Goal: Task Accomplishment & Management: Complete application form

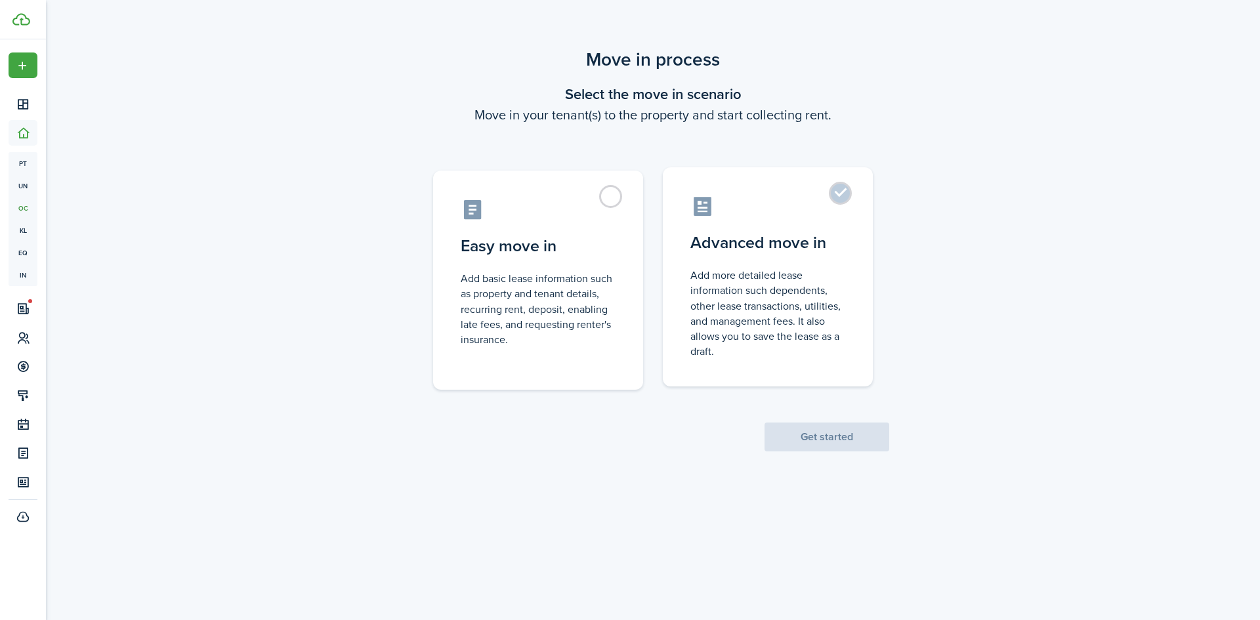
click at [841, 200] on label "Advanced move in Add more detailed lease information such dependents, other lea…" at bounding box center [768, 276] width 210 height 219
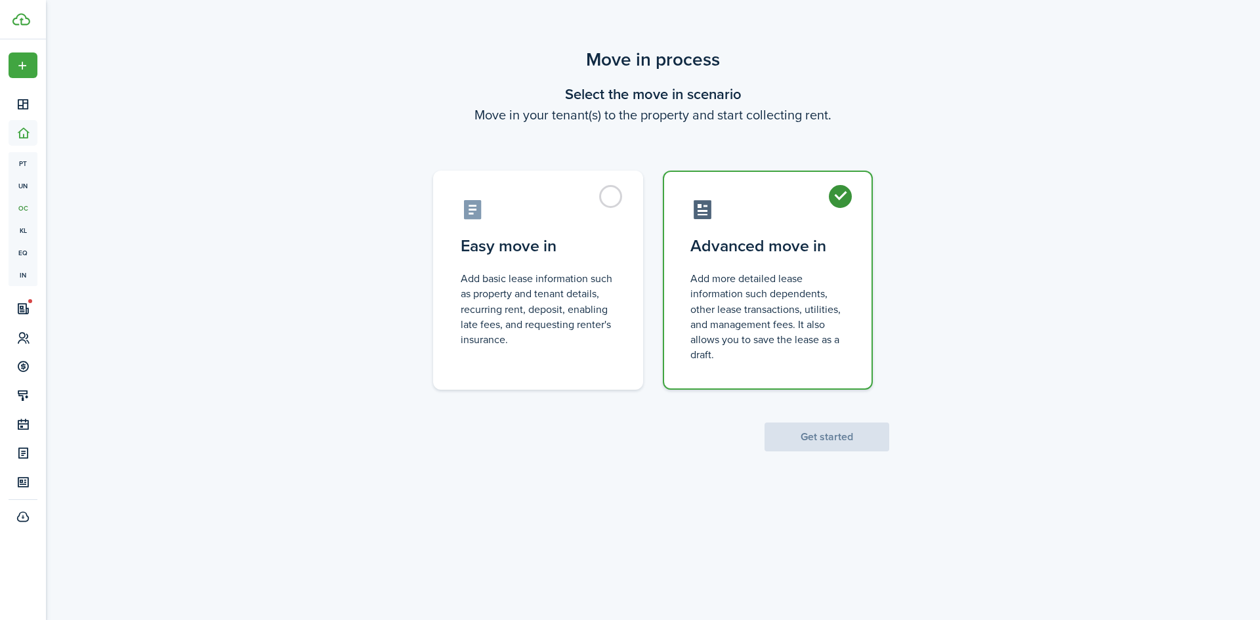
radio input "true"
click at [841, 437] on button "Get started" at bounding box center [827, 437] width 125 height 29
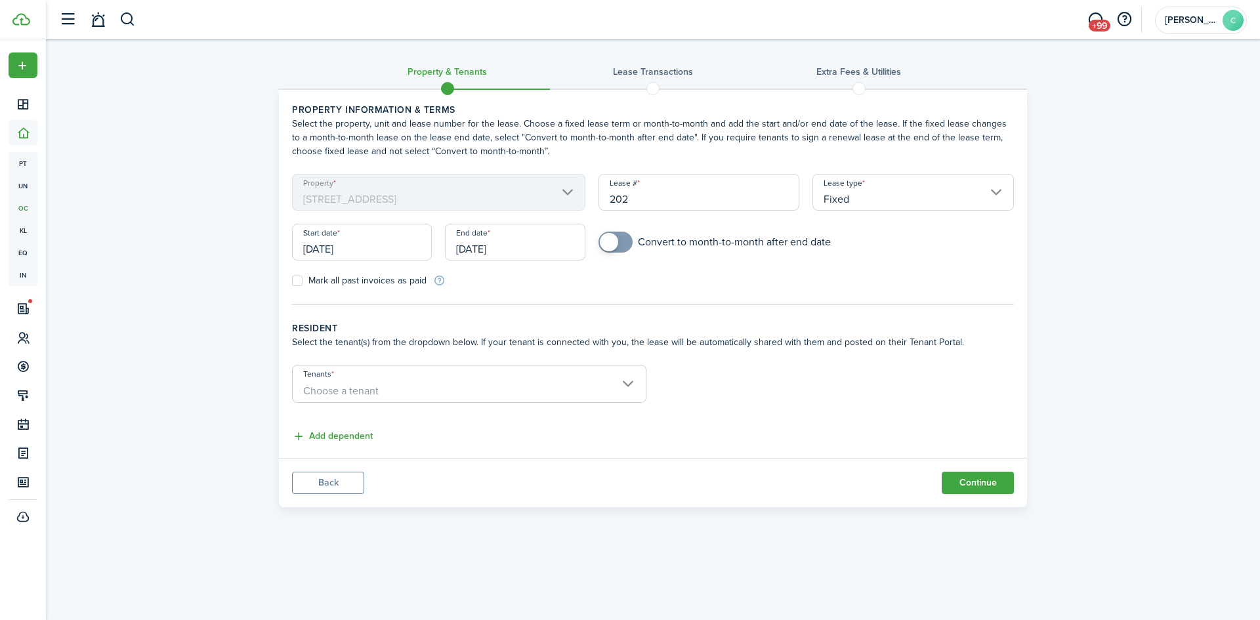
click at [373, 247] on input "[DATE]" at bounding box center [362, 242] width 140 height 37
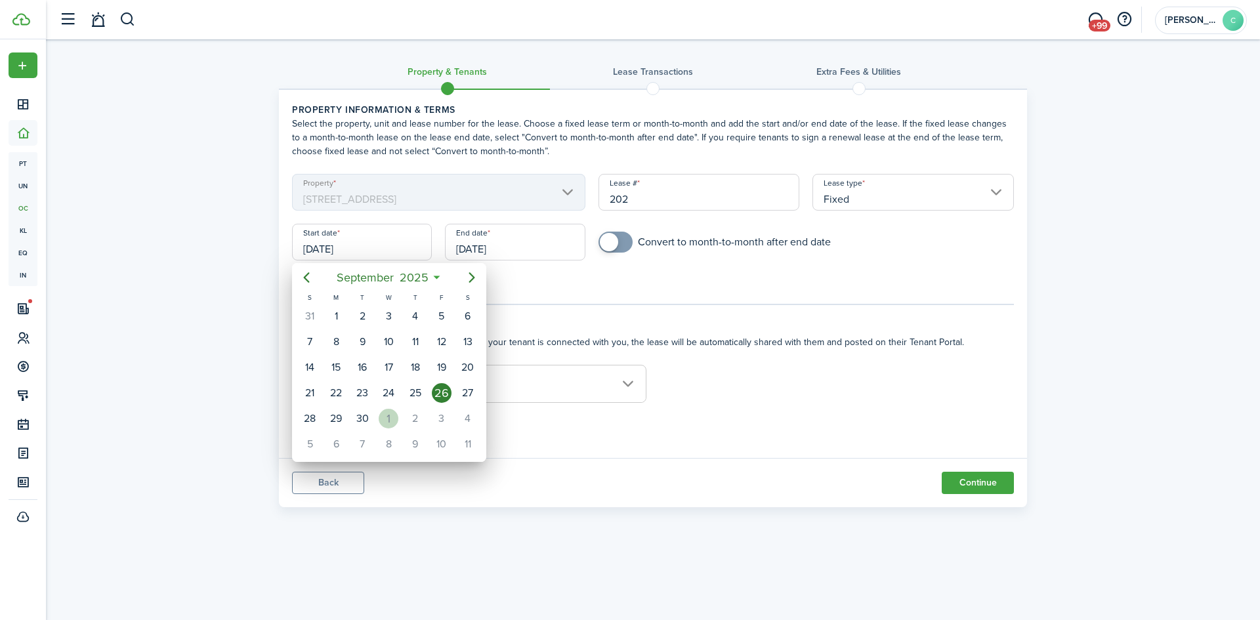
click at [386, 417] on div "1" at bounding box center [389, 419] width 20 height 20
type input "[DATE]"
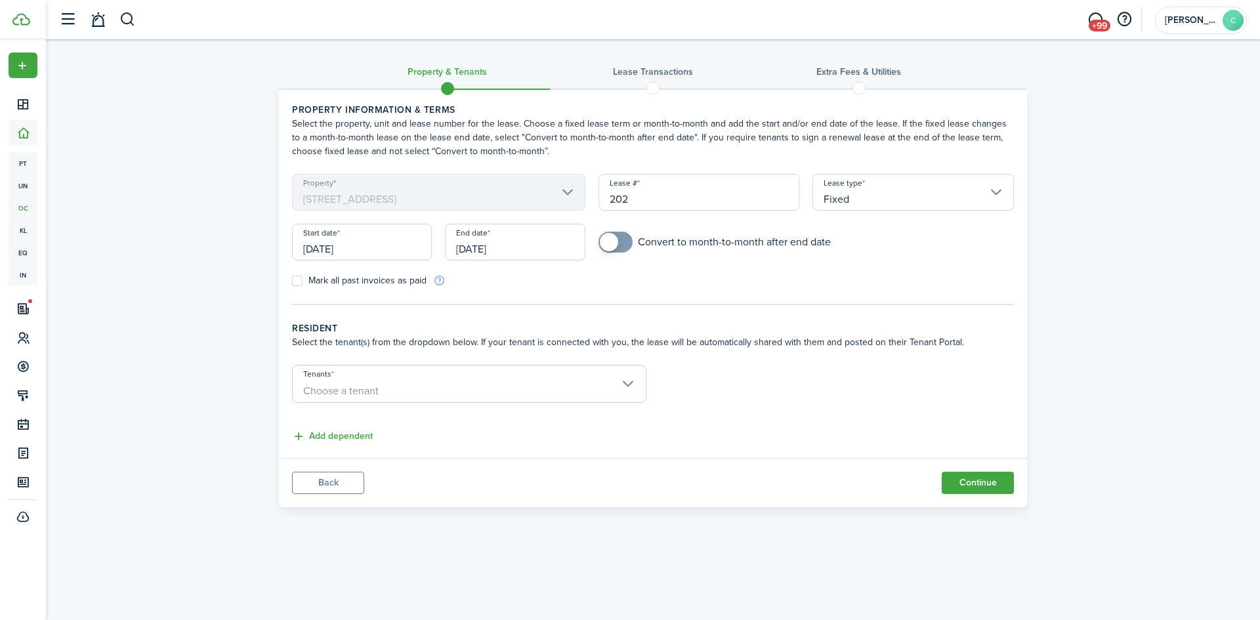
click at [526, 247] on input "[DATE]" at bounding box center [515, 242] width 140 height 37
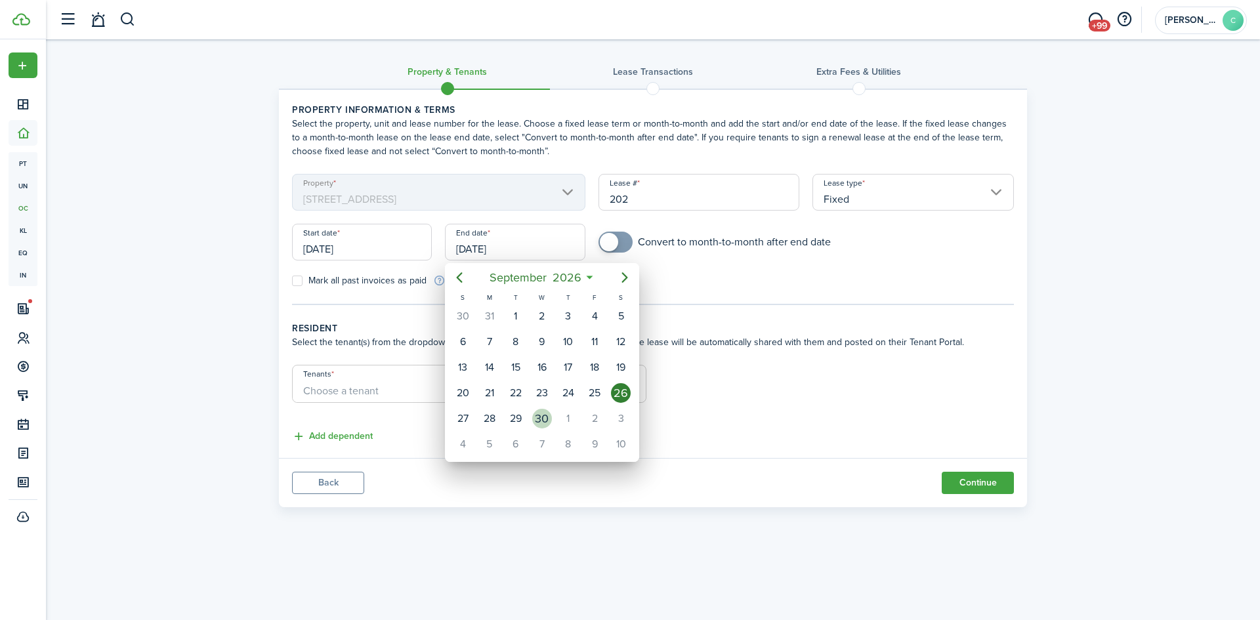
click at [543, 419] on div "30" at bounding box center [542, 419] width 20 height 20
type input "[DATE]"
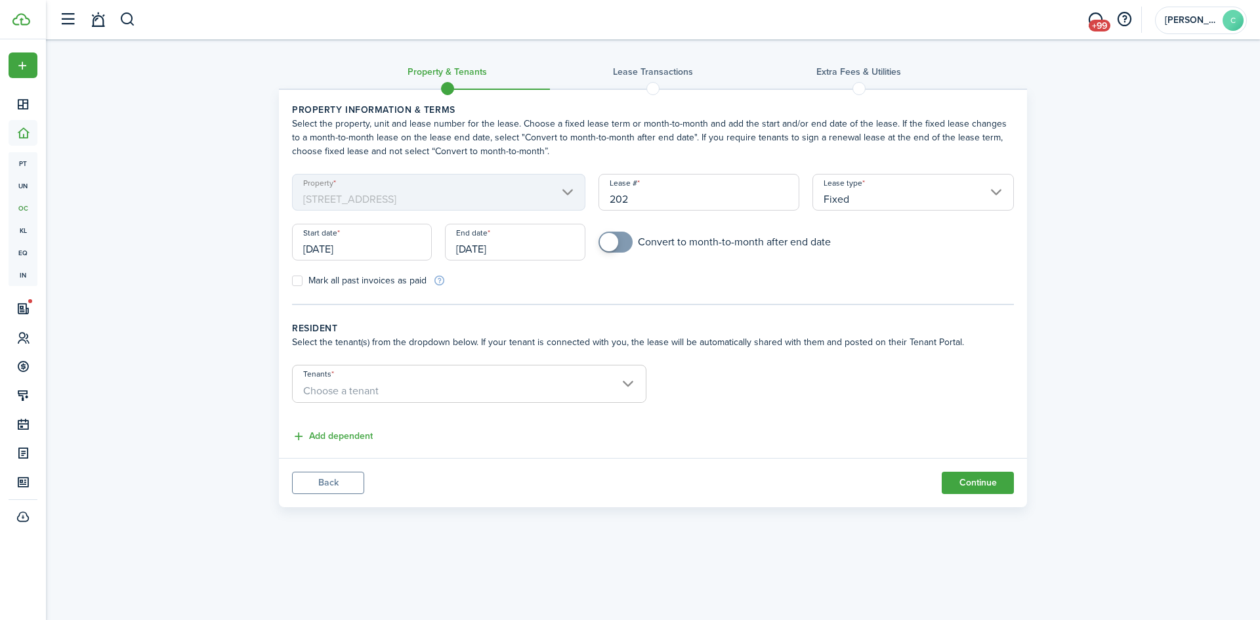
click at [402, 381] on span "Choose a tenant" at bounding box center [469, 391] width 353 height 22
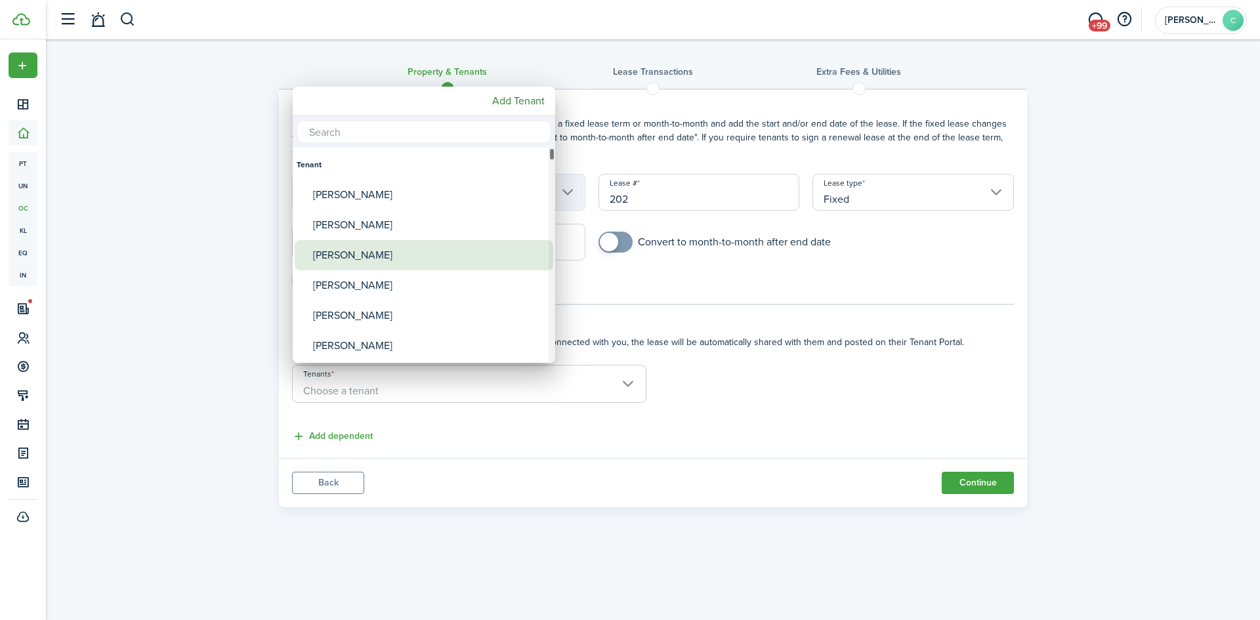
click at [378, 249] on div "[PERSON_NAME]" at bounding box center [429, 255] width 232 height 30
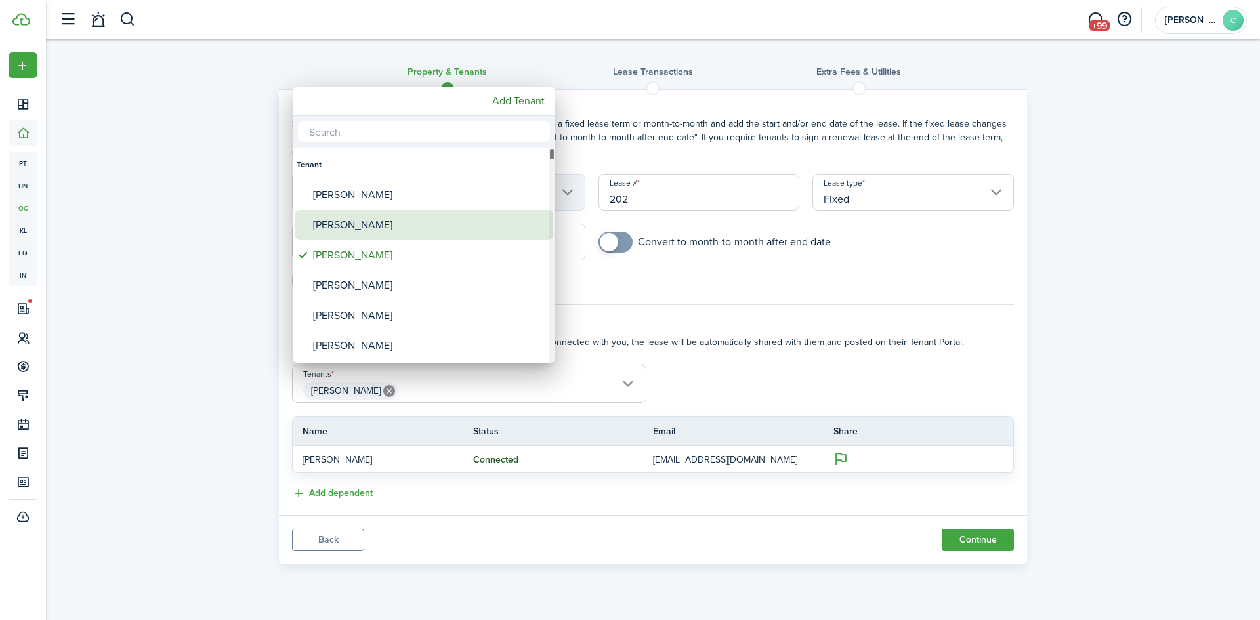
click at [411, 222] on div "[PERSON_NAME]" at bounding box center [429, 225] width 232 height 30
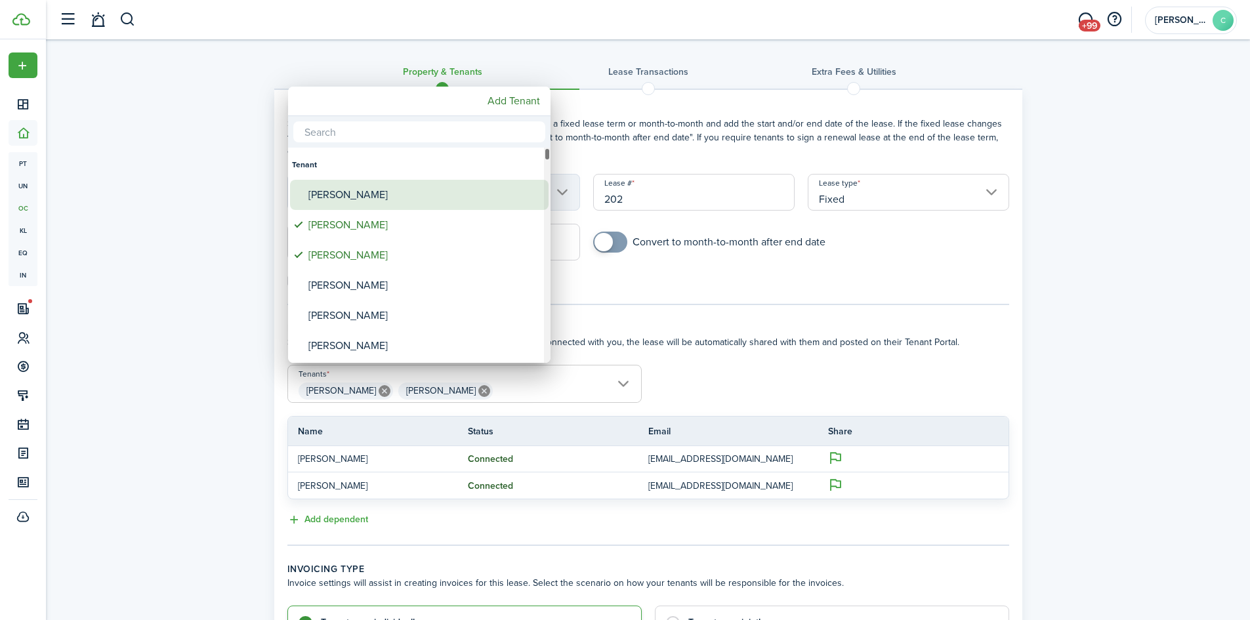
click at [413, 191] on div "[PERSON_NAME]" at bounding box center [424, 195] width 232 height 30
type input "[PERSON_NAME], [PERSON_NAME], [PERSON_NAME]"
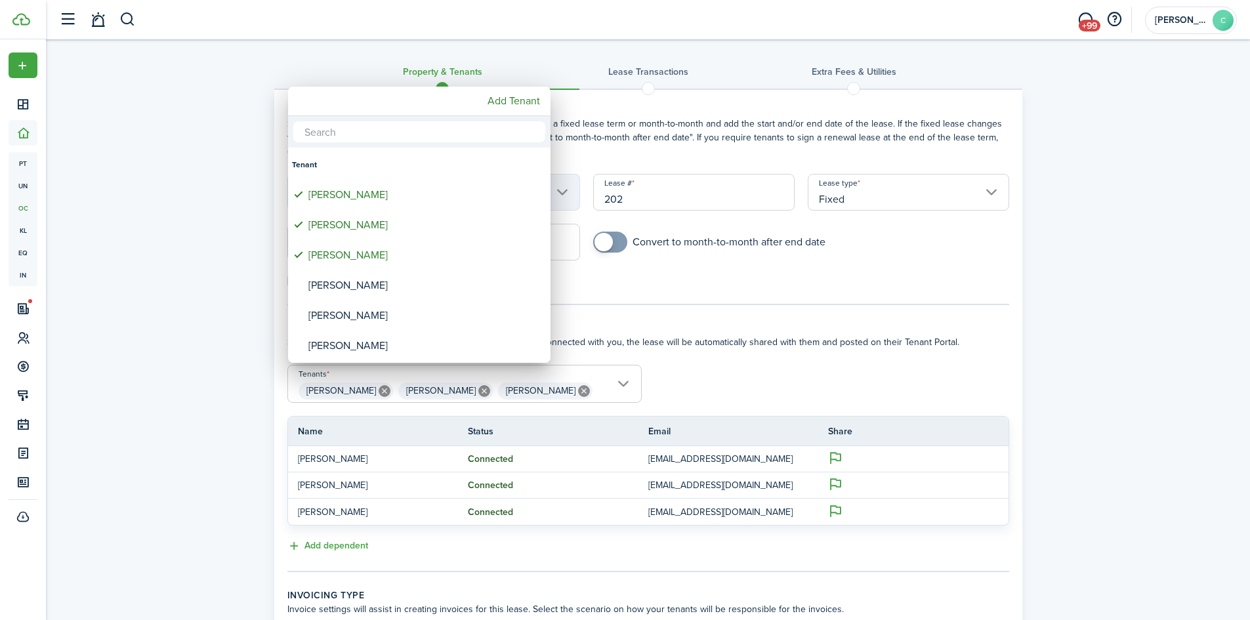
click at [646, 316] on div at bounding box center [625, 310] width 1460 height 830
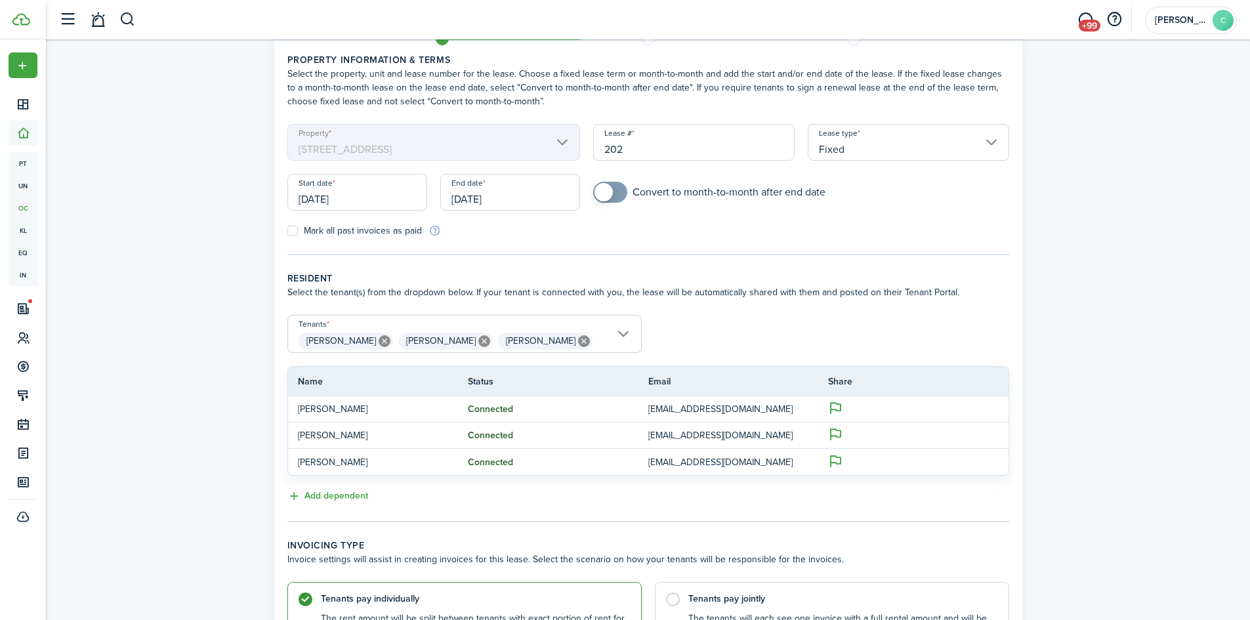
scroll to position [191, 0]
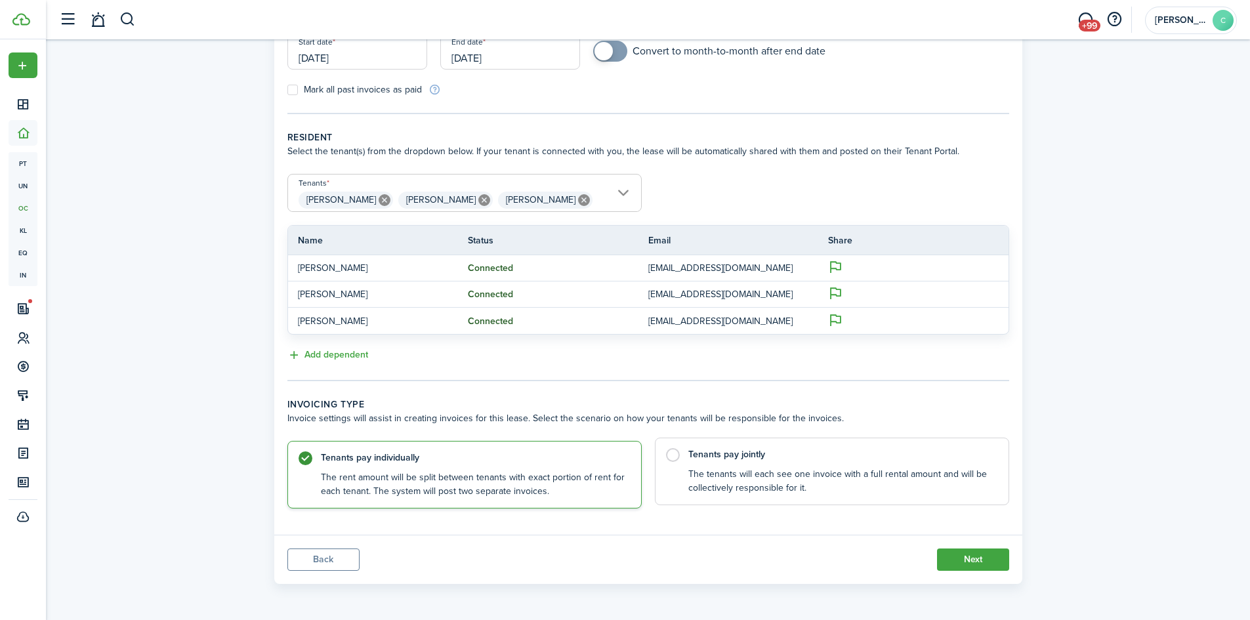
click at [784, 474] on control-radio-card-description "The tenants will each see one invoice with a full rental amount and will be col…" at bounding box center [841, 481] width 307 height 27
radio input "false"
radio input "true"
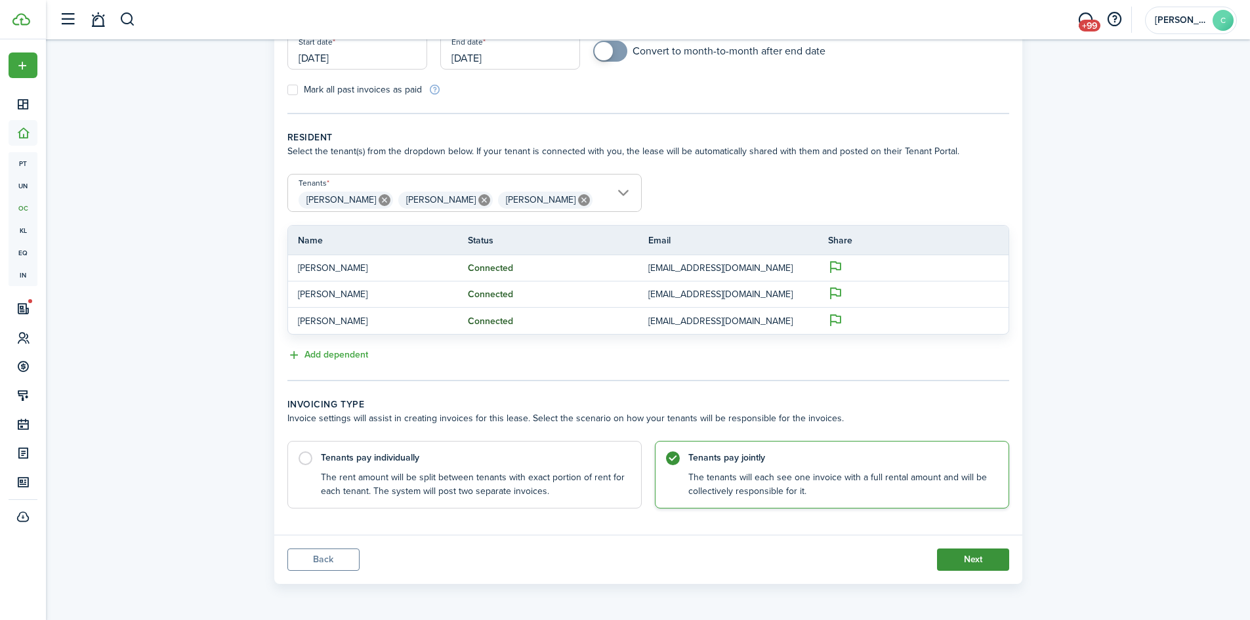
click at [983, 557] on button "Next" at bounding box center [973, 560] width 72 height 22
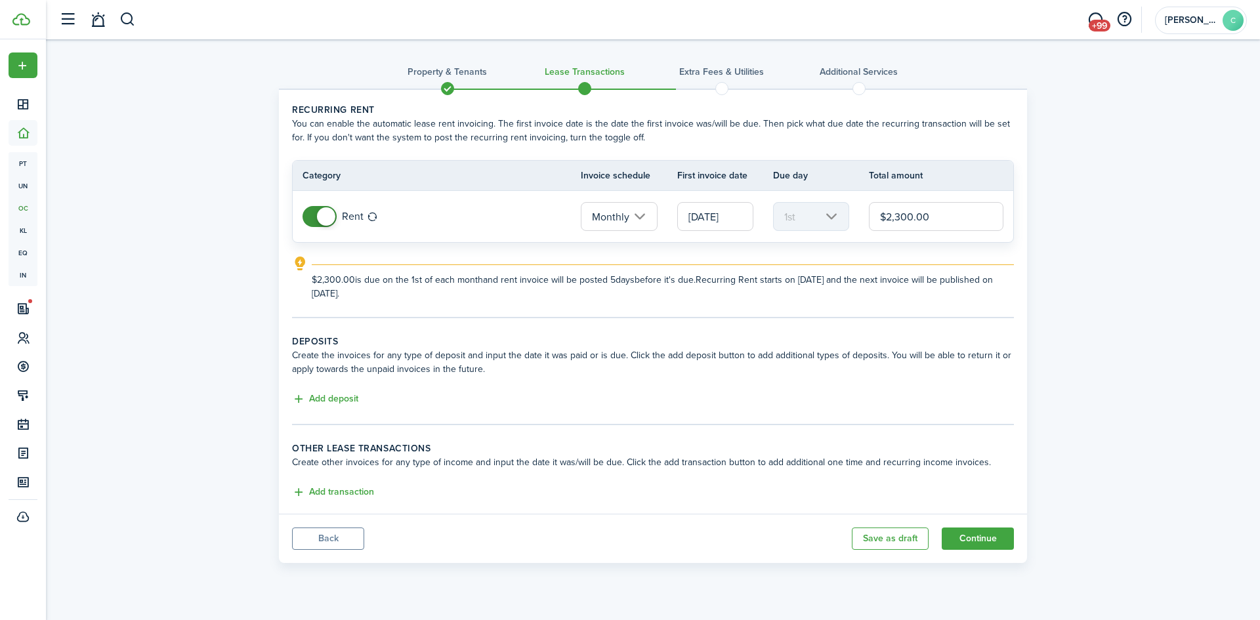
click at [717, 215] on input "[DATE]" at bounding box center [715, 216] width 76 height 29
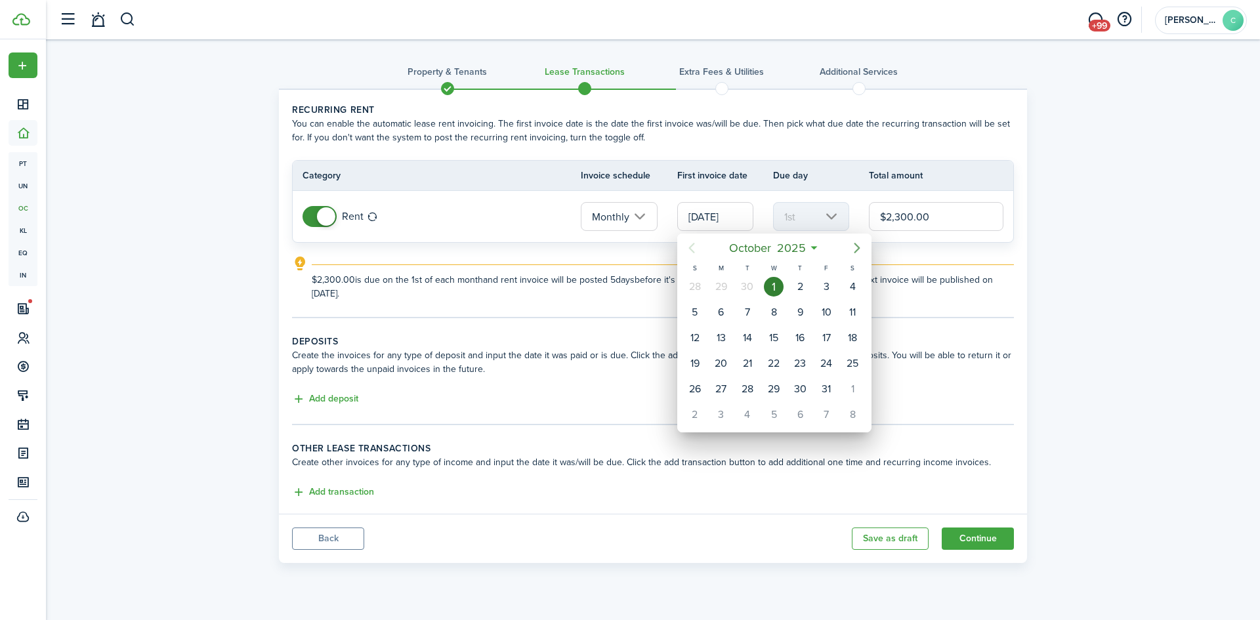
click at [853, 247] on icon "Next page" at bounding box center [857, 248] width 16 height 16
click at [858, 286] on div "1" at bounding box center [853, 287] width 20 height 20
type input "[DATE]"
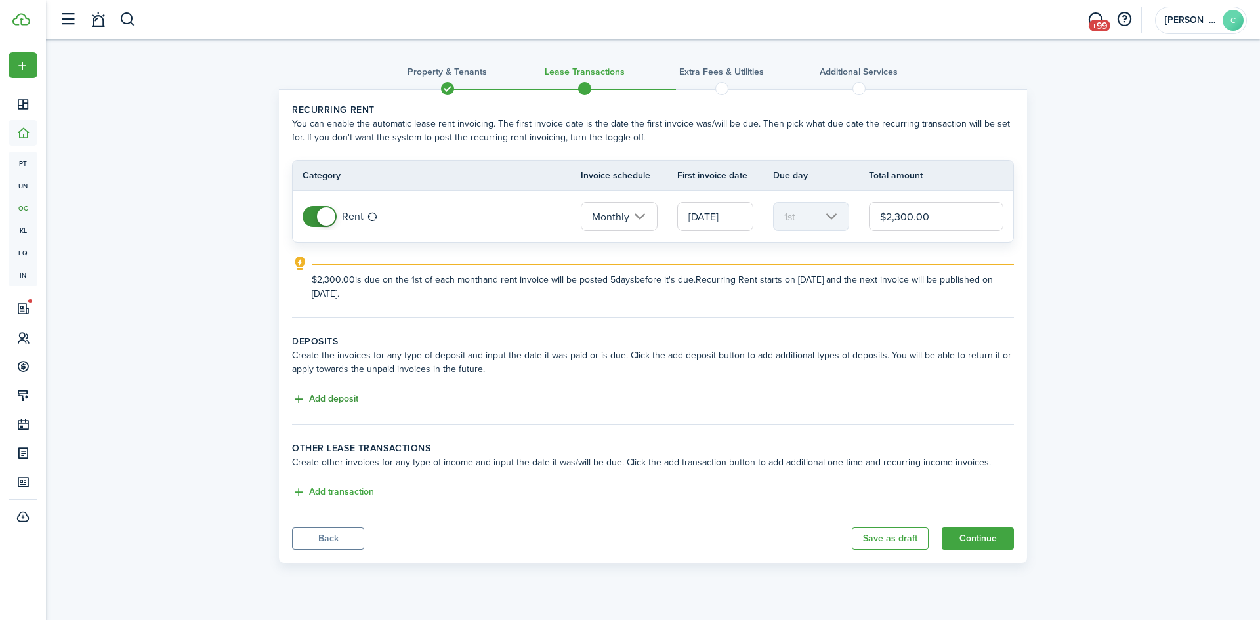
click at [341, 398] on button "Add deposit" at bounding box center [325, 399] width 66 height 15
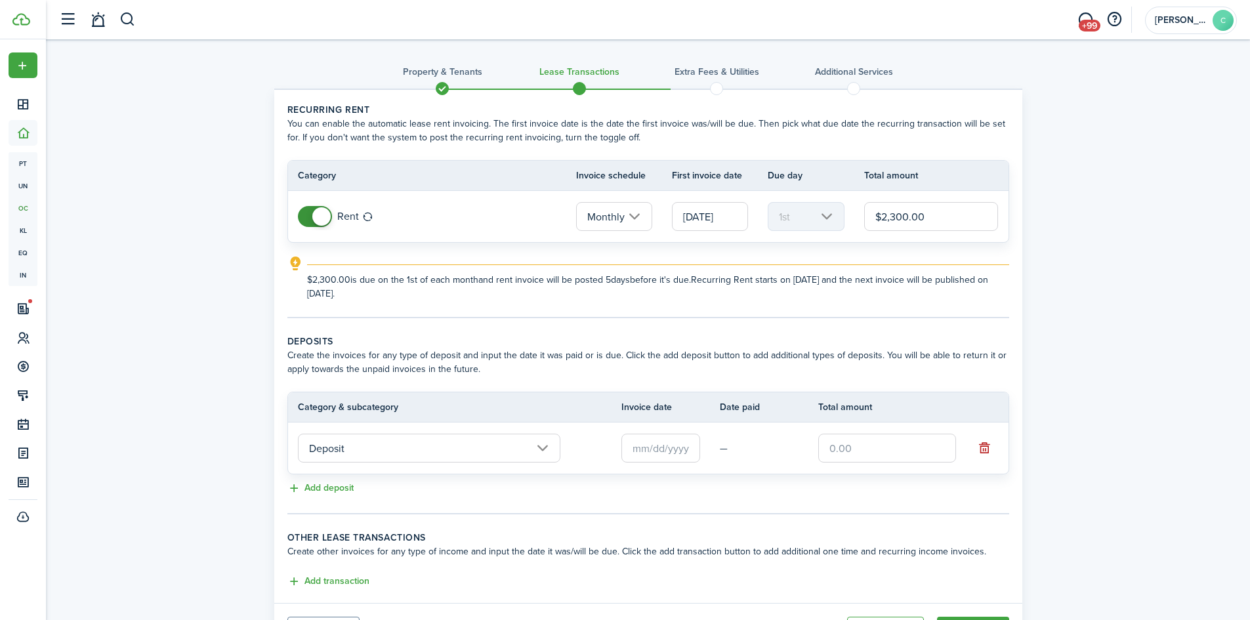
click at [403, 450] on input "Deposit" at bounding box center [429, 448] width 263 height 29
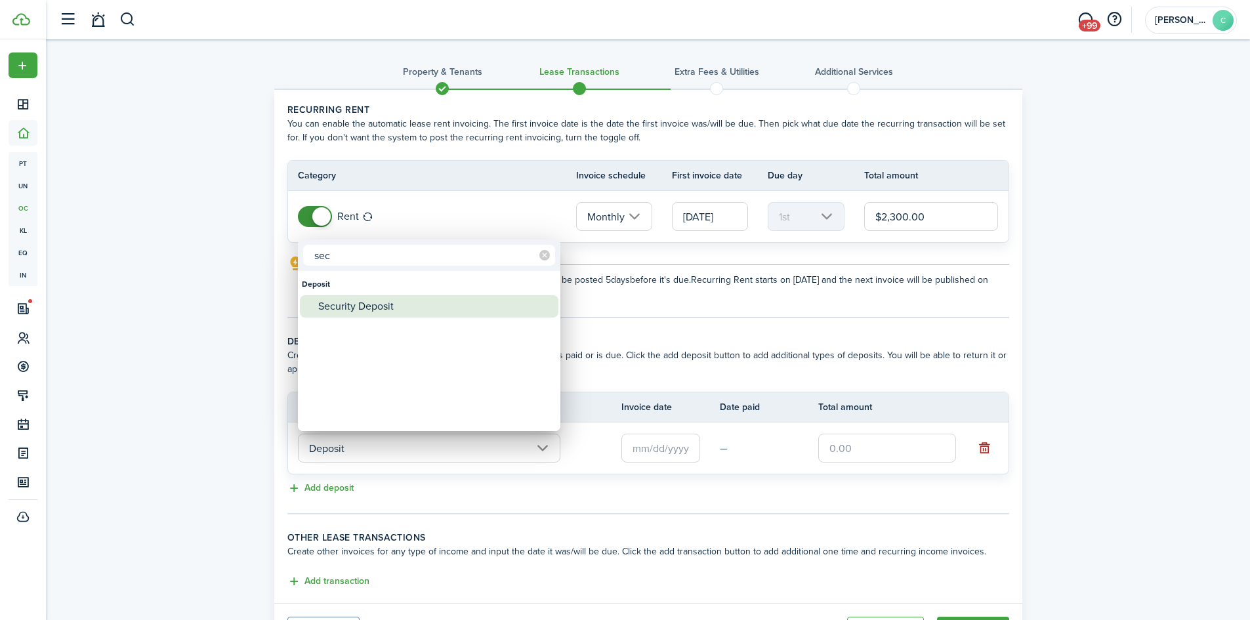
type input "sec"
click at [389, 310] on div "Security Deposit" at bounding box center [434, 306] width 232 height 22
type input "Deposit / Security Deposit"
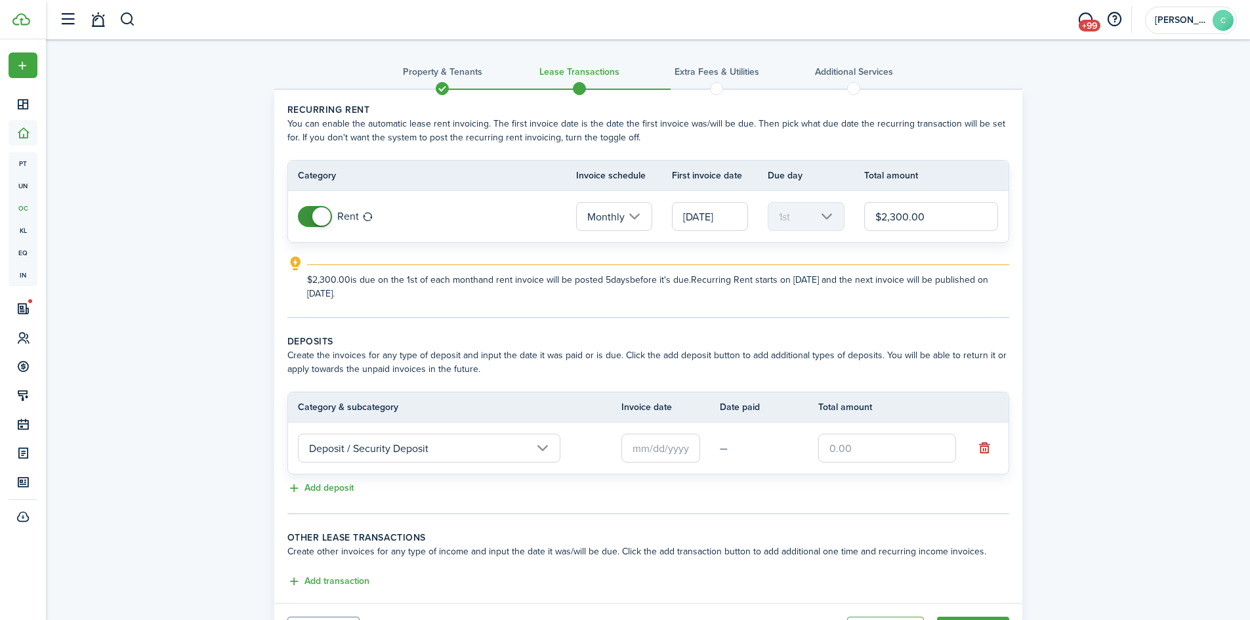
click at [663, 450] on input "text" at bounding box center [660, 448] width 79 height 29
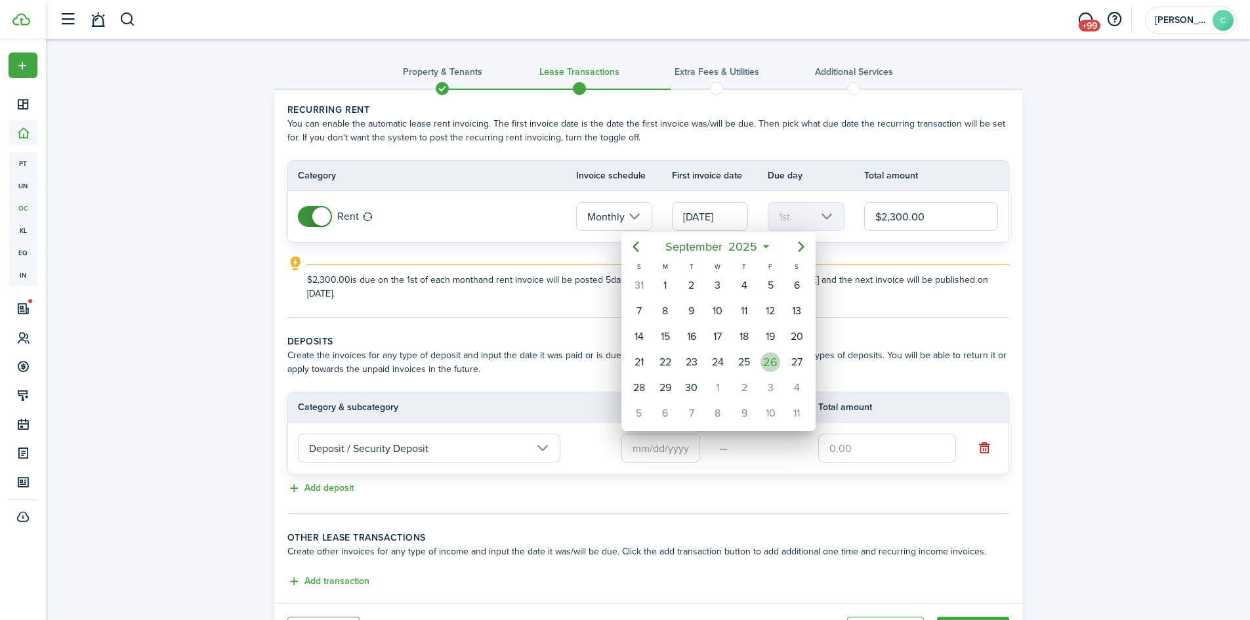
click at [766, 366] on div "26" at bounding box center [771, 362] width 20 height 20
type input "[DATE]"
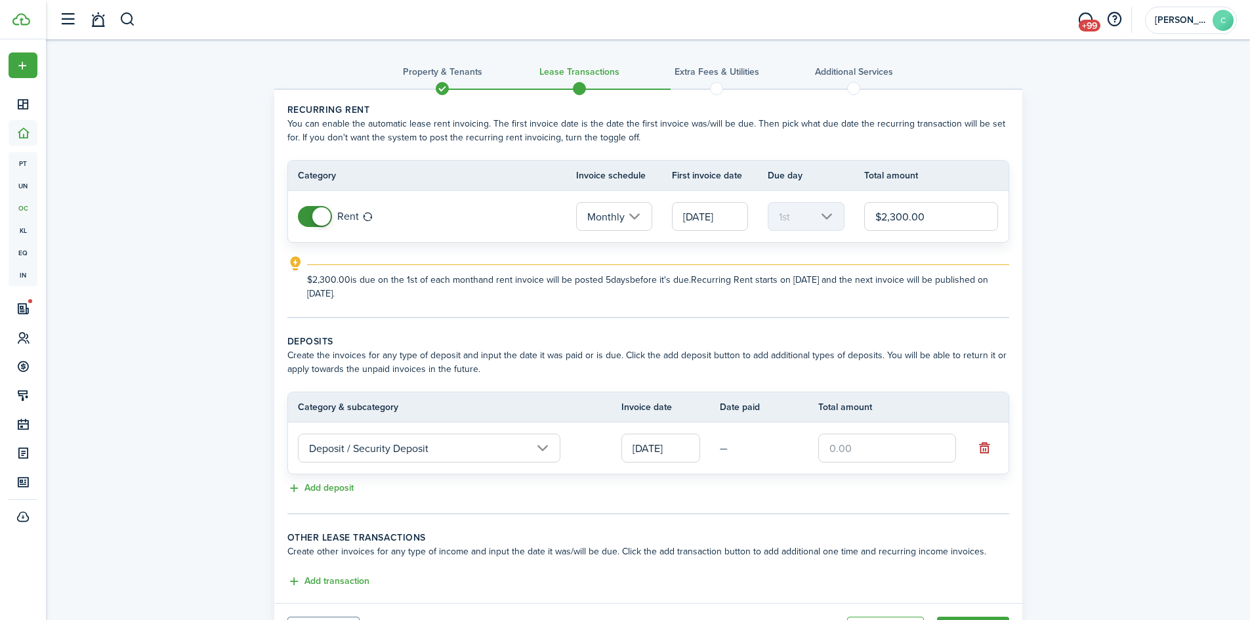
click at [882, 459] on input "text" at bounding box center [887, 448] width 138 height 29
type input "$2,300.00"
click at [846, 481] on div "Add deposit" at bounding box center [648, 489] width 722 height 16
click at [310, 485] on button "Add deposit" at bounding box center [320, 488] width 66 height 15
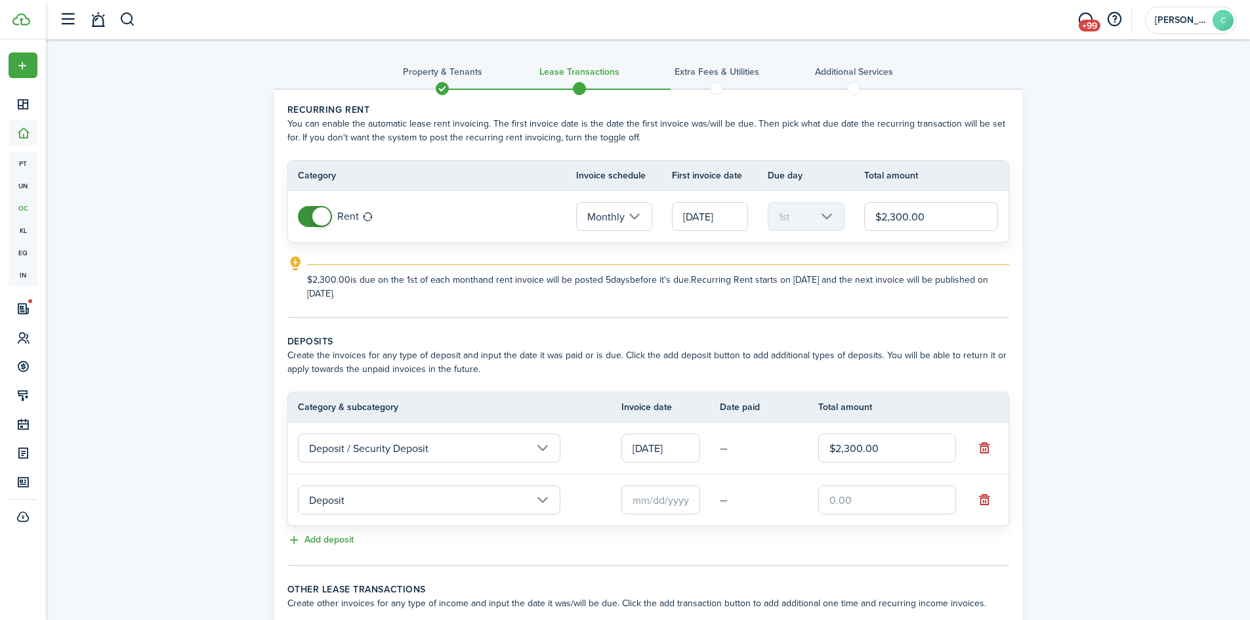
click at [358, 503] on input "Deposit" at bounding box center [429, 500] width 263 height 29
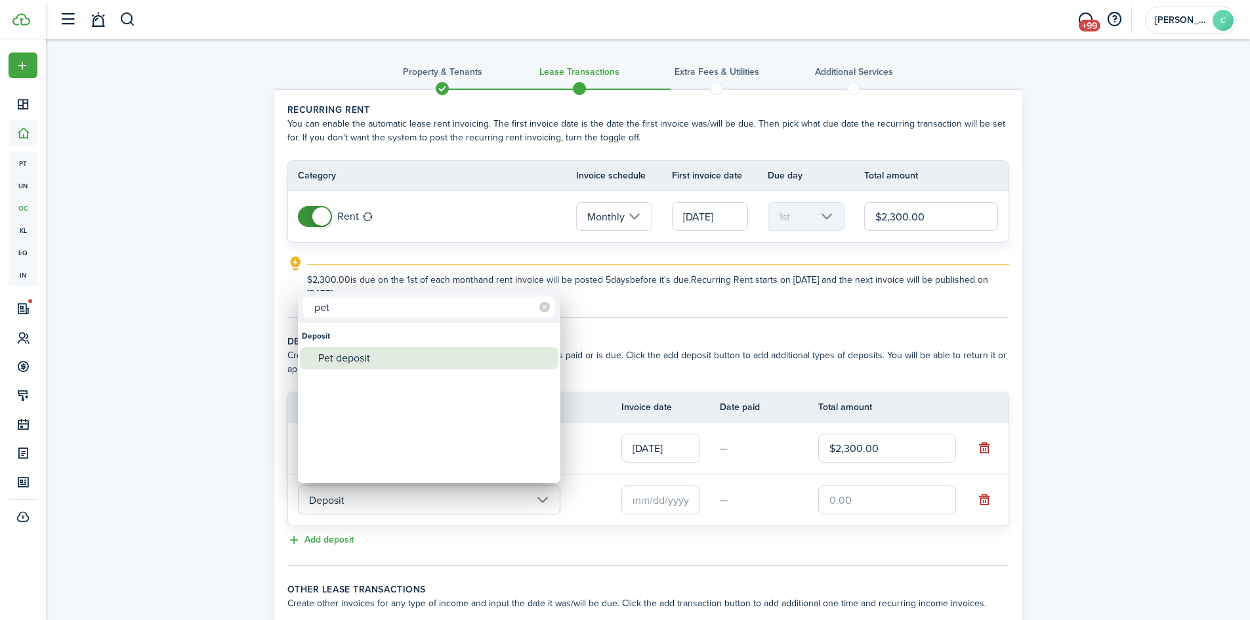
type input "pet"
click at [378, 355] on div "Pet deposit" at bounding box center [434, 358] width 232 height 22
type input "Deposit / Pet deposit"
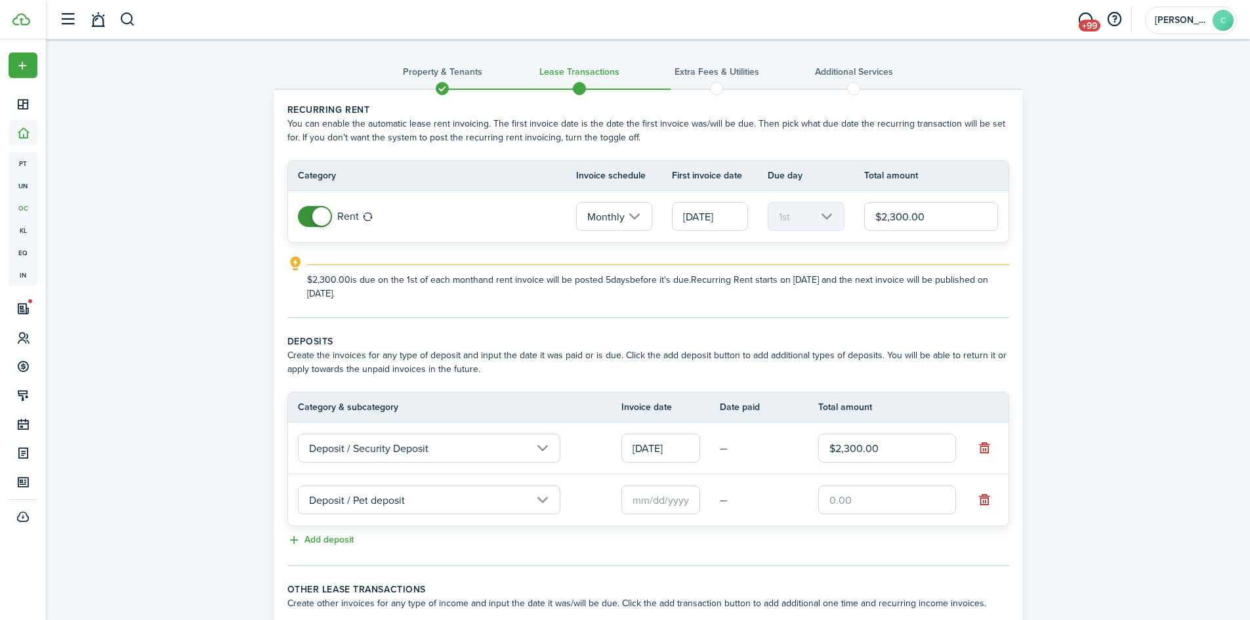
click at [652, 504] on input "text" at bounding box center [660, 500] width 79 height 29
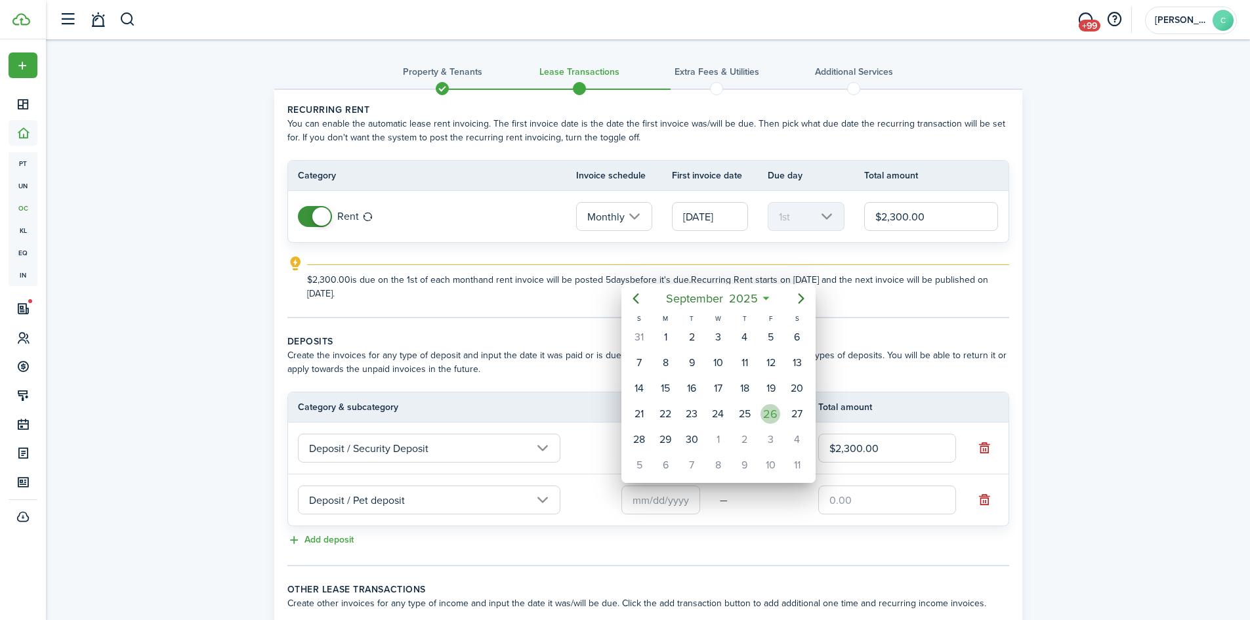
click at [782, 411] on div "26" at bounding box center [770, 414] width 26 height 25
type input "[DATE]"
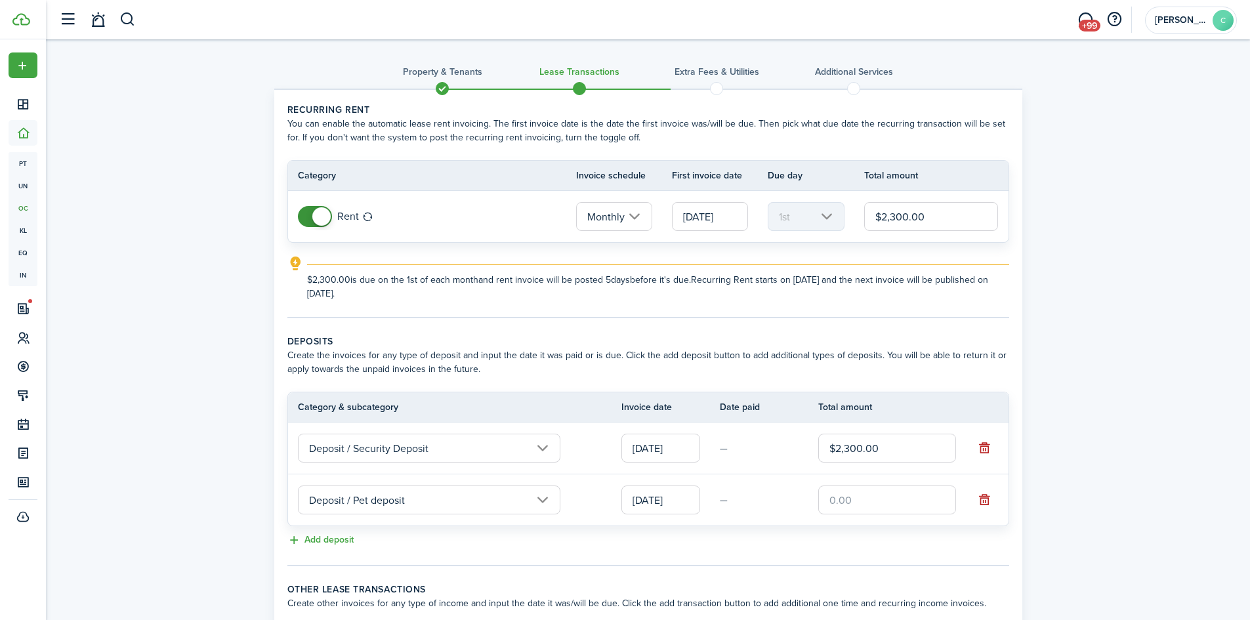
click at [860, 497] on input "text" at bounding box center [887, 500] width 138 height 29
type input "$500.00"
click at [794, 555] on tc-wizard-step "Deposits Create the invoices for any type of deposit and input the date it was …" at bounding box center [648, 451] width 722 height 232
click at [324, 537] on button "Add deposit" at bounding box center [320, 540] width 66 height 15
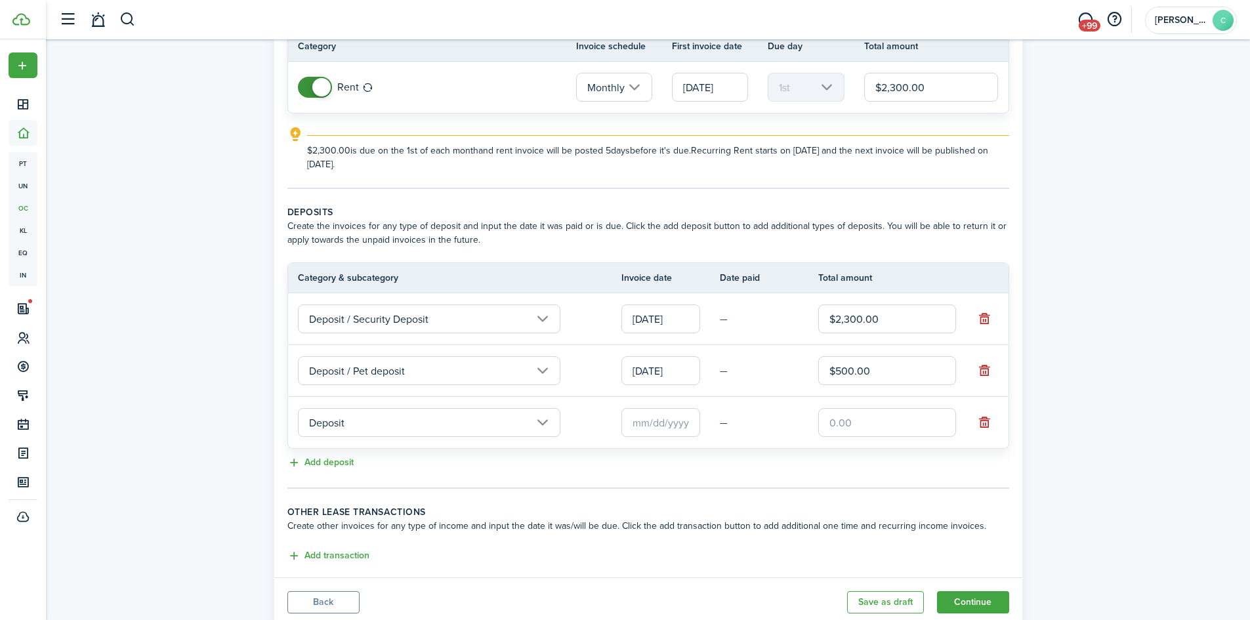
scroll to position [131, 0]
click at [390, 421] on input "Deposit" at bounding box center [429, 420] width 263 height 29
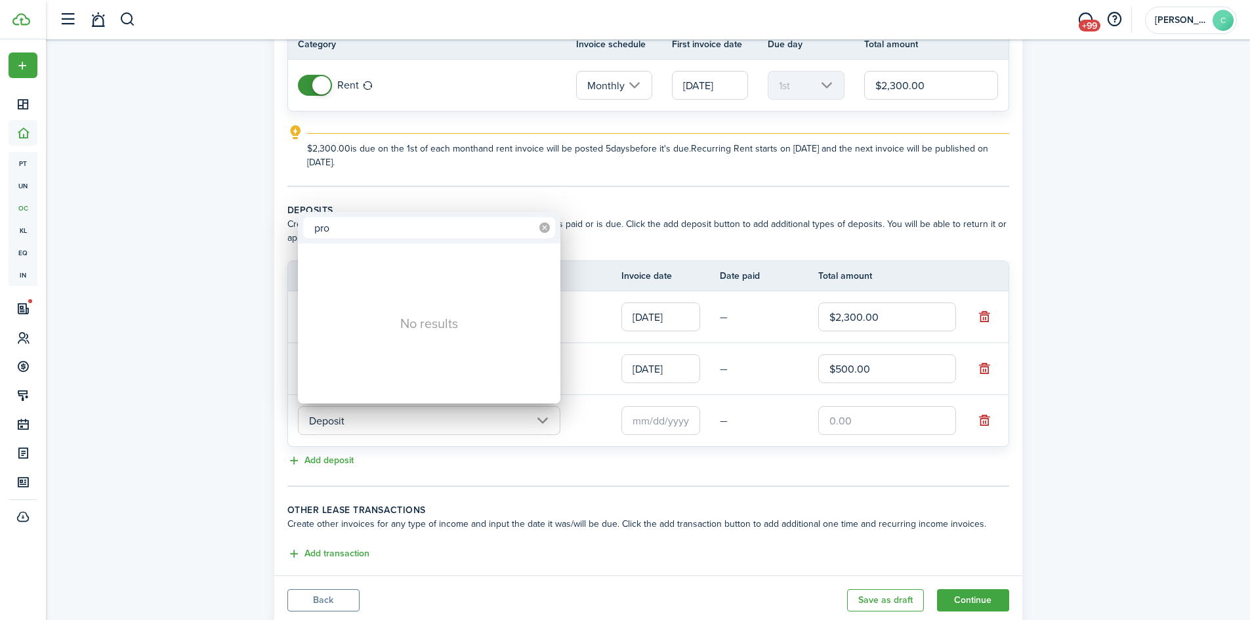
type input "pro"
click at [543, 226] on icon at bounding box center [544, 227] width 11 height 11
click at [607, 478] on div at bounding box center [625, 310] width 1460 height 830
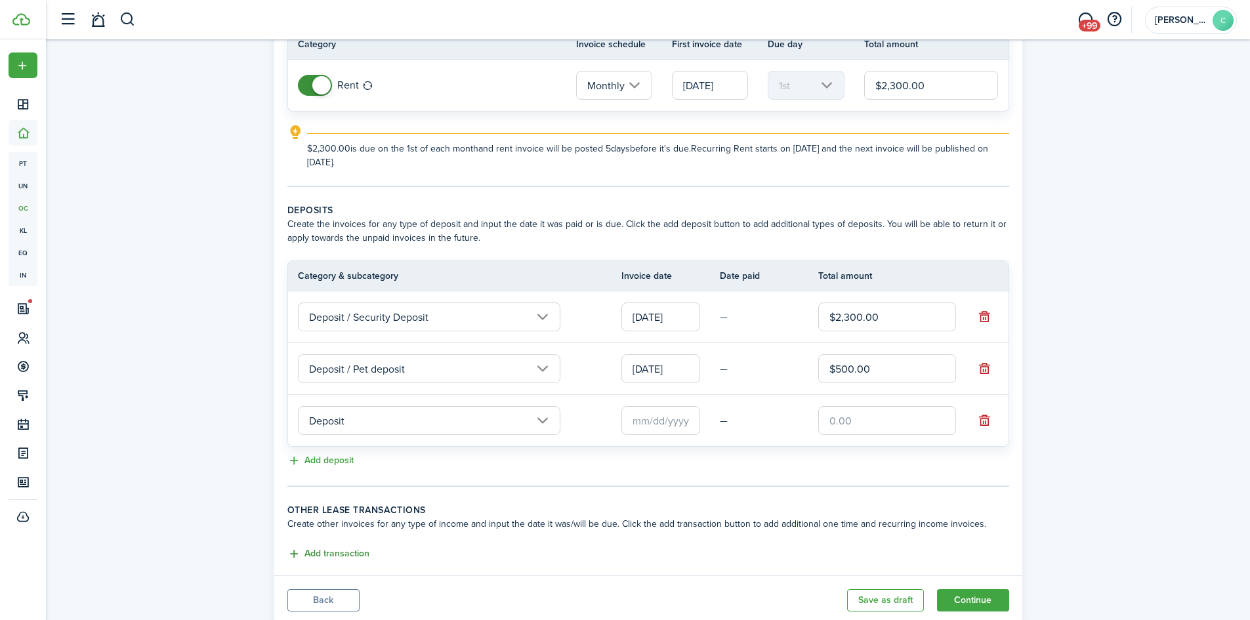
click at [344, 554] on button "Add transaction" at bounding box center [328, 554] width 82 height 15
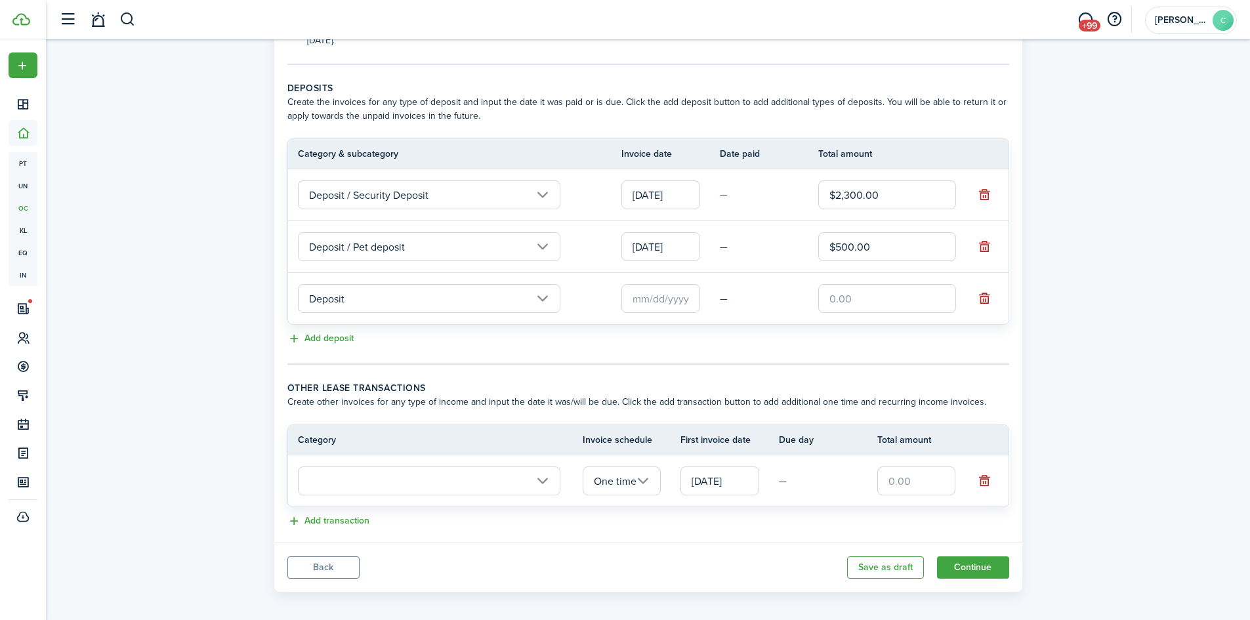
scroll to position [261, 0]
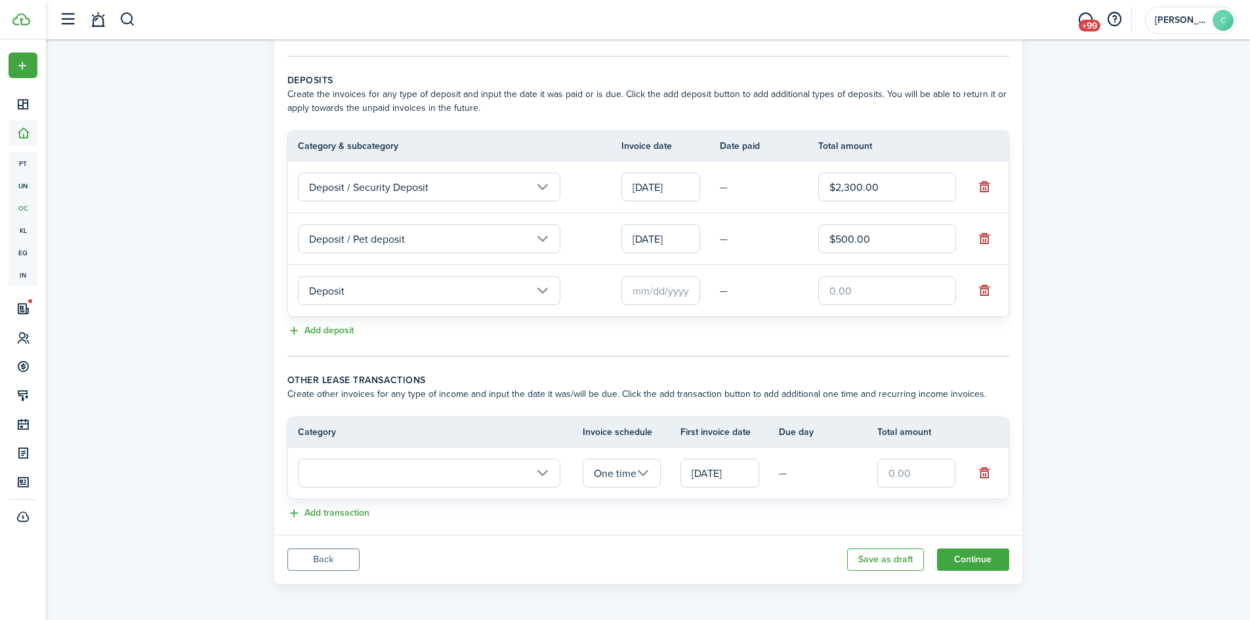
click at [448, 467] on input "text" at bounding box center [429, 473] width 263 height 29
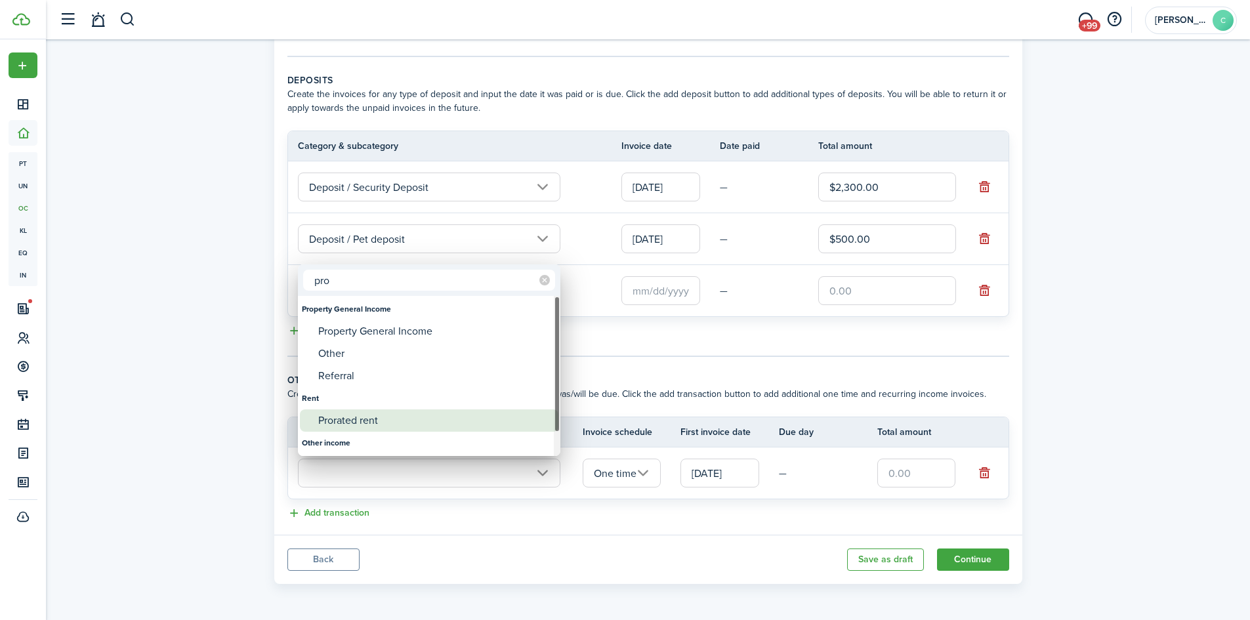
type input "pro"
click at [383, 421] on div "Prorated rent" at bounding box center [434, 421] width 232 height 22
type input "Rent / Prorated rent"
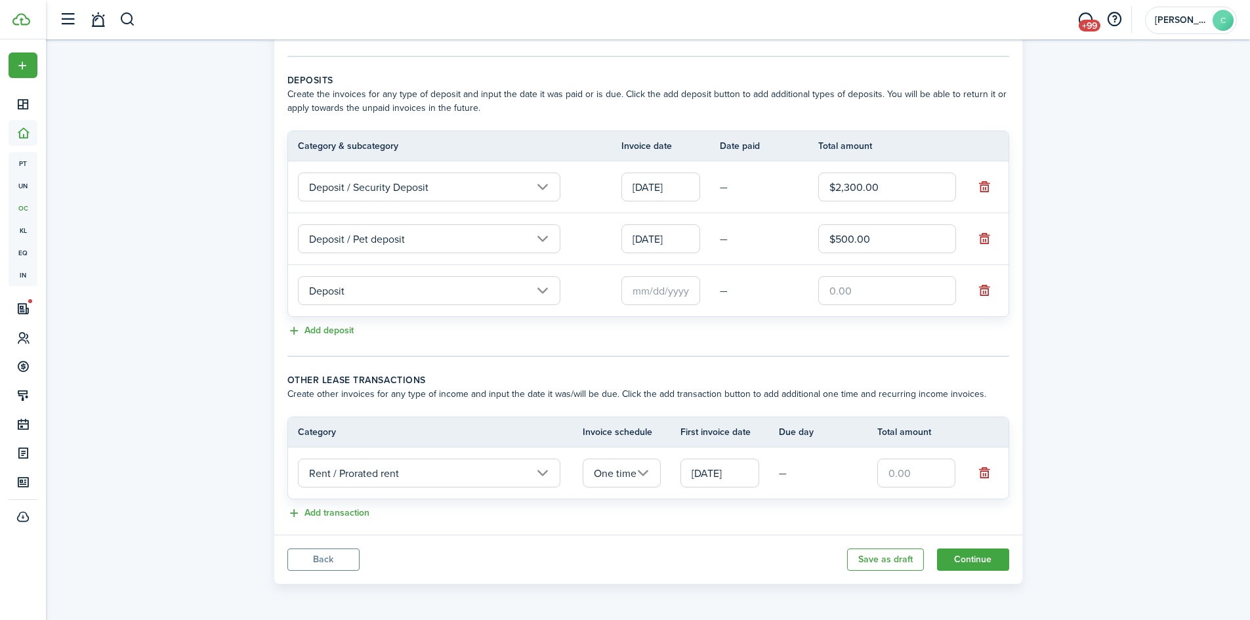
click at [647, 474] on input "One time" at bounding box center [622, 473] width 79 height 29
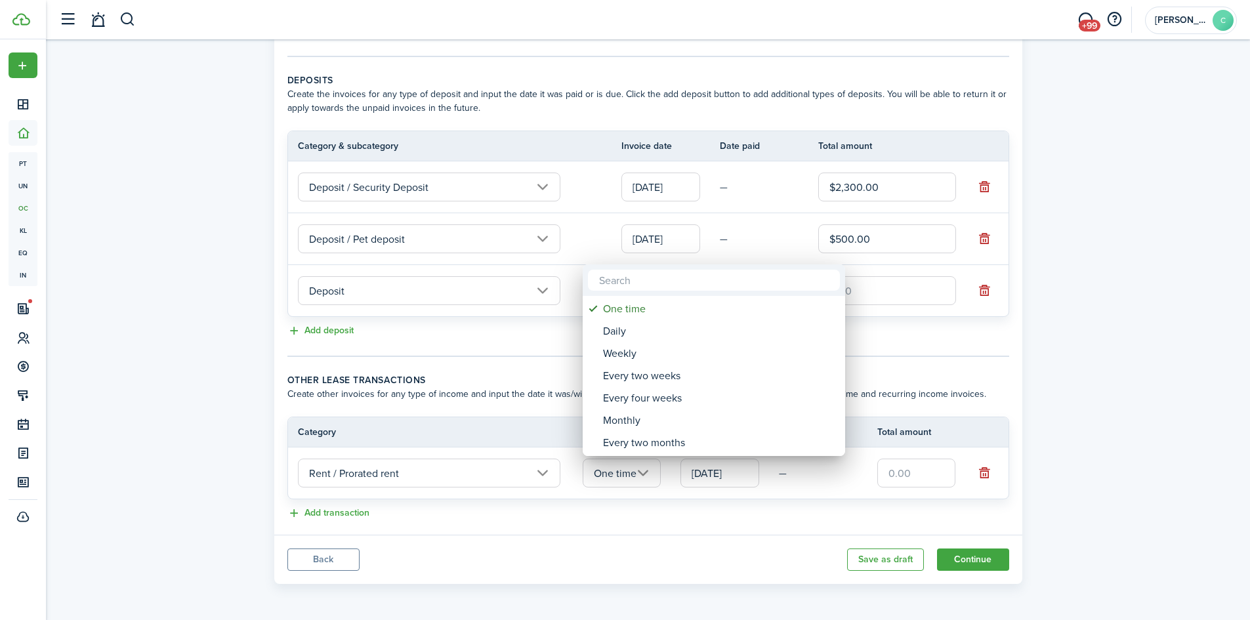
click at [647, 474] on div at bounding box center [625, 310] width 1460 height 830
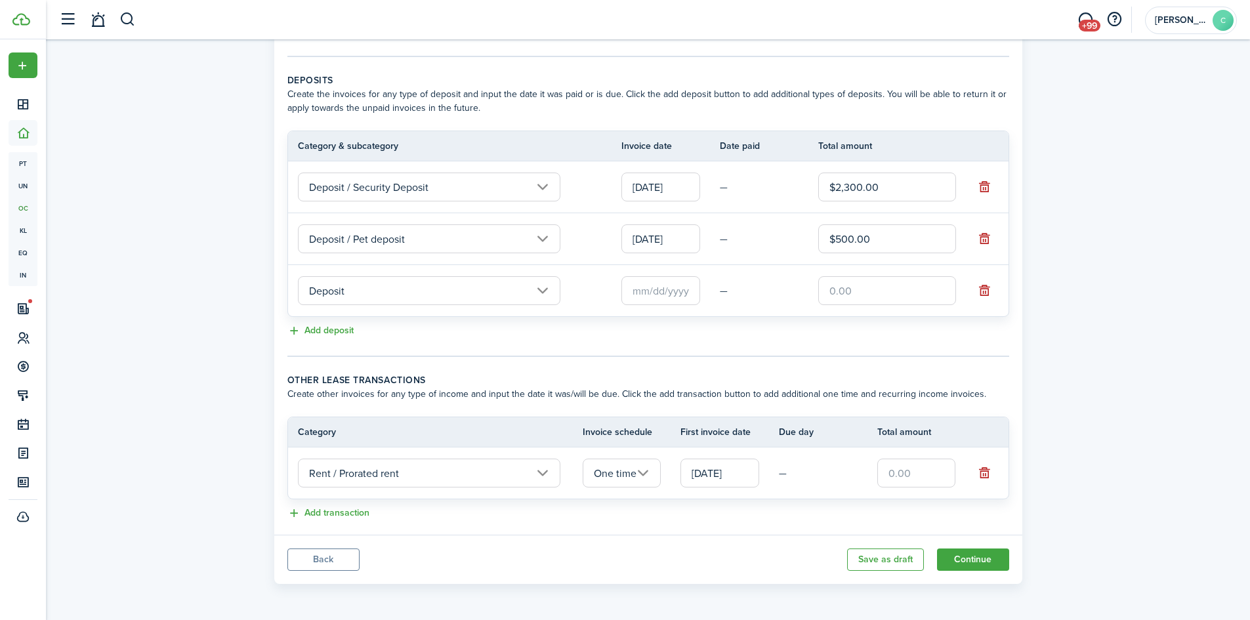
click at [714, 466] on input "[DATE]" at bounding box center [720, 473] width 79 height 29
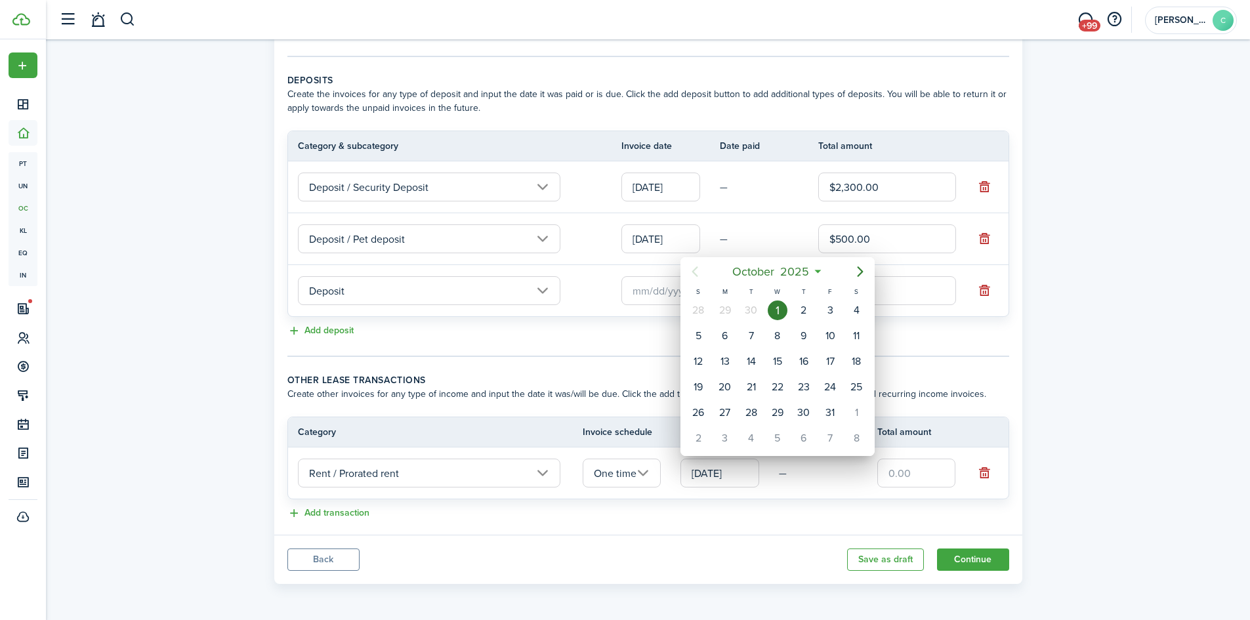
click at [694, 274] on icon "Previous page" at bounding box center [695, 271] width 6 height 11
click at [696, 511] on div at bounding box center [625, 310] width 1460 height 830
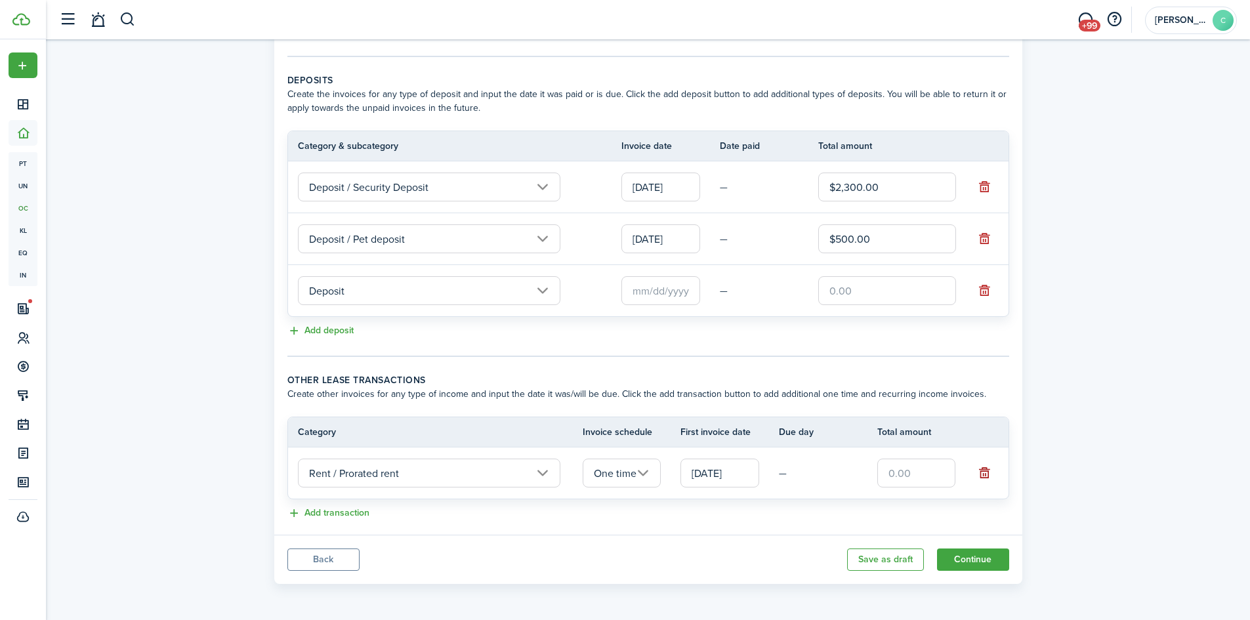
click at [980, 471] on button "button" at bounding box center [984, 473] width 18 height 18
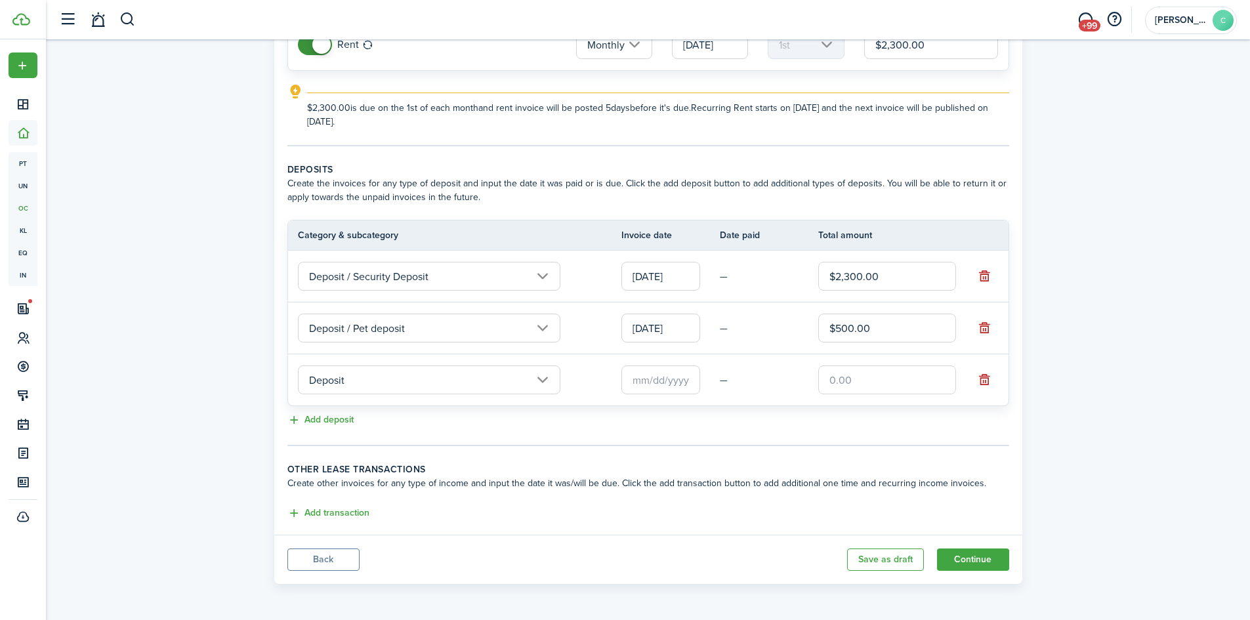
scroll to position [172, 0]
click at [541, 374] on input "Deposit" at bounding box center [429, 380] width 263 height 29
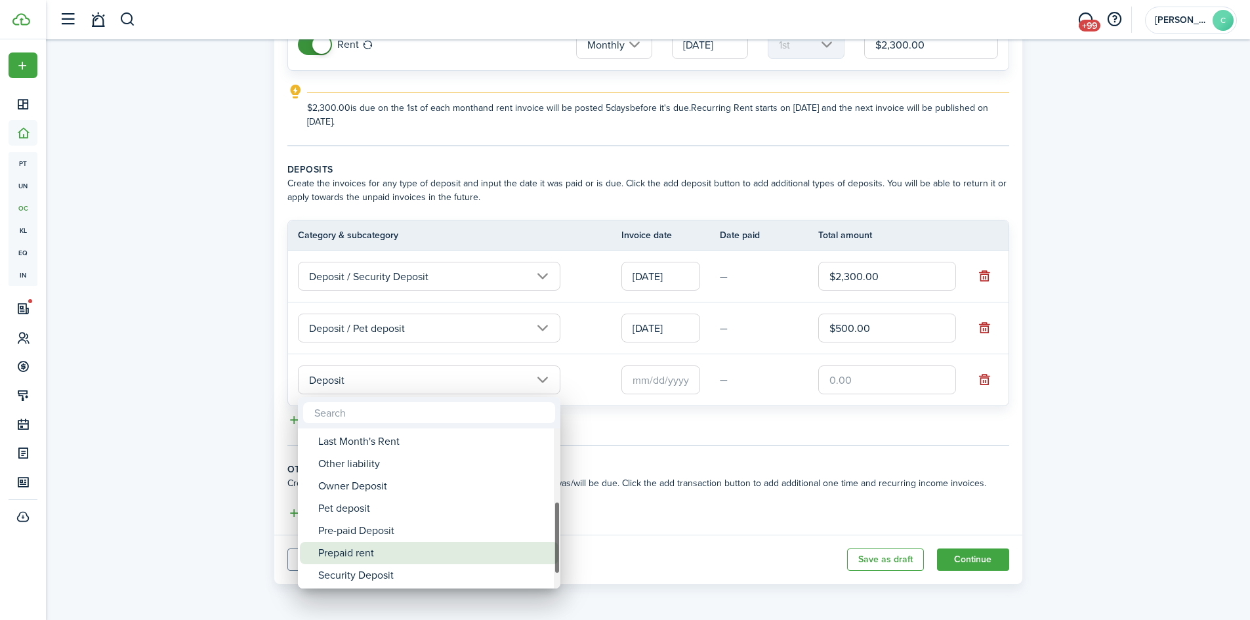
click at [390, 553] on div "Prepaid rent" at bounding box center [434, 553] width 232 height 22
type input "Deposit / Prepaid rent"
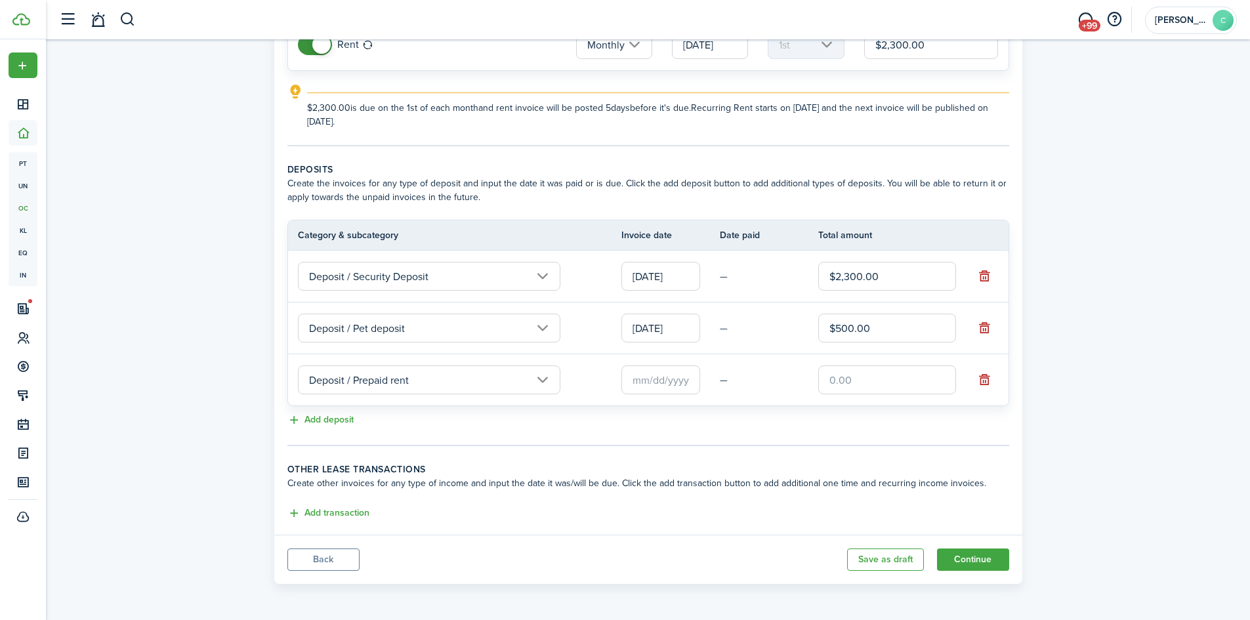
click at [647, 383] on input "text" at bounding box center [660, 380] width 79 height 29
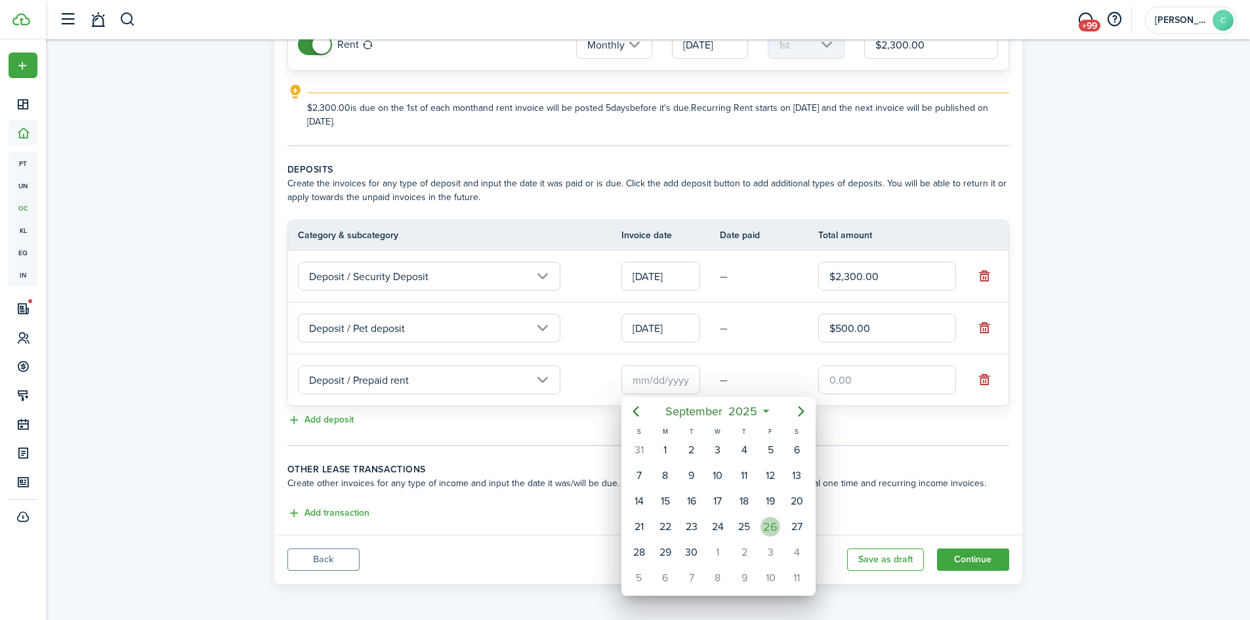
click at [772, 527] on div "26" at bounding box center [771, 527] width 20 height 20
type input "[DATE]"
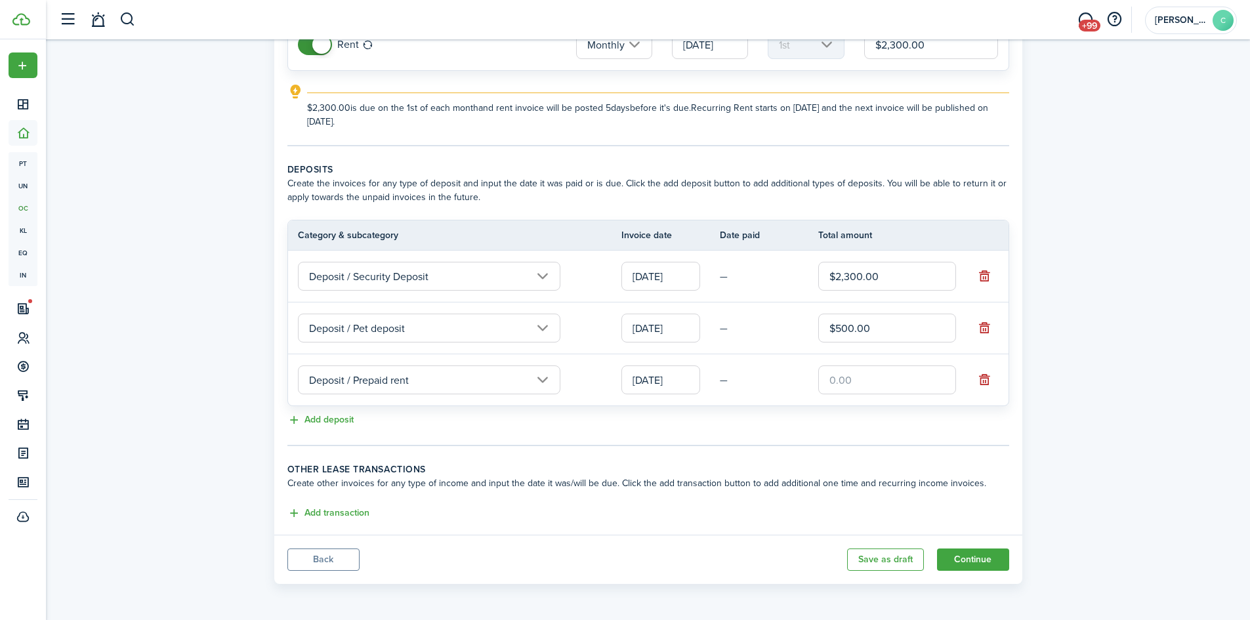
click at [870, 370] on input "text" at bounding box center [887, 380] width 138 height 29
type input "$2,300.00"
click at [874, 432] on tc-wizard-step "Deposits Create the invoices for any type of deposit and input the date it was …" at bounding box center [648, 305] width 722 height 284
click at [962, 555] on button "Continue" at bounding box center [973, 560] width 72 height 22
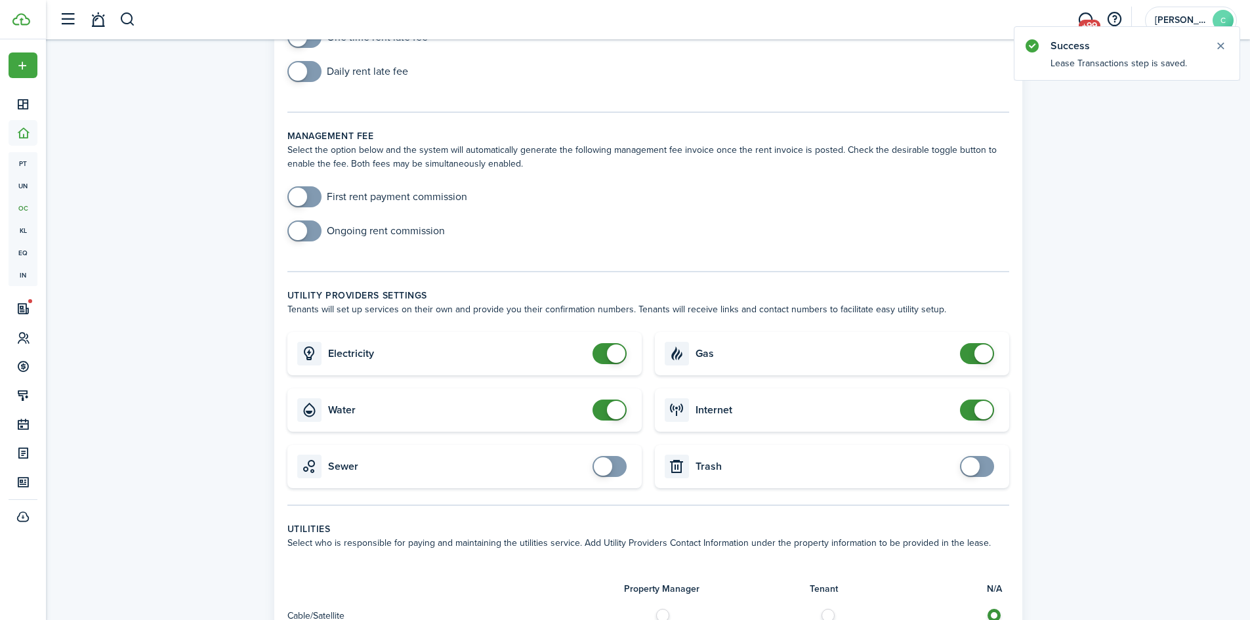
scroll to position [197, 0]
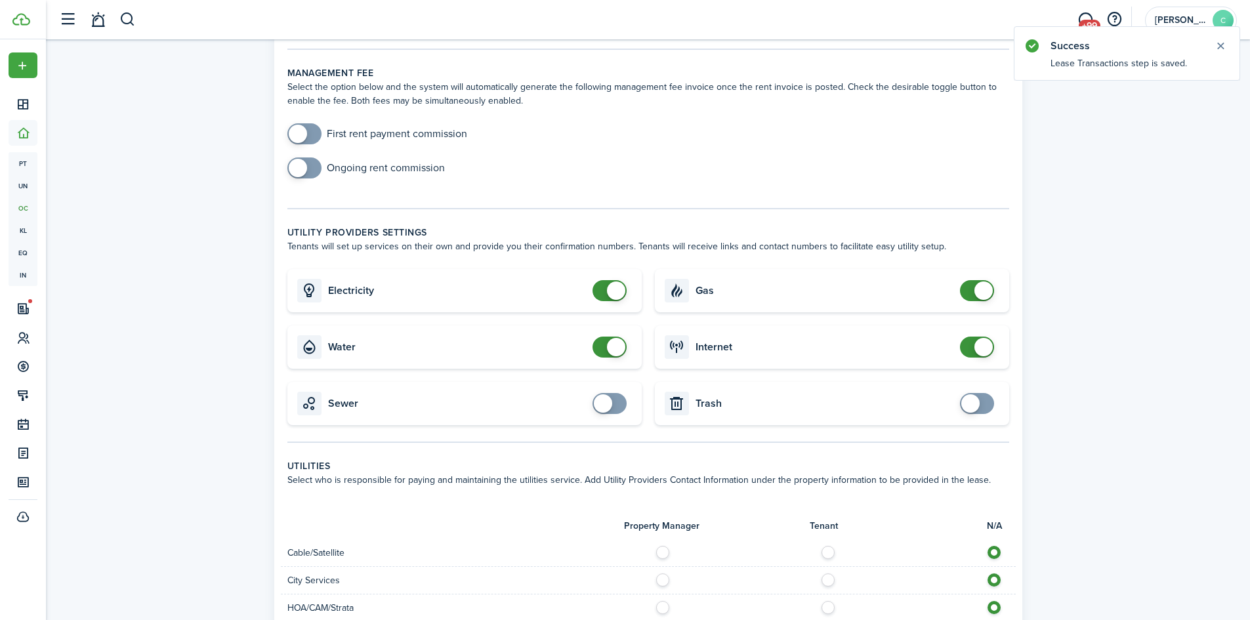
checkbox input "false"
click at [618, 291] on span at bounding box center [616, 291] width 18 height 18
checkbox input "false"
click at [620, 347] on span at bounding box center [616, 347] width 18 height 18
checkbox input "false"
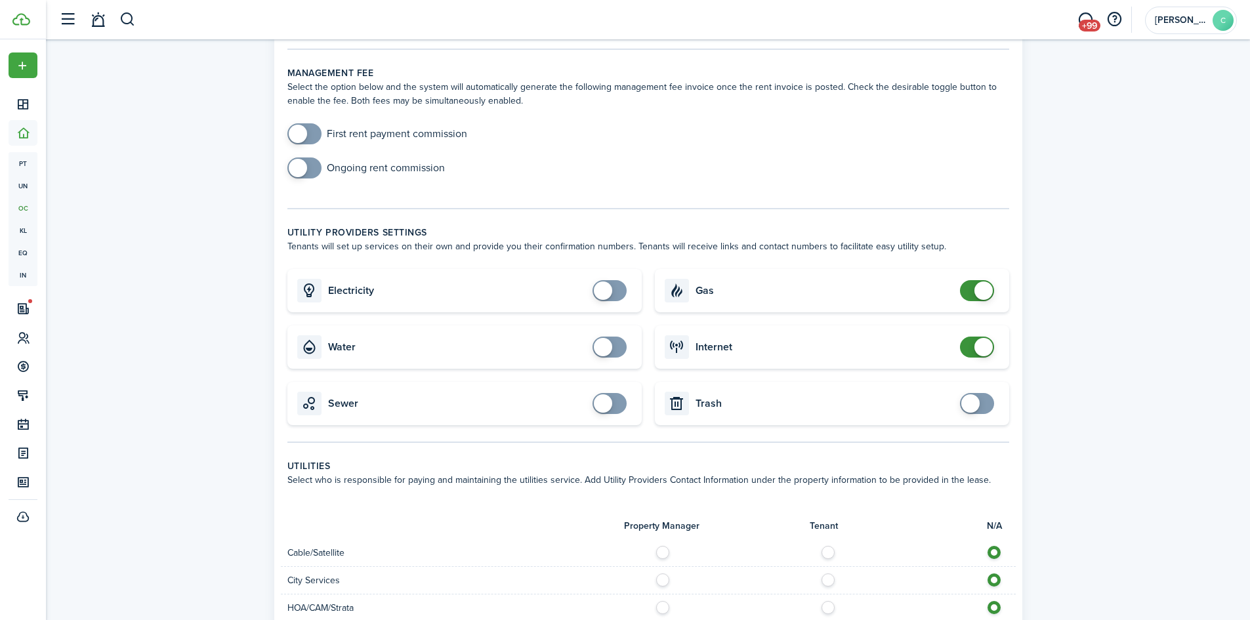
click at [990, 290] on span at bounding box center [984, 291] width 18 height 18
checkbox input "false"
click at [982, 351] on span at bounding box center [984, 347] width 18 height 18
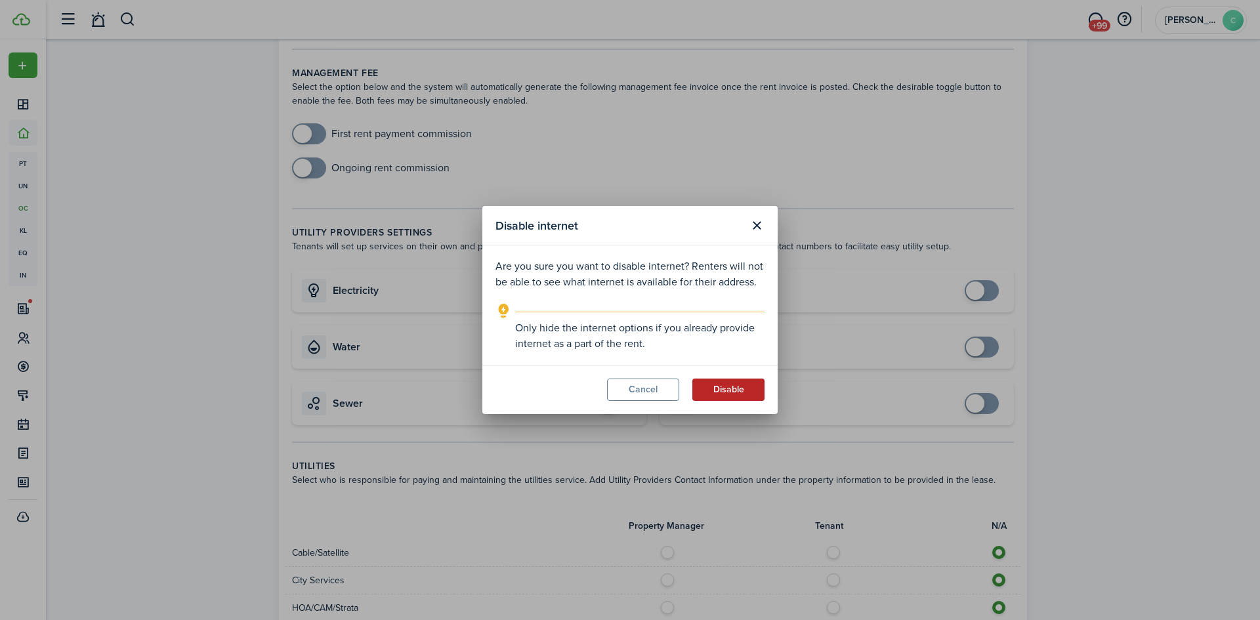
click at [736, 388] on button "Disable" at bounding box center [728, 390] width 72 height 22
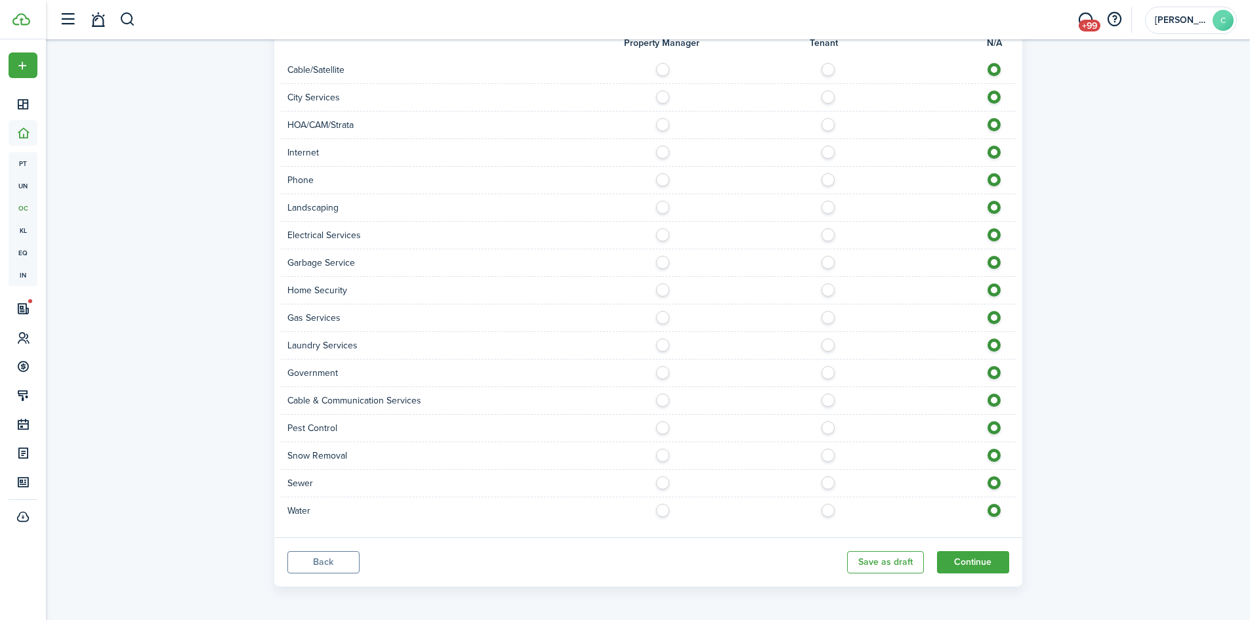
scroll to position [683, 0]
click at [956, 558] on button "Continue" at bounding box center [973, 560] width 72 height 22
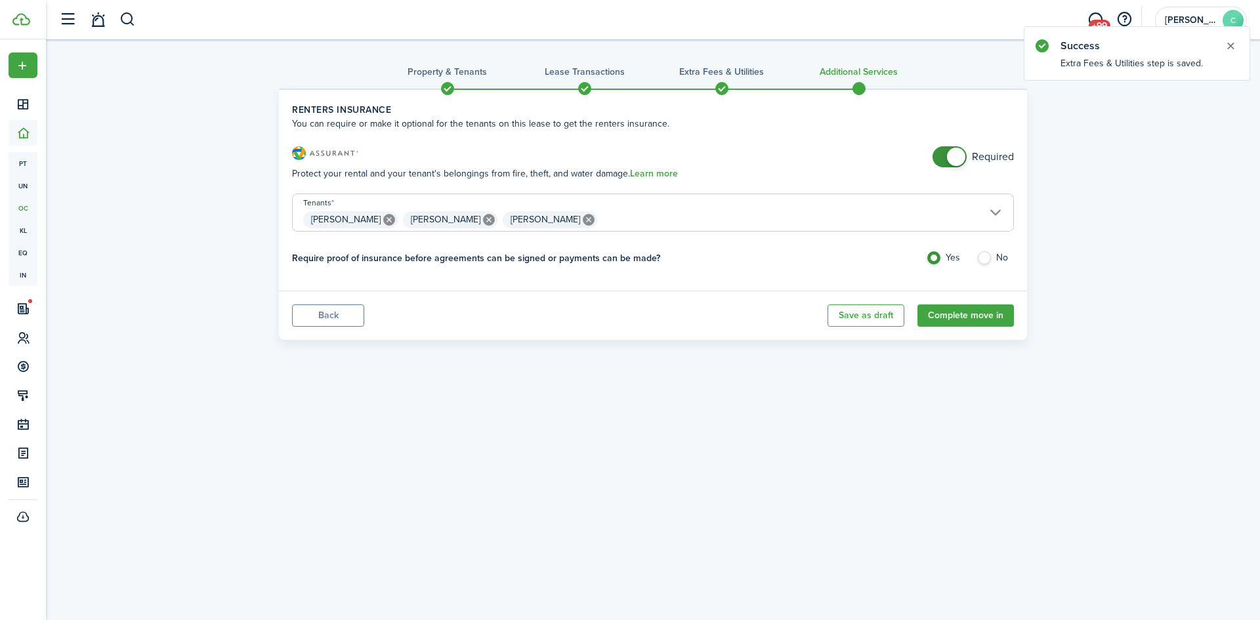
checkbox input "false"
click at [955, 157] on span at bounding box center [956, 157] width 18 height 18
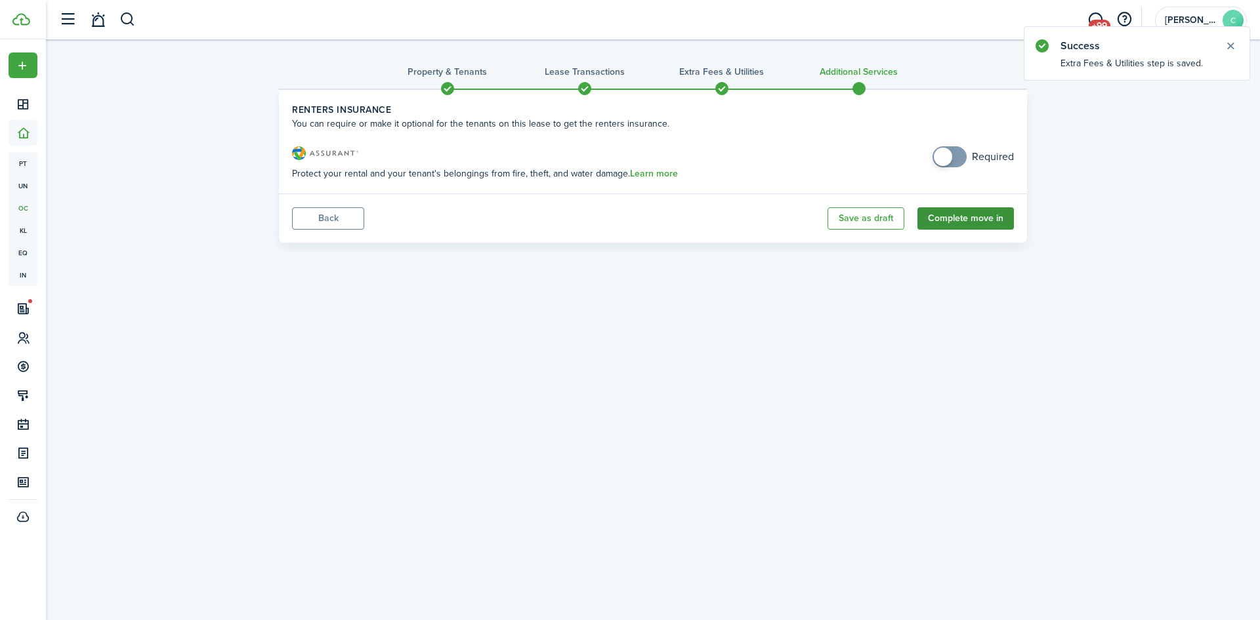
click at [967, 221] on button "Complete move in" at bounding box center [965, 218] width 96 height 22
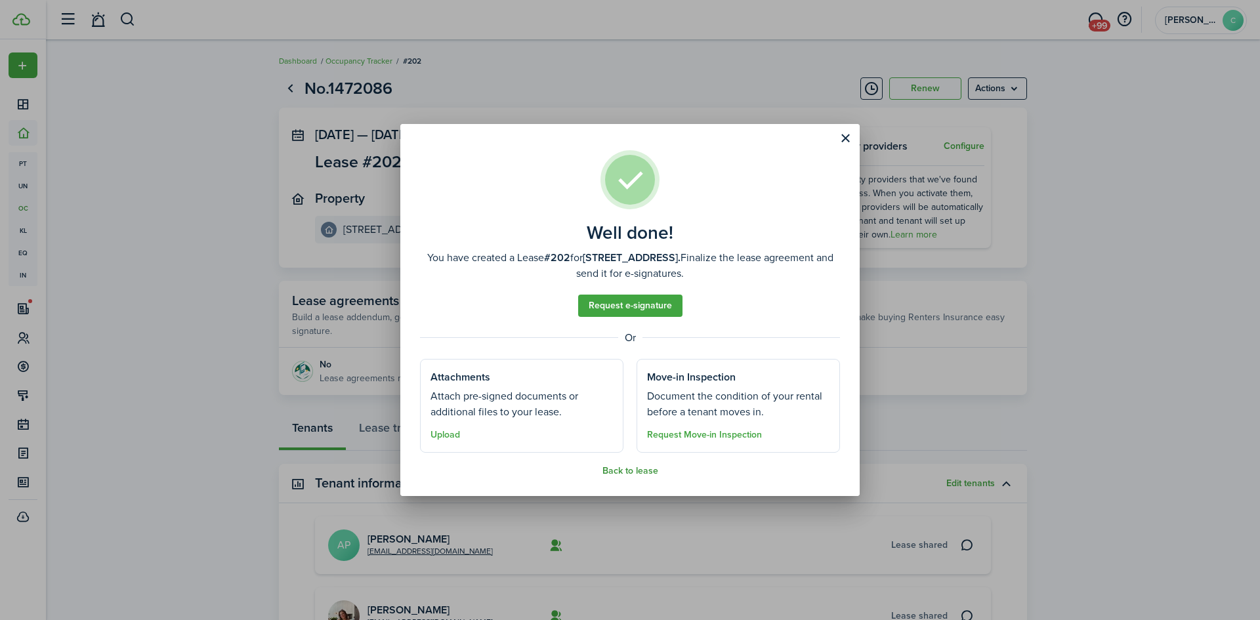
click at [642, 469] on button "Back to lease" at bounding box center [630, 471] width 56 height 11
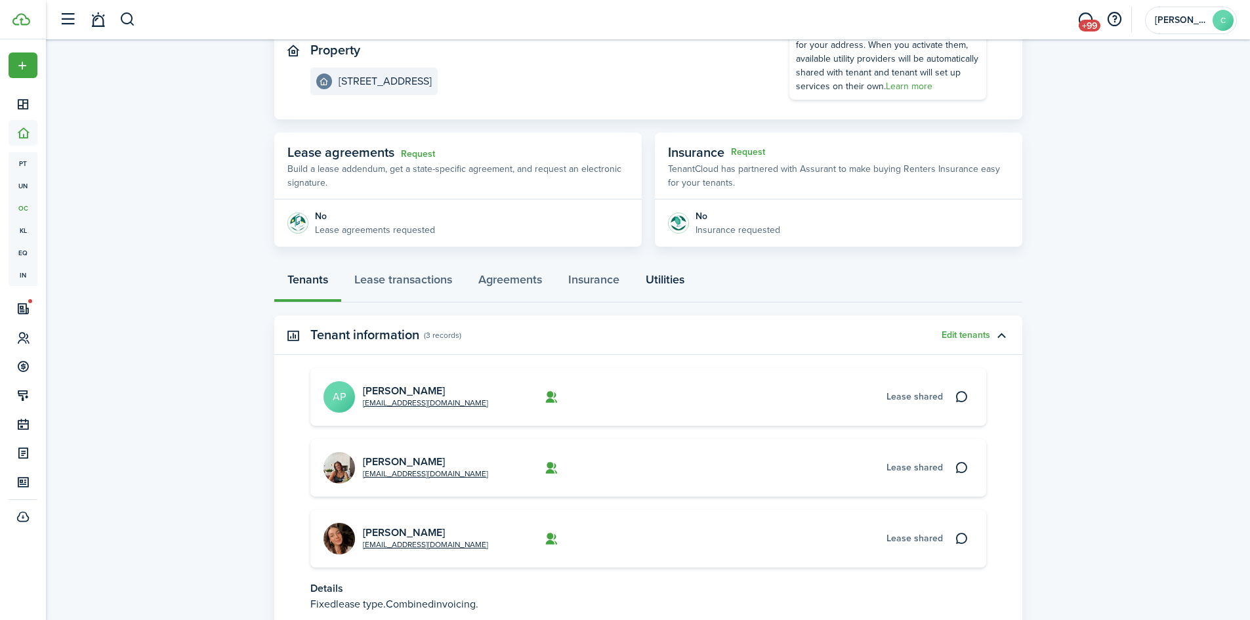
scroll to position [197, 0]
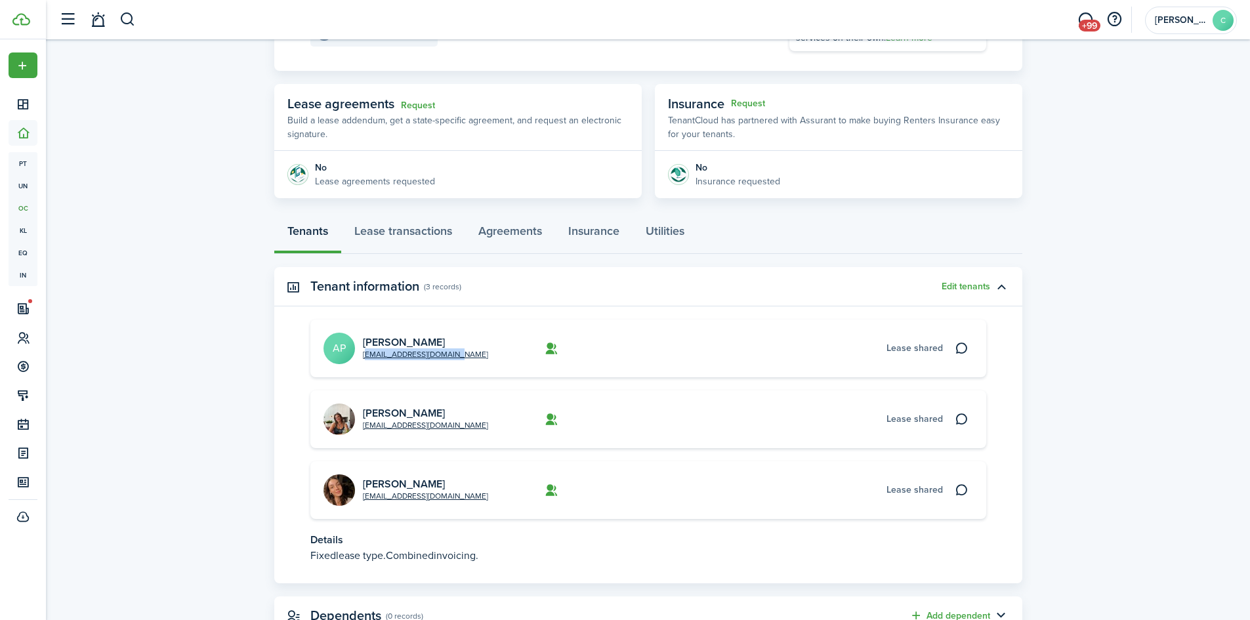
drag, startPoint x: 463, startPoint y: 358, endPoint x: 360, endPoint y: 358, distance: 102.4
click at [360, 358] on card "[EMAIL_ADDRESS][DOMAIN_NAME] [PERSON_NAME] AP Lease shared" at bounding box center [648, 349] width 676 height 58
copy link "[EMAIL_ADDRESS][DOMAIN_NAME]"
drag, startPoint x: 452, startPoint y: 498, endPoint x: 362, endPoint y: 501, distance: 89.3
click at [363, 501] on card-description "[EMAIL_ADDRESS][DOMAIN_NAME]" at bounding box center [450, 496] width 174 height 12
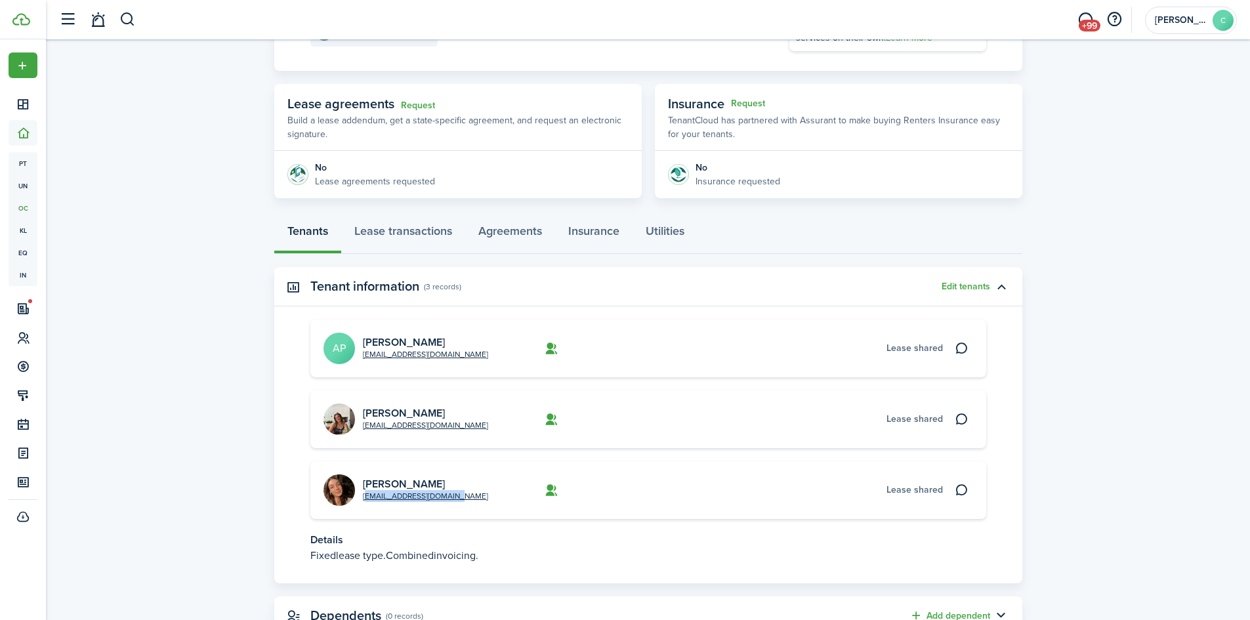
copy link "[EMAIL_ADDRESS][DOMAIN_NAME]"
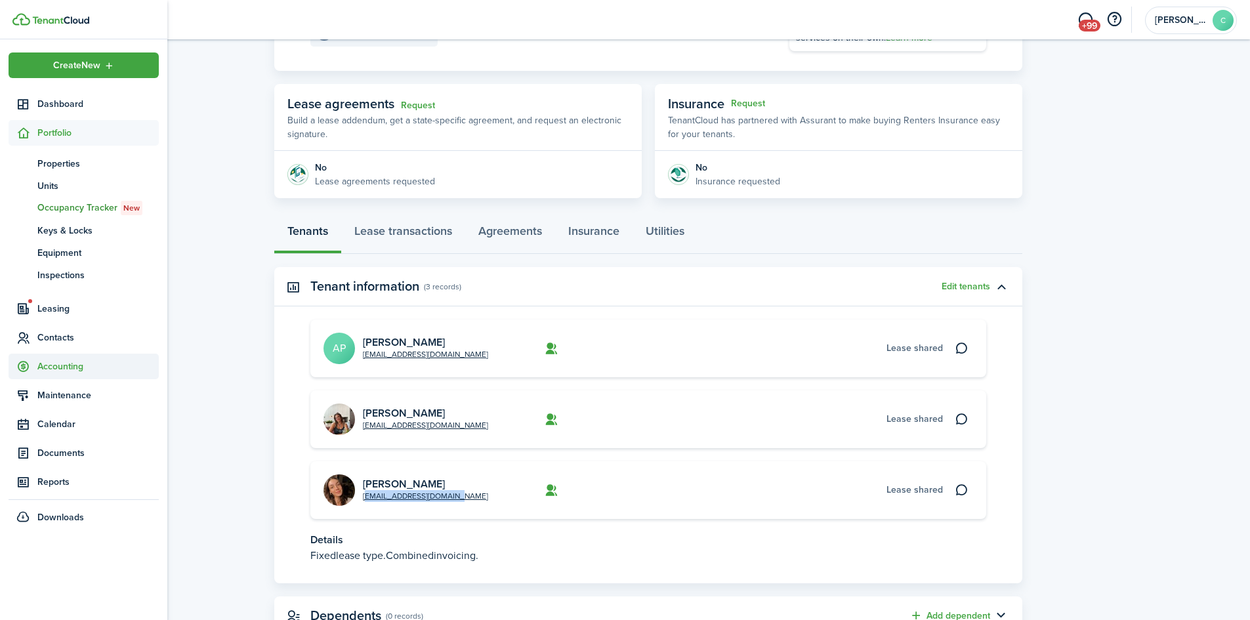
click at [77, 362] on span "Accounting" at bounding box center [97, 367] width 121 height 14
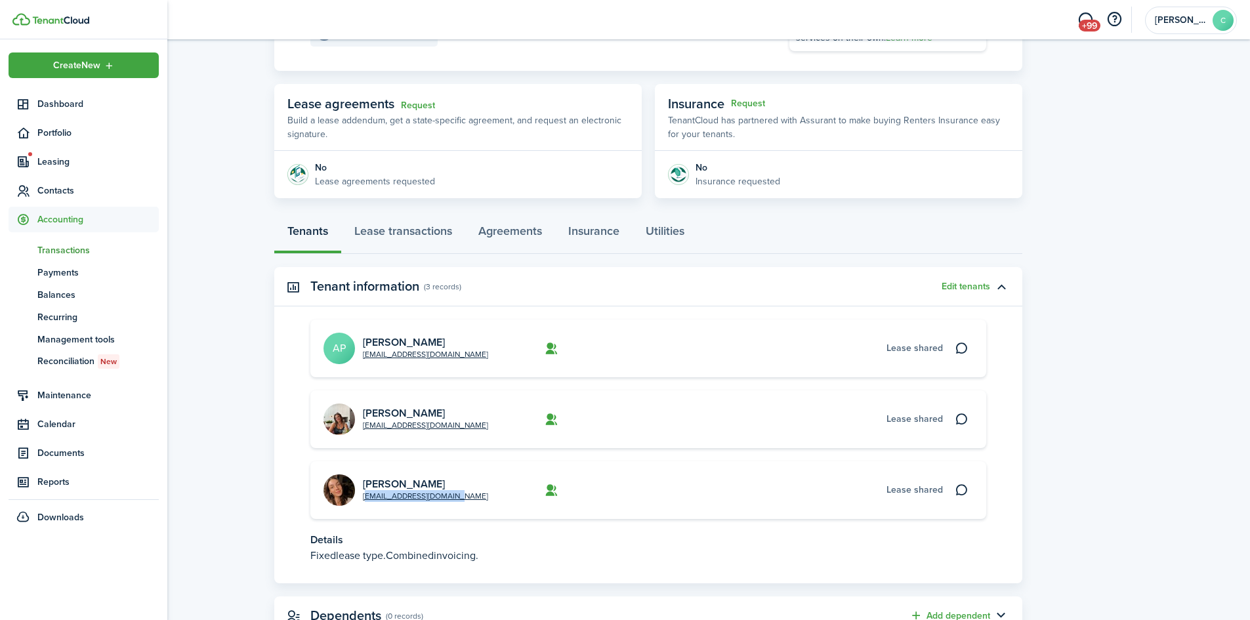
click at [49, 257] on link "tn Transactions" at bounding box center [84, 250] width 150 height 22
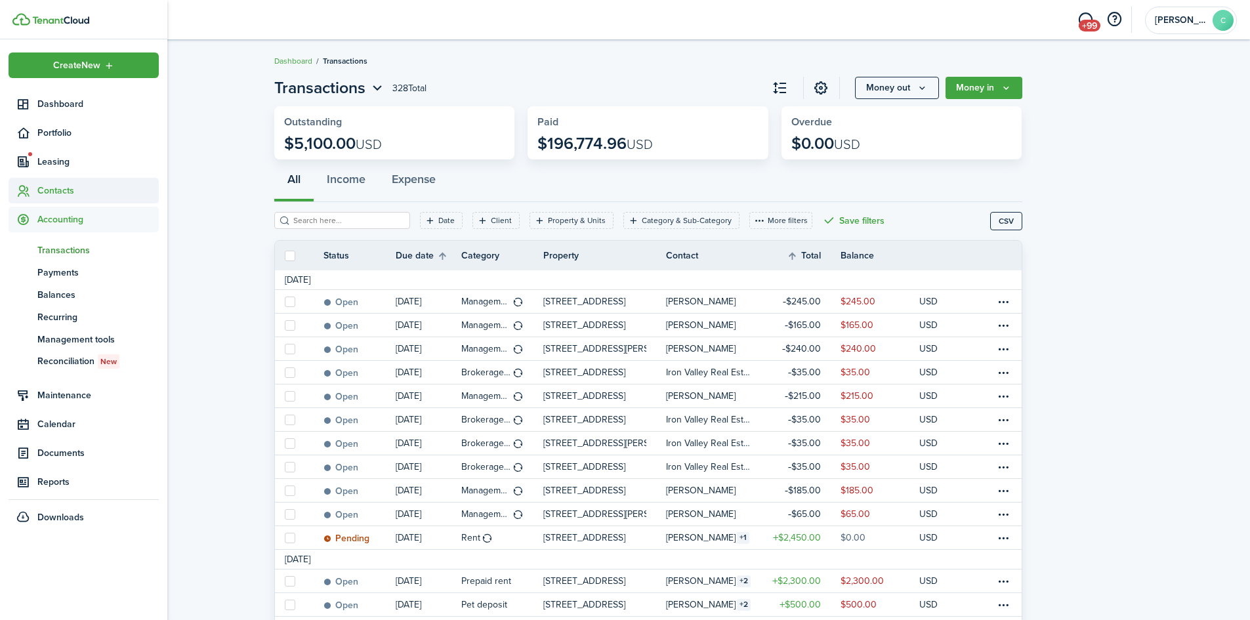
click at [49, 186] on span "Contacts" at bounding box center [97, 191] width 121 height 14
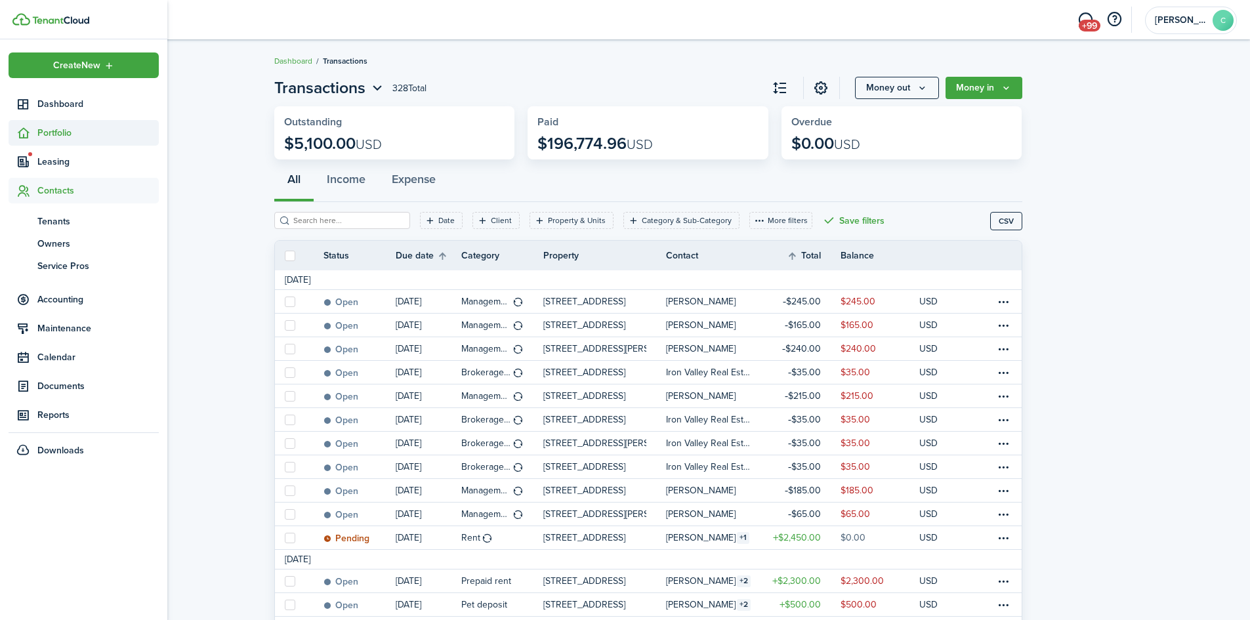
click at [64, 135] on span "Portfolio" at bounding box center [97, 133] width 121 height 14
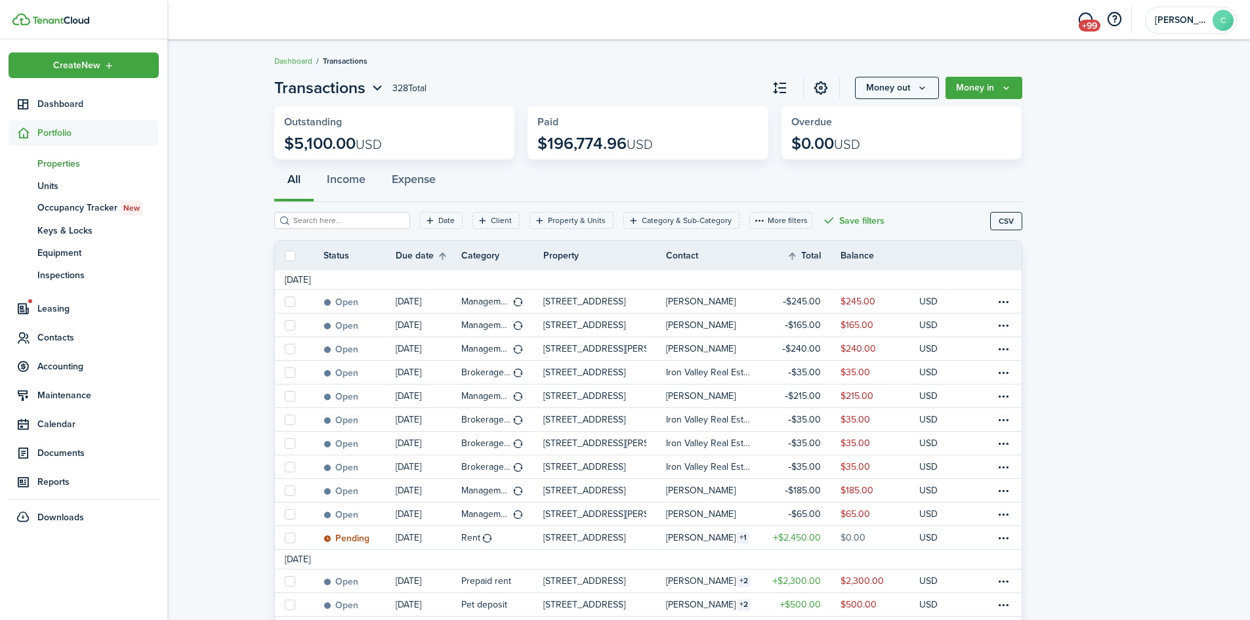
click at [62, 165] on span "Properties" at bounding box center [97, 164] width 121 height 14
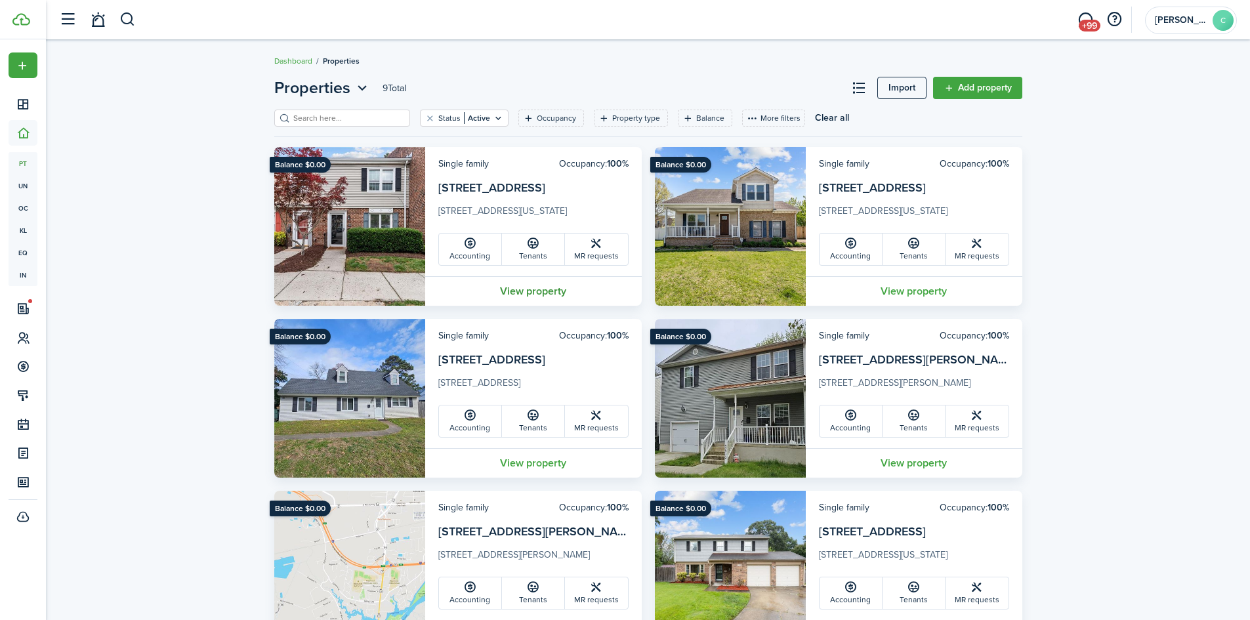
click at [531, 291] on link "View property" at bounding box center [533, 291] width 217 height 30
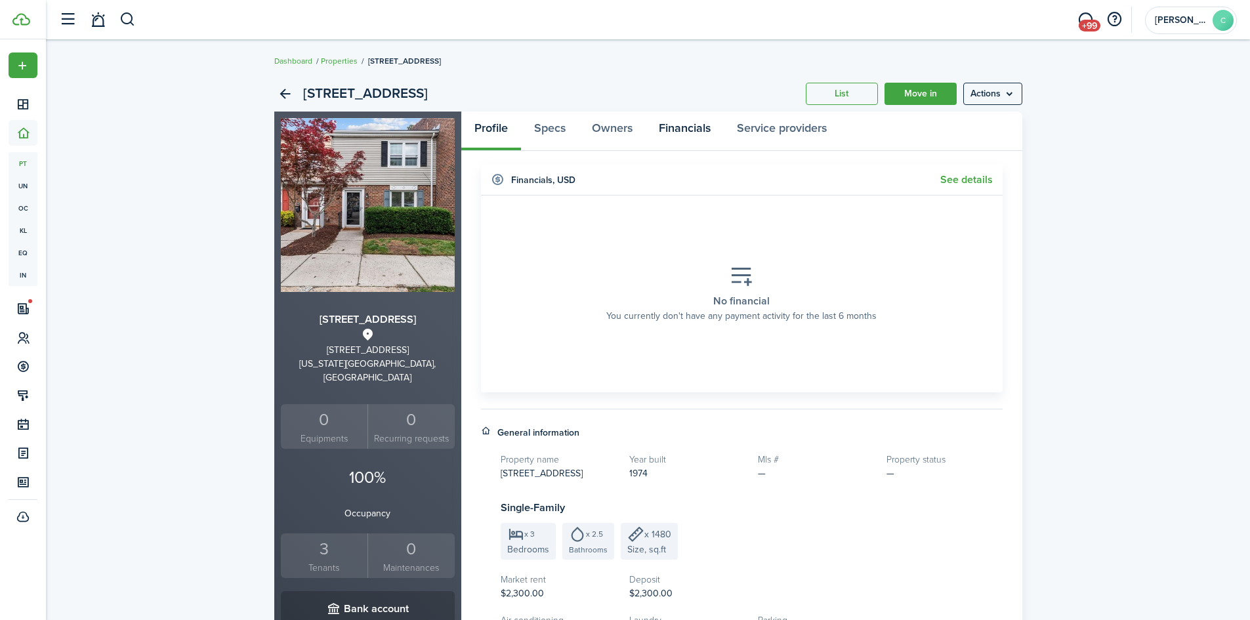
click at [667, 128] on link "Financials" at bounding box center [685, 131] width 78 height 39
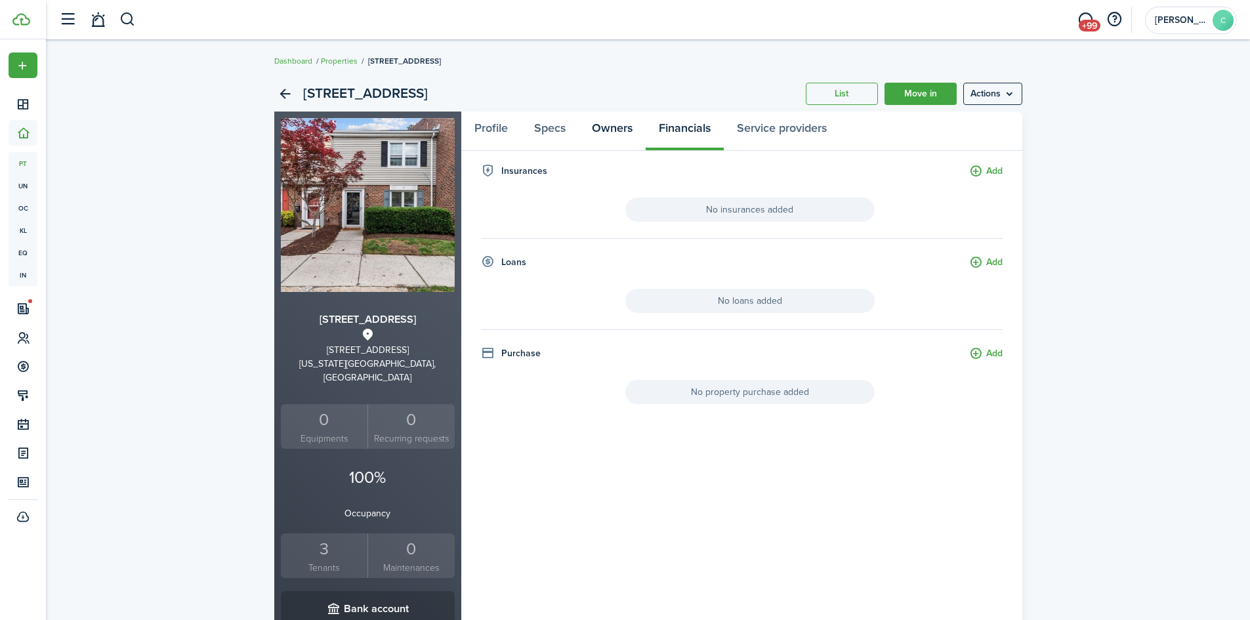
click at [621, 132] on link "Owners" at bounding box center [612, 131] width 67 height 39
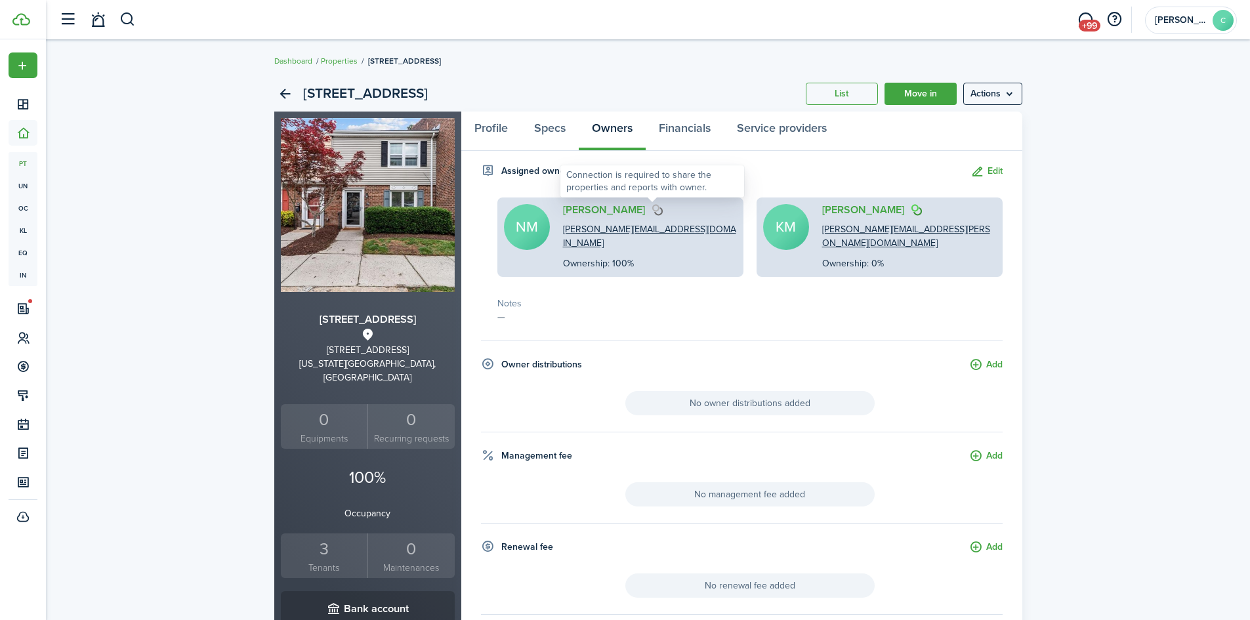
click at [652, 207] on img at bounding box center [658, 210] width 12 height 12
click at [995, 173] on button "Edit" at bounding box center [987, 171] width 32 height 15
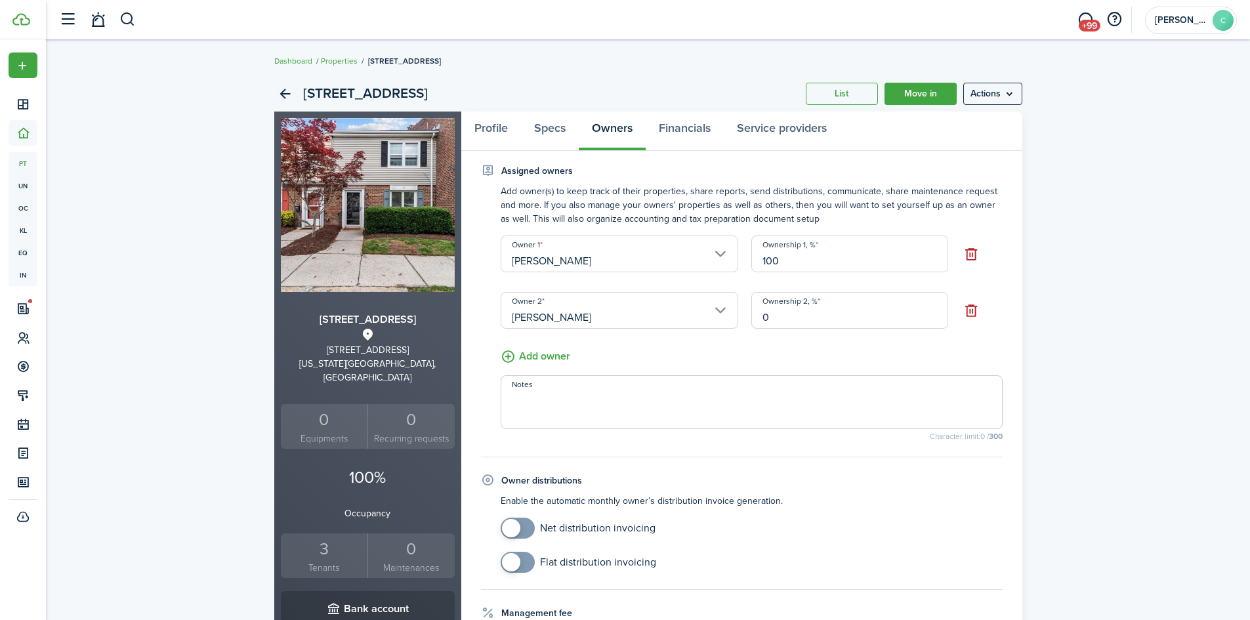
click at [648, 342] on property-owners-form-assigned-owners "Add owner(s) to keep track of their properties, share reports, send distributio…" at bounding box center [742, 312] width 522 height 256
click at [688, 137] on link "Financials" at bounding box center [685, 131] width 78 height 39
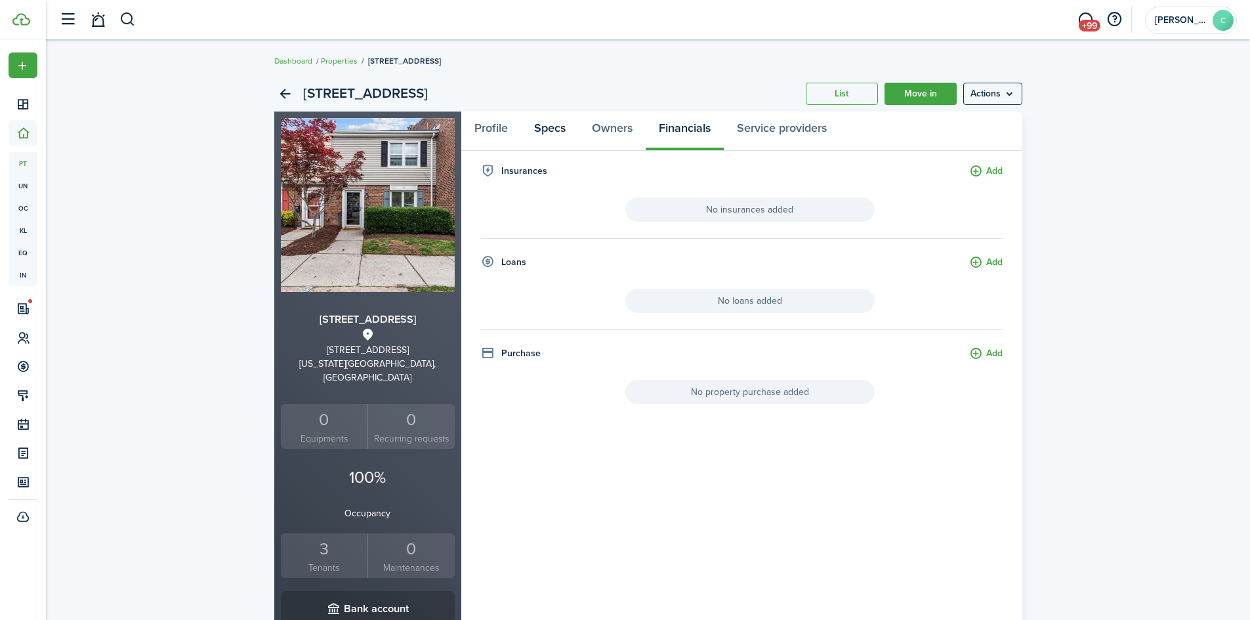
click at [554, 126] on link "Specs" at bounding box center [550, 131] width 58 height 39
click at [485, 131] on link "Profile" at bounding box center [491, 131] width 60 height 39
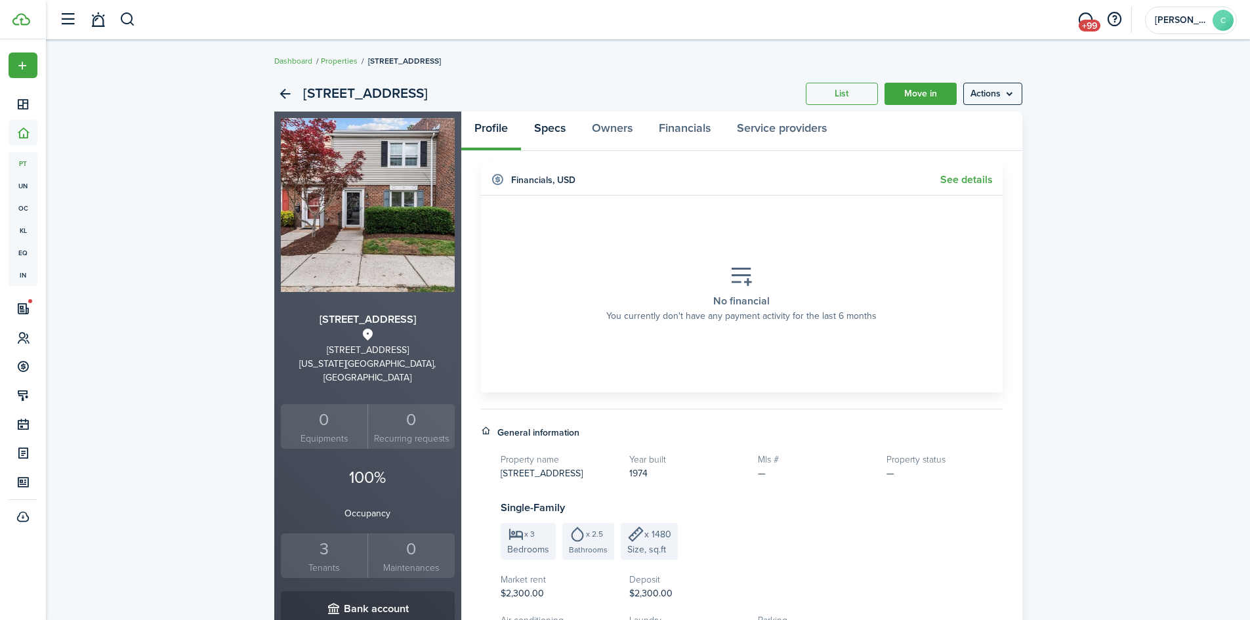
click at [551, 130] on link "Specs" at bounding box center [550, 131] width 58 height 39
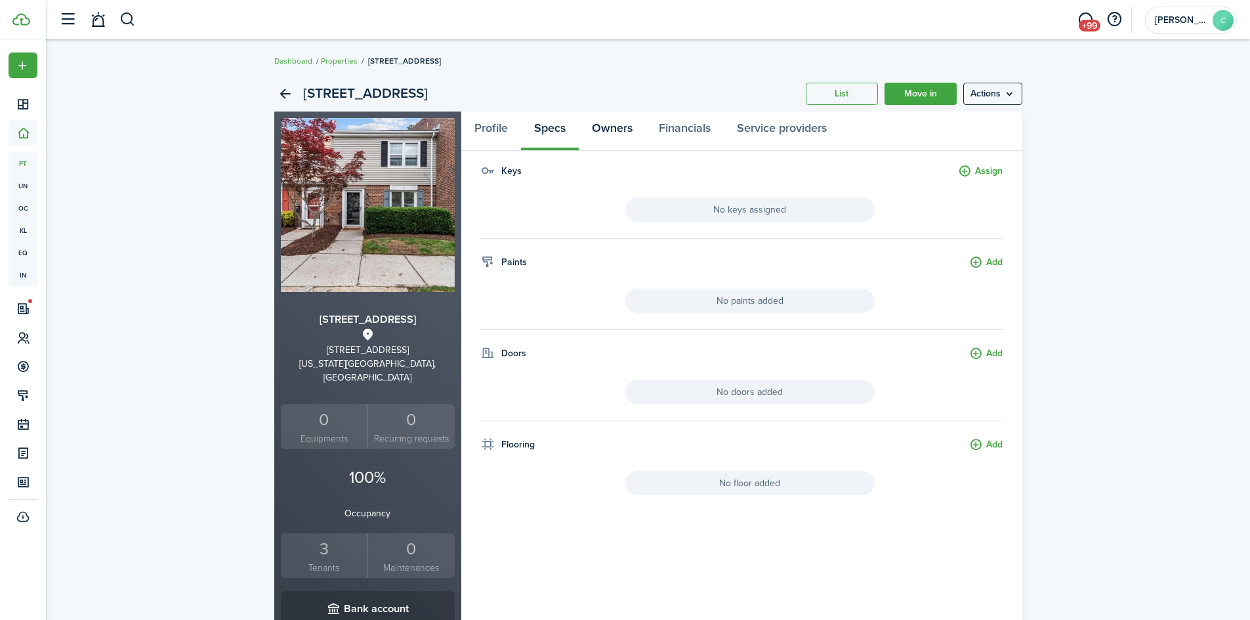
click at [608, 131] on link "Owners" at bounding box center [612, 131] width 67 height 39
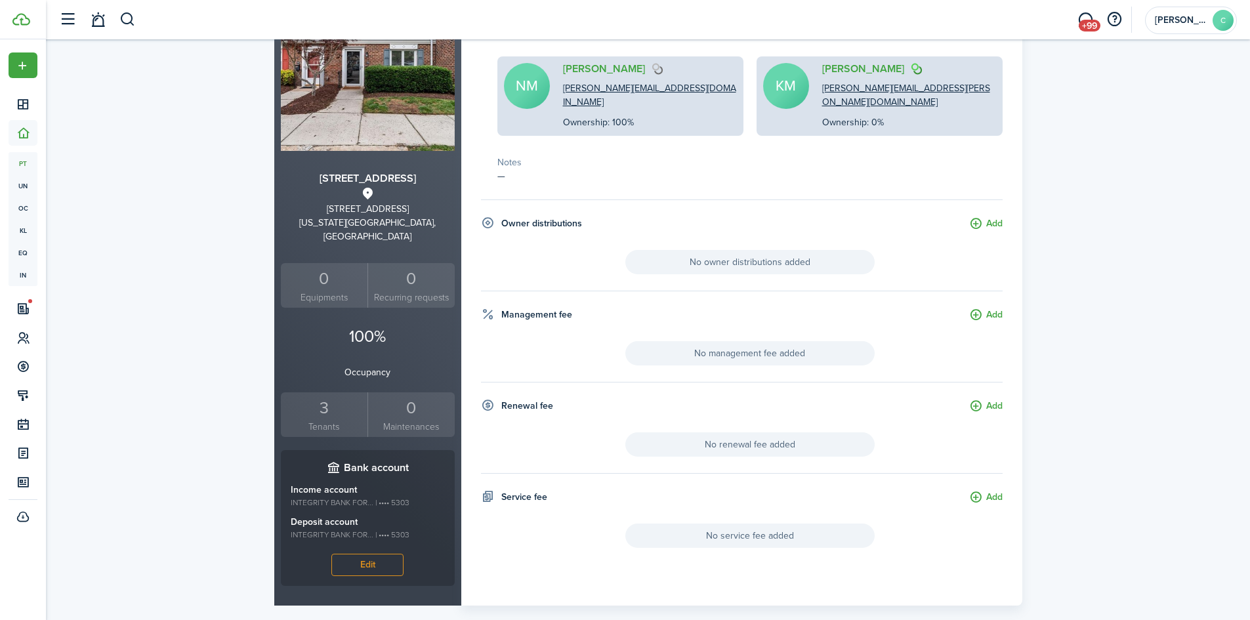
scroll to position [149, 0]
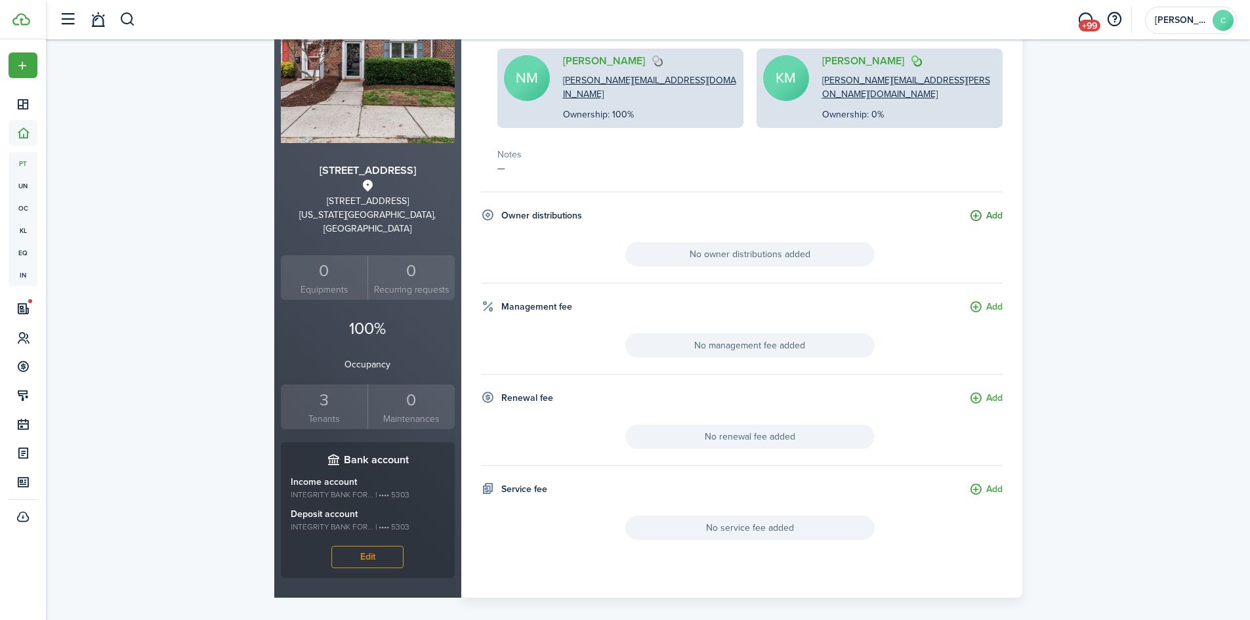
click at [975, 209] on button "Add" at bounding box center [985, 216] width 33 height 15
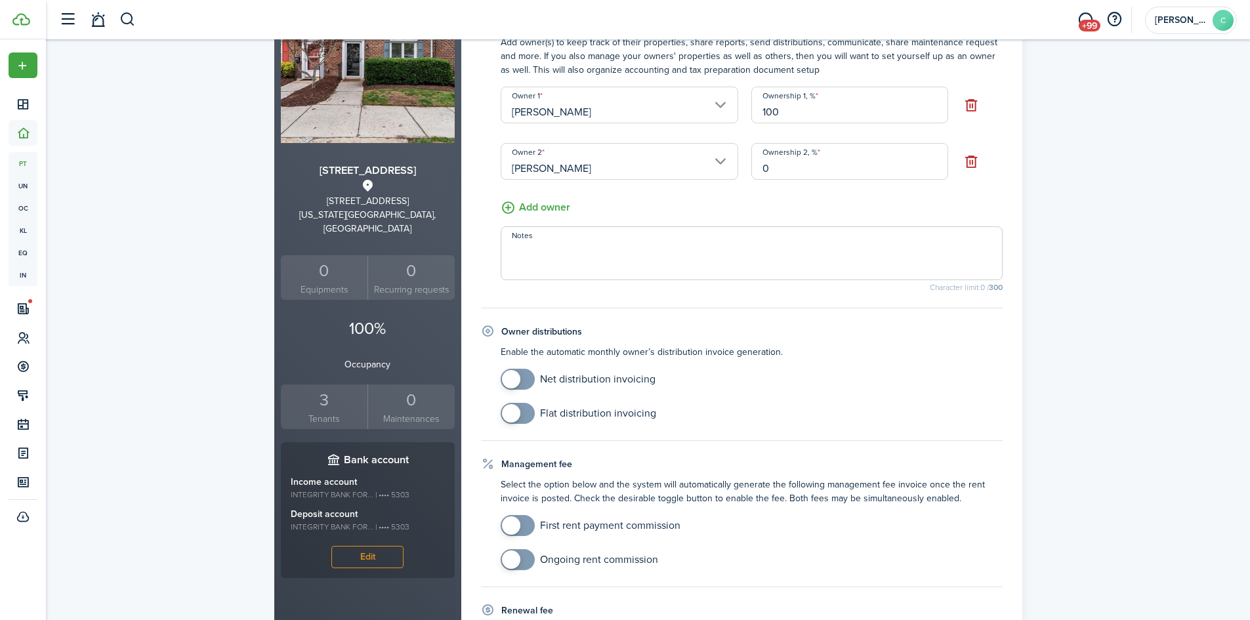
checkbox input "true"
click at [514, 379] on span at bounding box center [511, 379] width 18 height 18
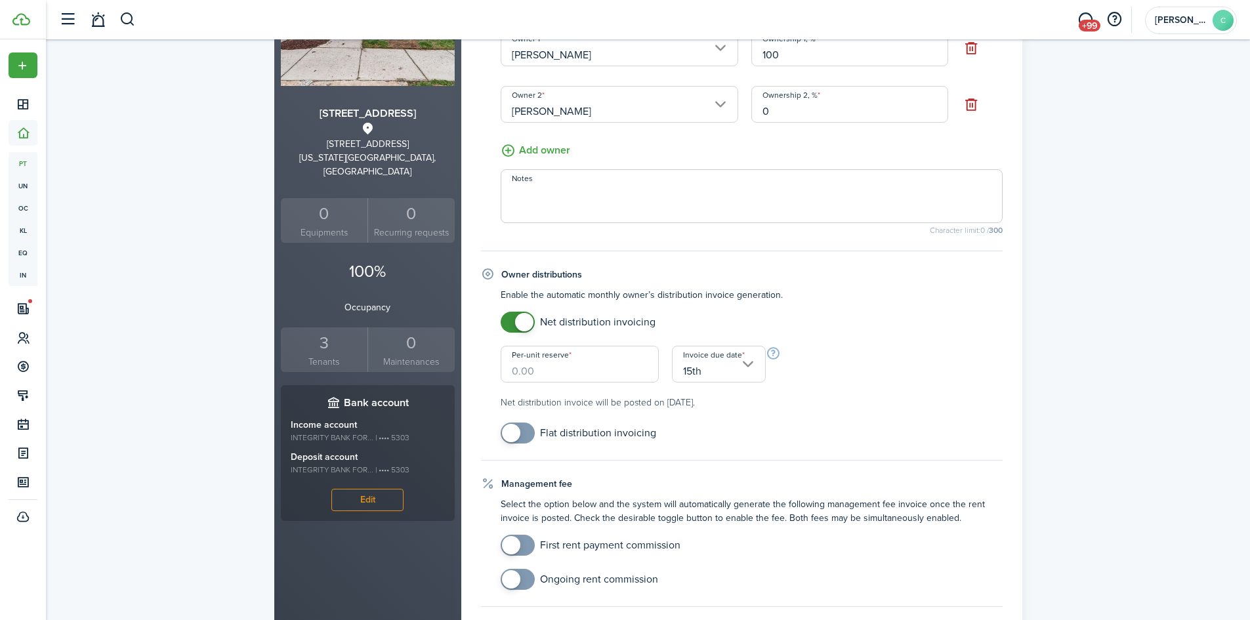
scroll to position [215, 0]
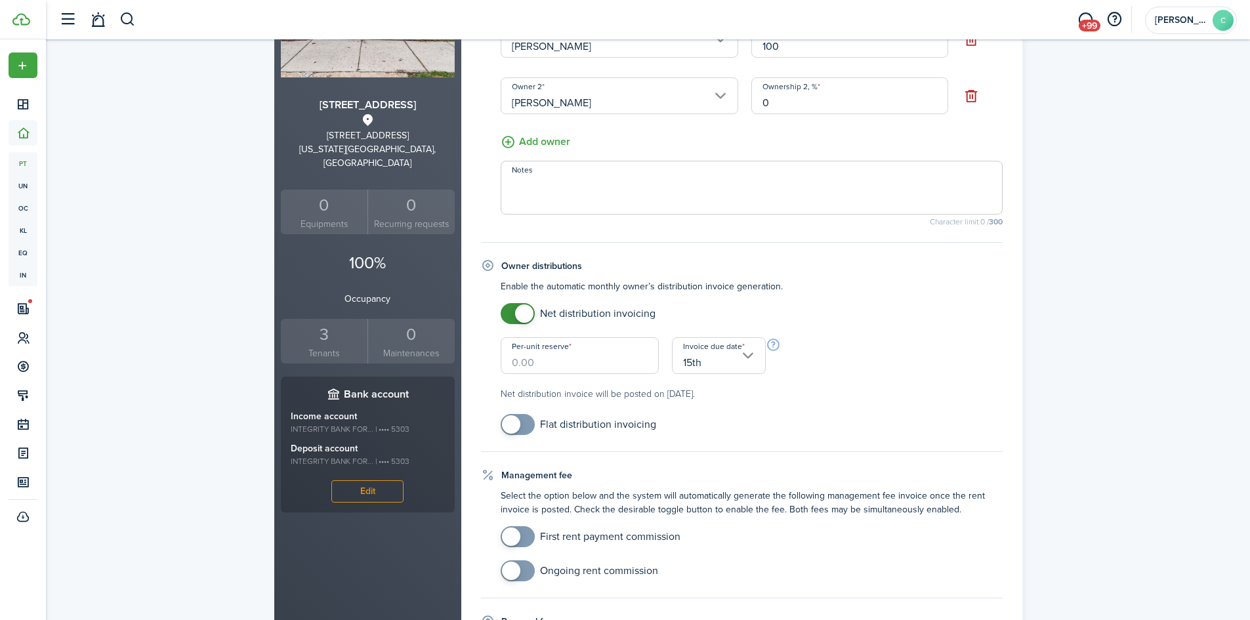
click at [748, 355] on input "15th" at bounding box center [719, 355] width 94 height 37
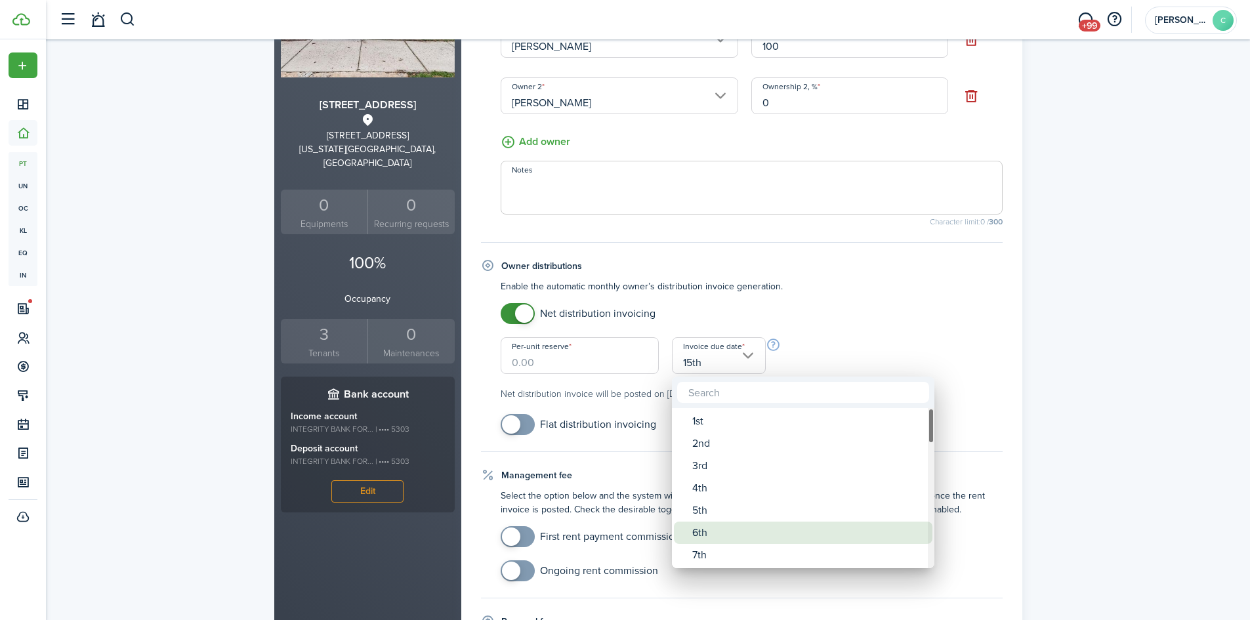
click at [737, 536] on div "6th" at bounding box center [808, 533] width 232 height 22
type input "6th"
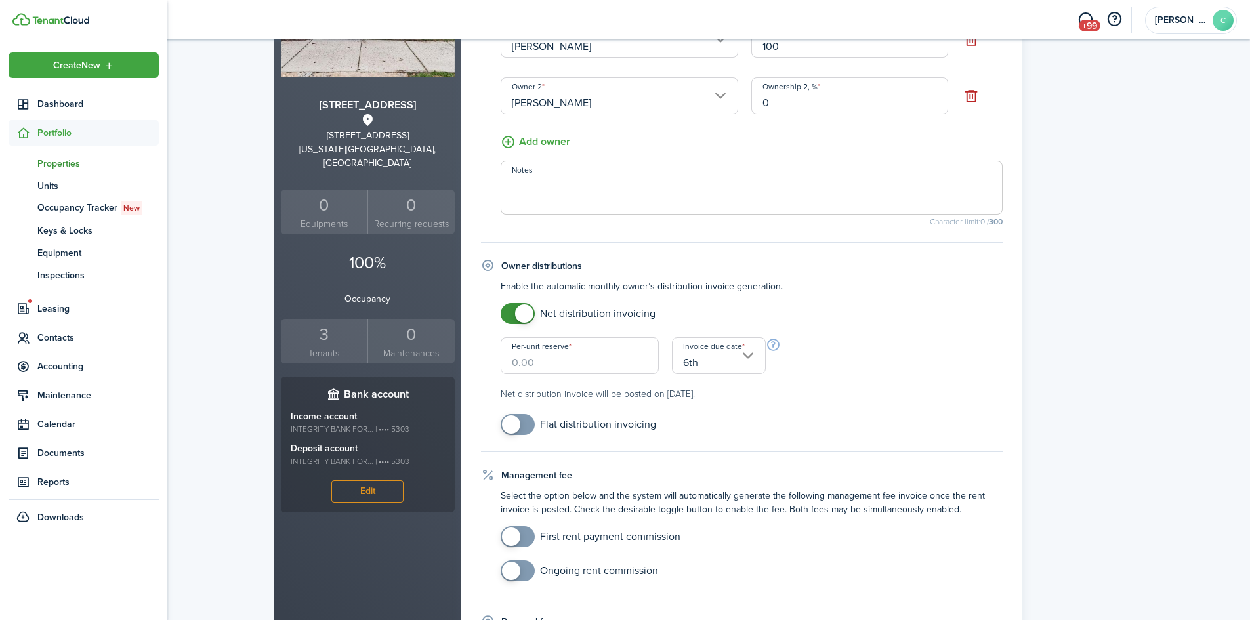
click at [54, 161] on span "Properties" at bounding box center [97, 164] width 121 height 14
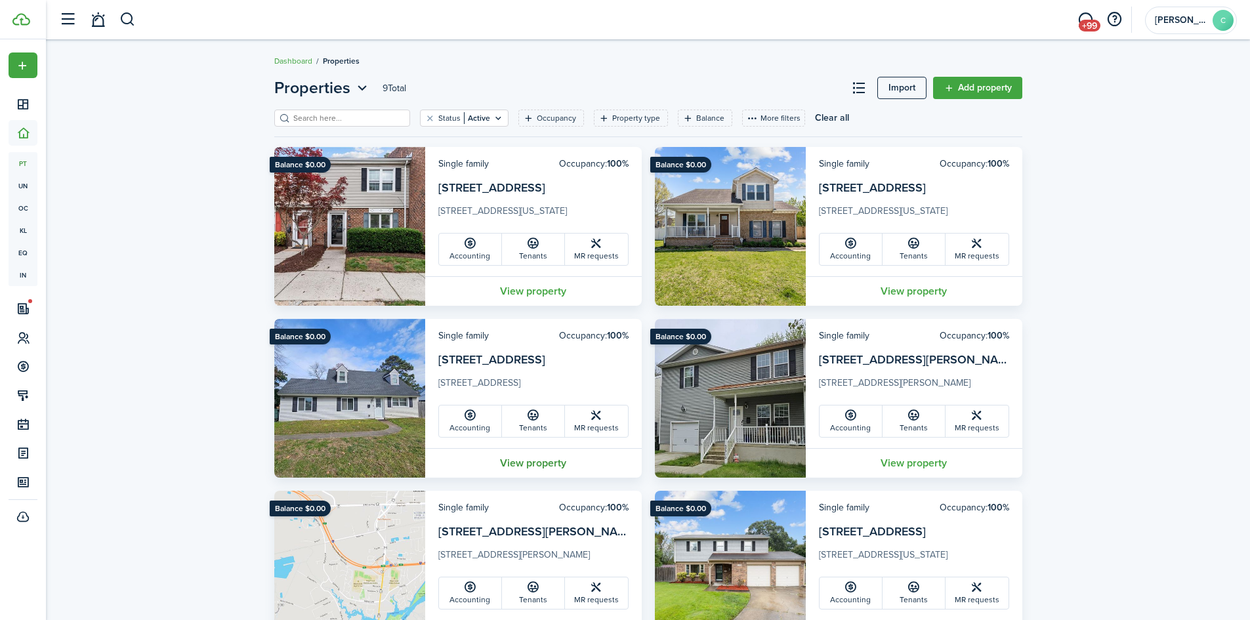
click at [549, 464] on link "View property" at bounding box center [533, 463] width 217 height 30
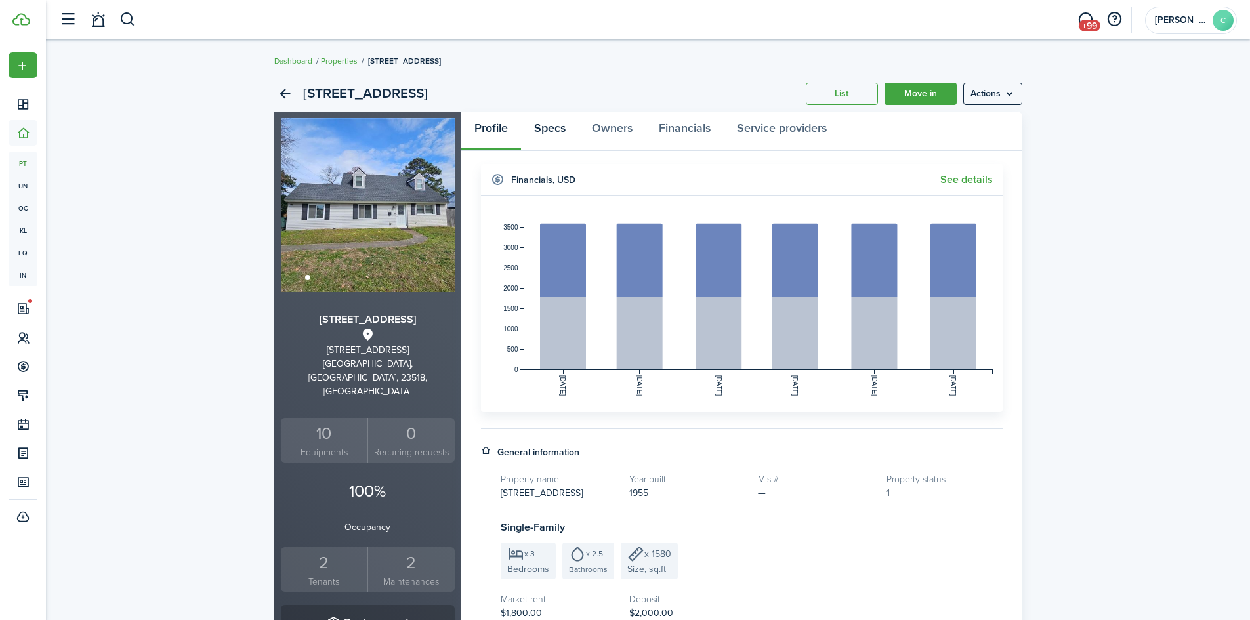
click at [553, 132] on link "Specs" at bounding box center [550, 131] width 58 height 39
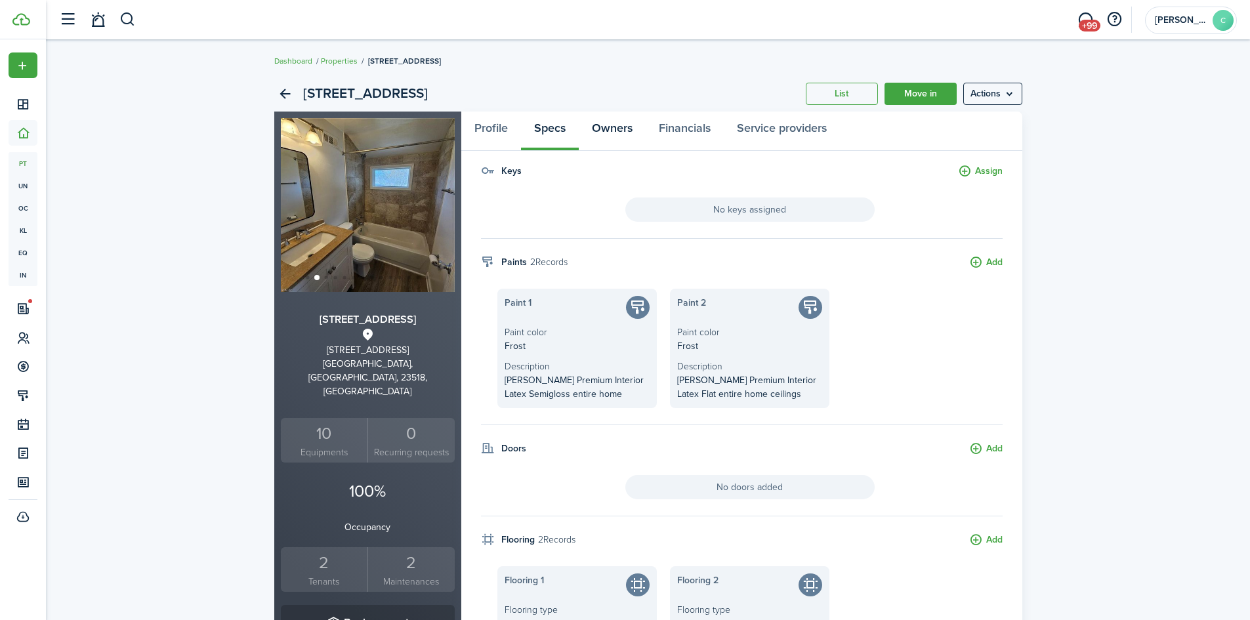
click at [612, 135] on link "Owners" at bounding box center [612, 131] width 67 height 39
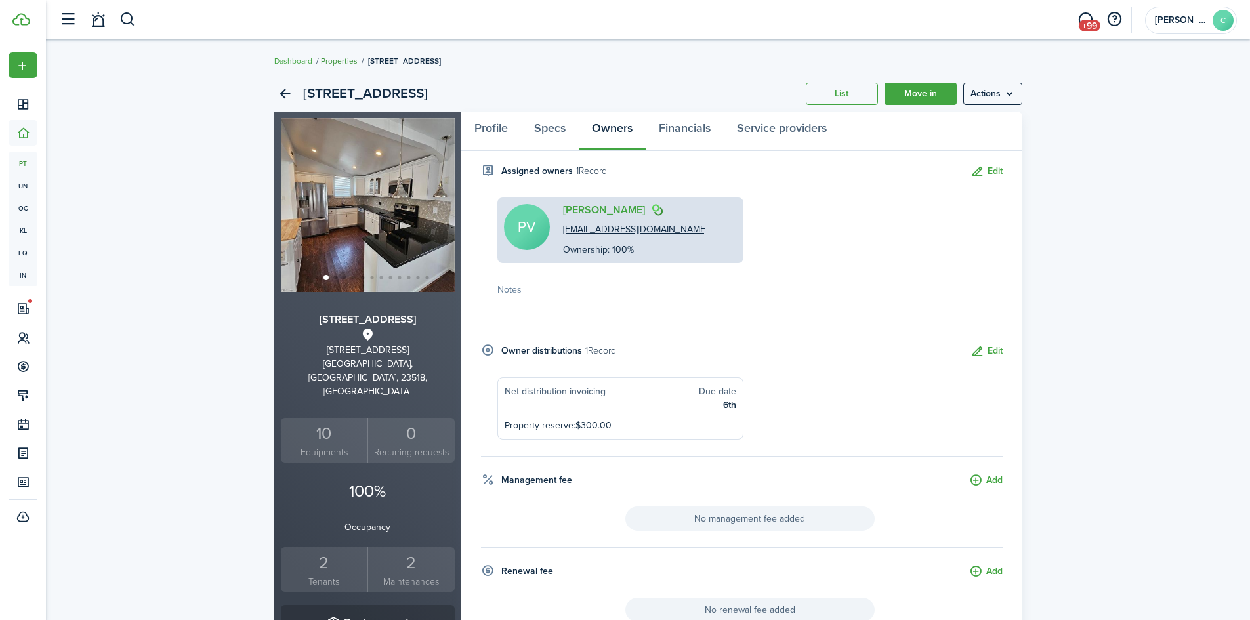
click at [332, 59] on link "Properties" at bounding box center [339, 61] width 37 height 12
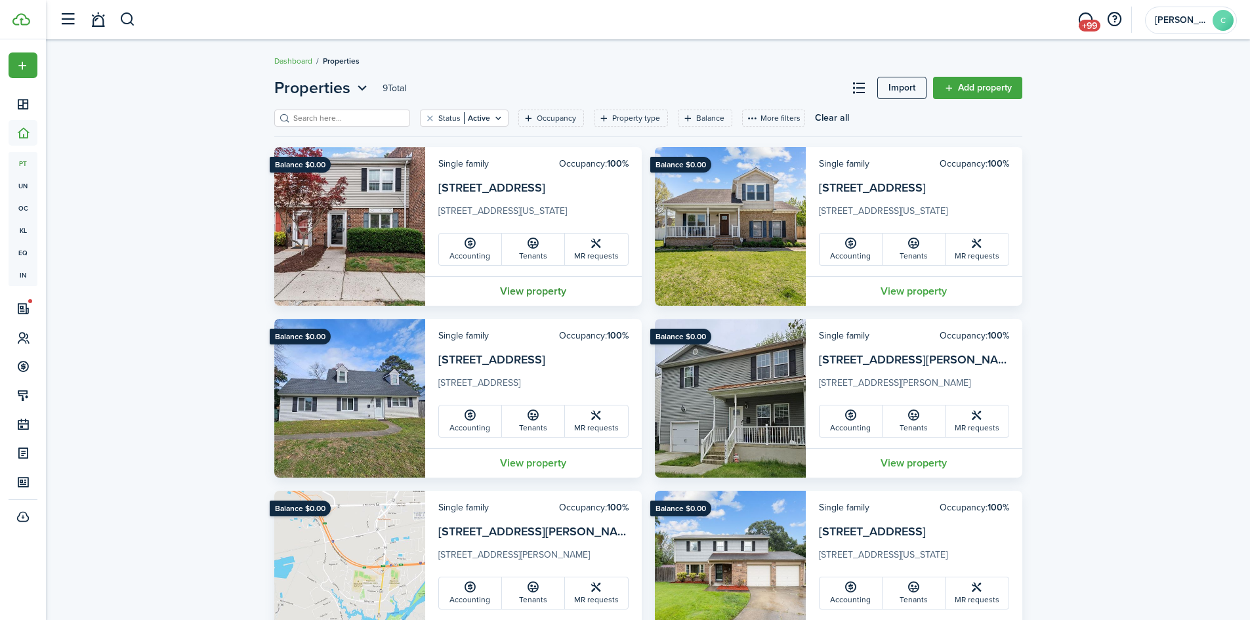
click at [516, 289] on link "View property" at bounding box center [533, 291] width 217 height 30
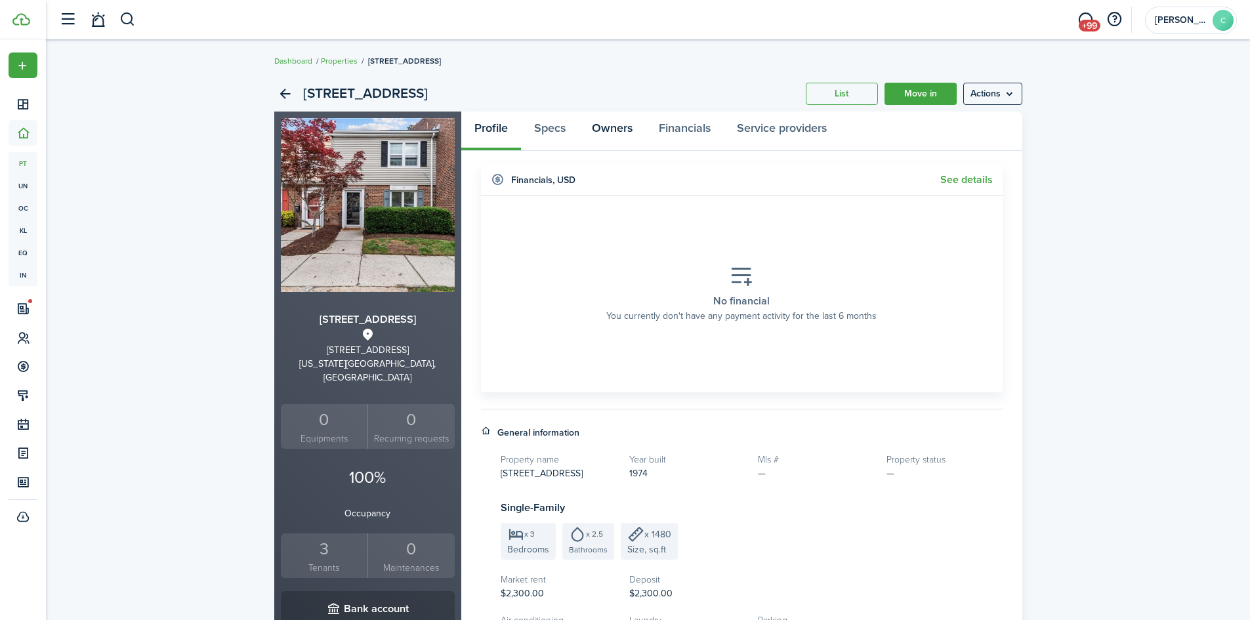
click at [626, 133] on link "Owners" at bounding box center [612, 131] width 67 height 39
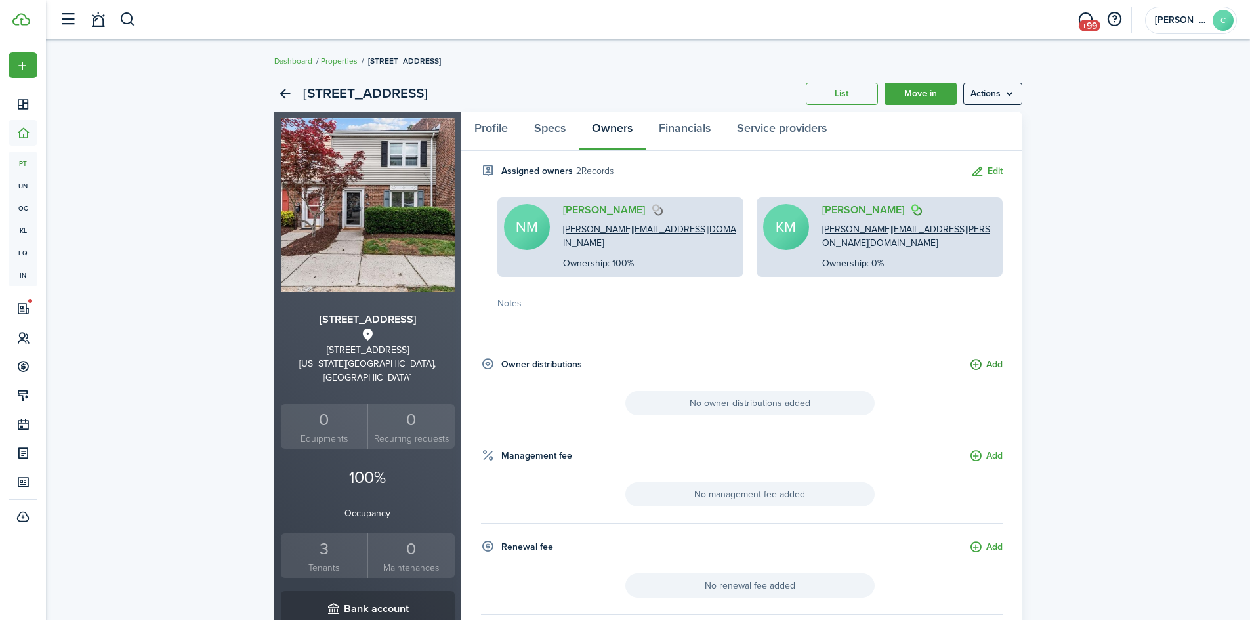
click at [976, 358] on button "Add" at bounding box center [985, 365] width 33 height 15
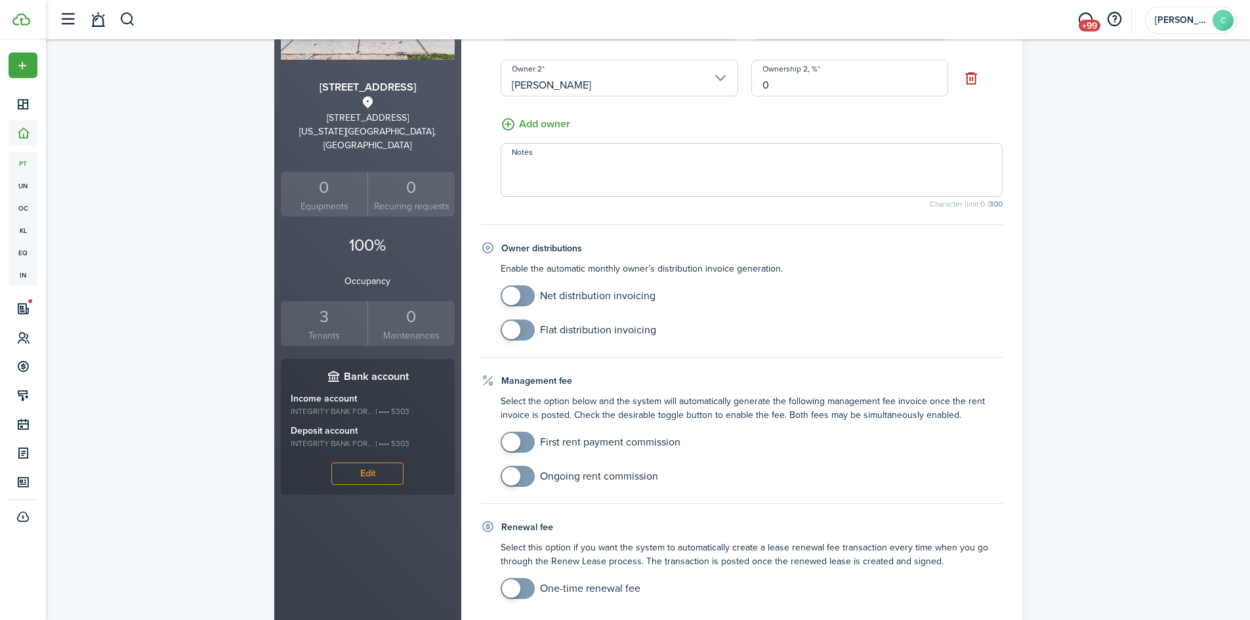
scroll to position [263, 0]
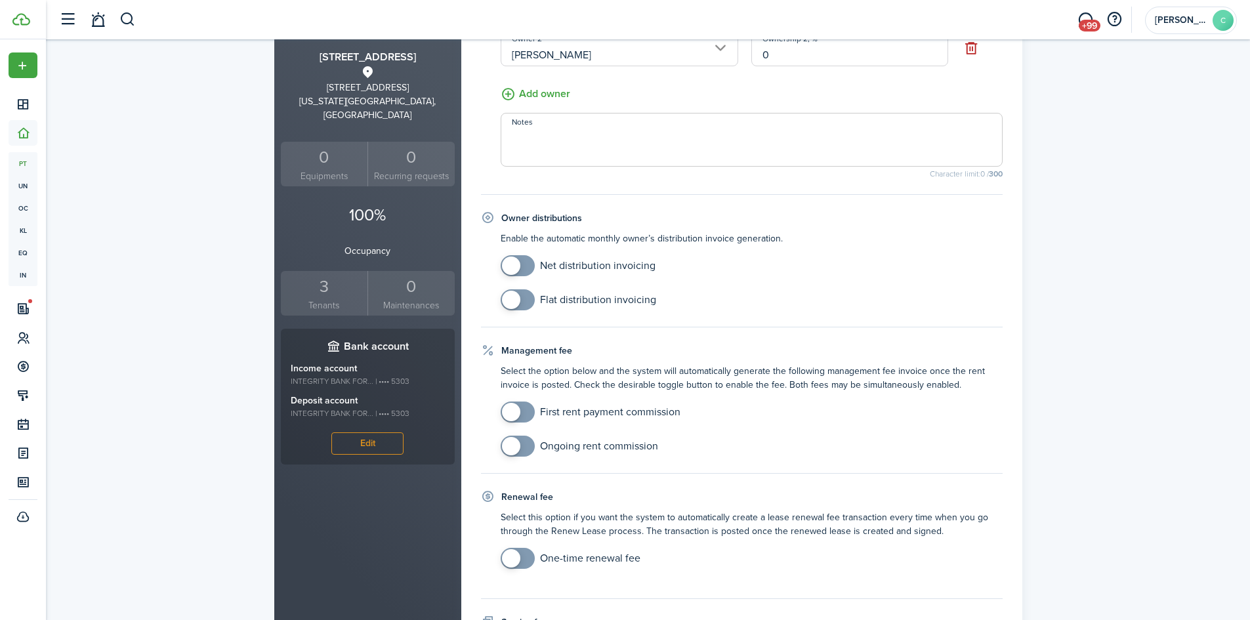
checkbox input "true"
click at [509, 261] on span at bounding box center [511, 266] width 18 height 18
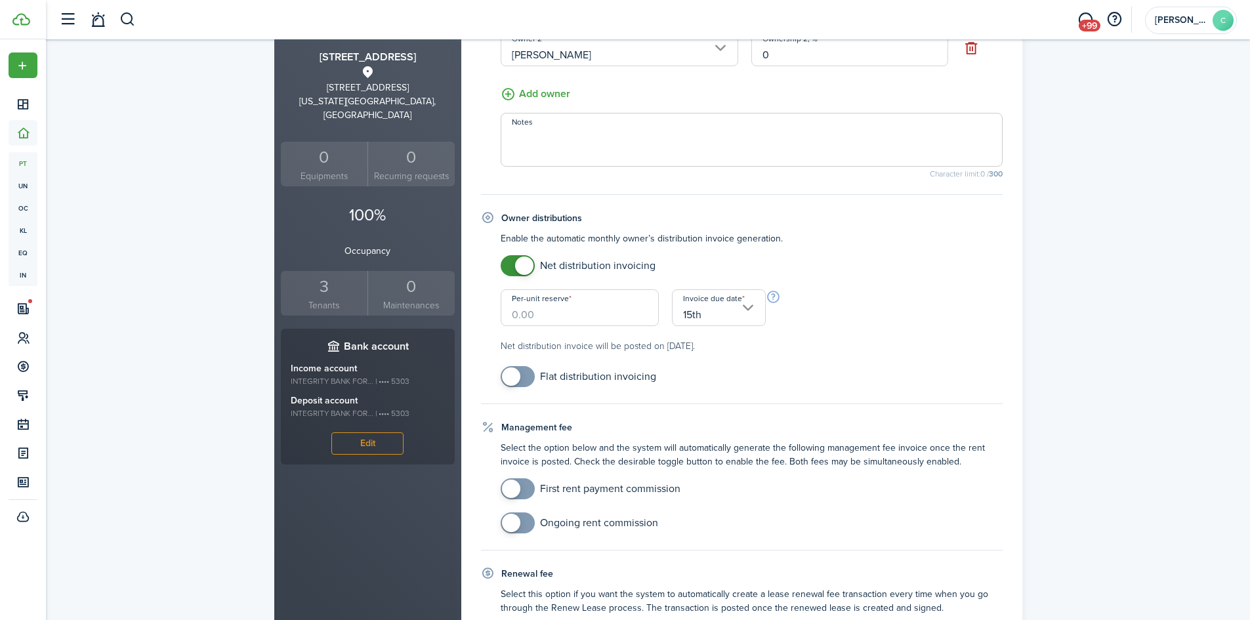
click at [576, 312] on input "Per-unit reserve" at bounding box center [580, 307] width 159 height 37
click at [756, 305] on input "15th" at bounding box center [719, 307] width 94 height 37
type input "$500.00"
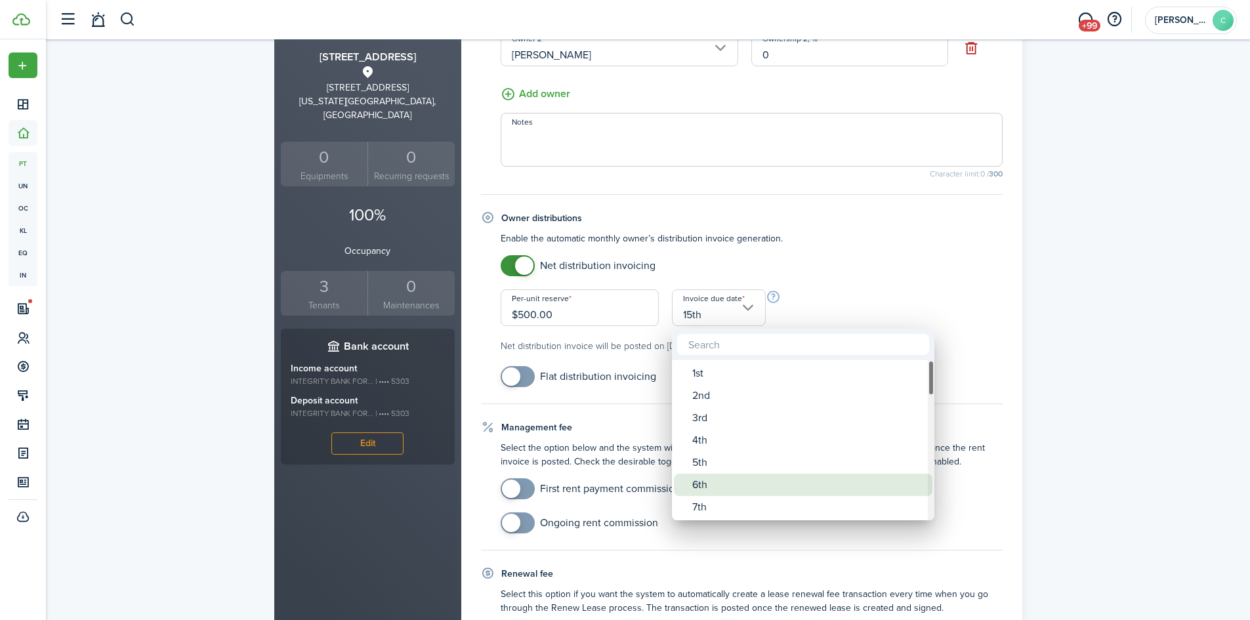
click at [729, 484] on div "6th" at bounding box center [808, 485] width 232 height 22
type input "6th"
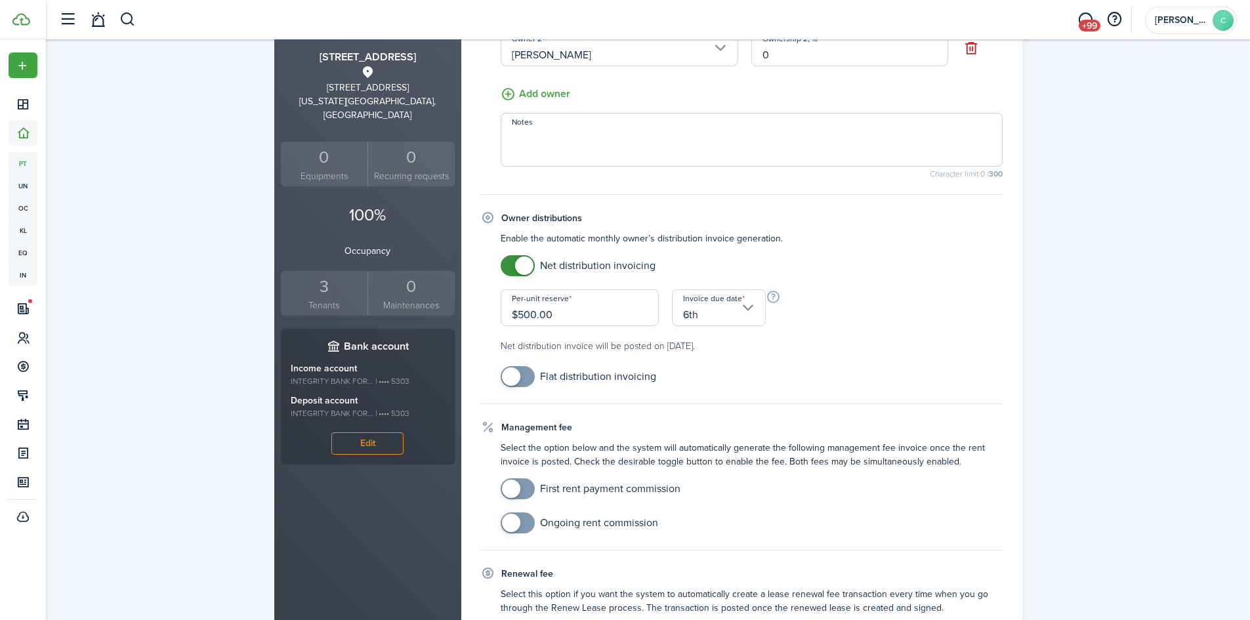
click at [756, 375] on mobiscroll-switch "Flat distribution invoicing" at bounding box center [752, 376] width 502 height 21
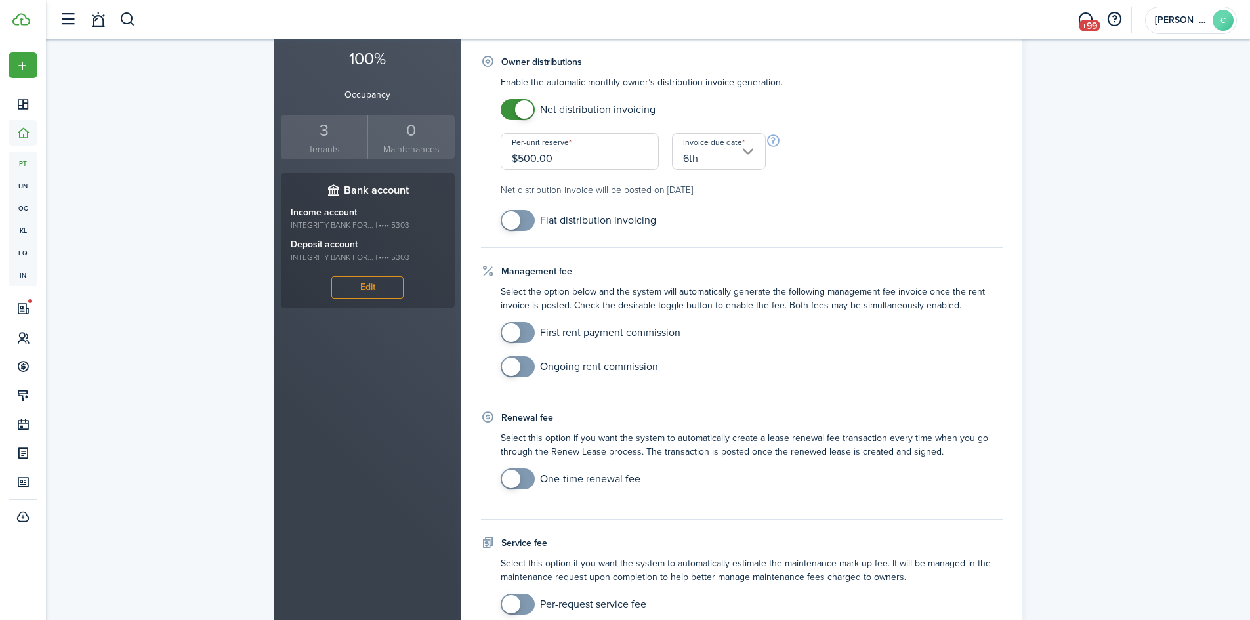
scroll to position [532, 0]
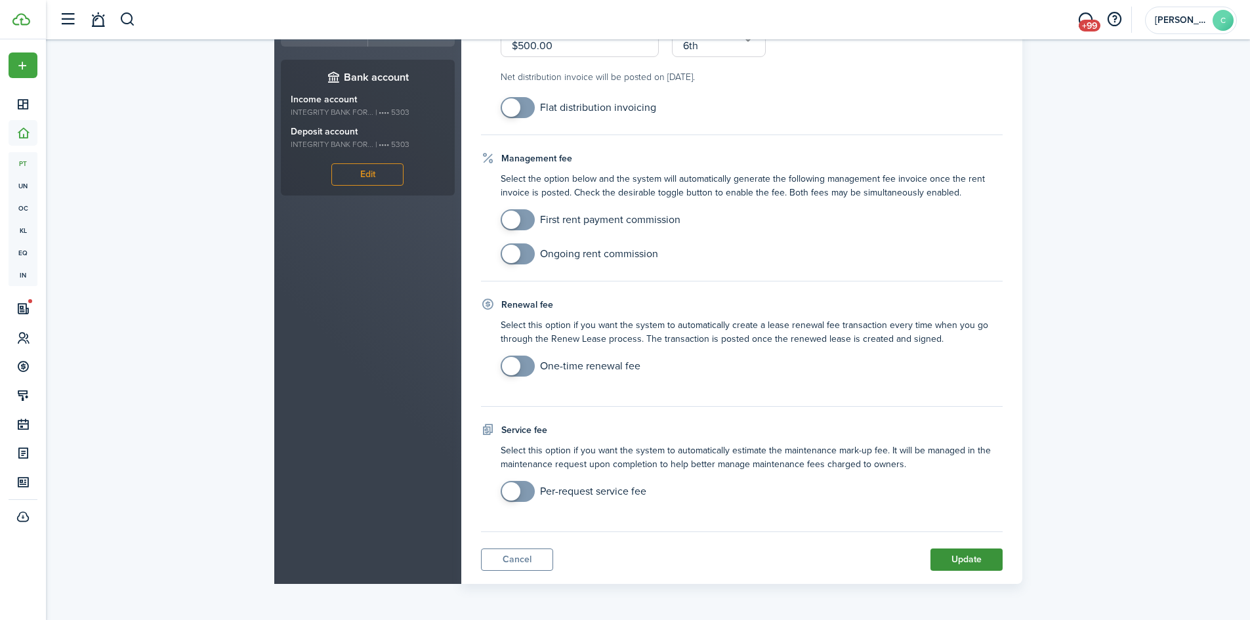
click at [979, 563] on button "Update" at bounding box center [967, 560] width 72 height 22
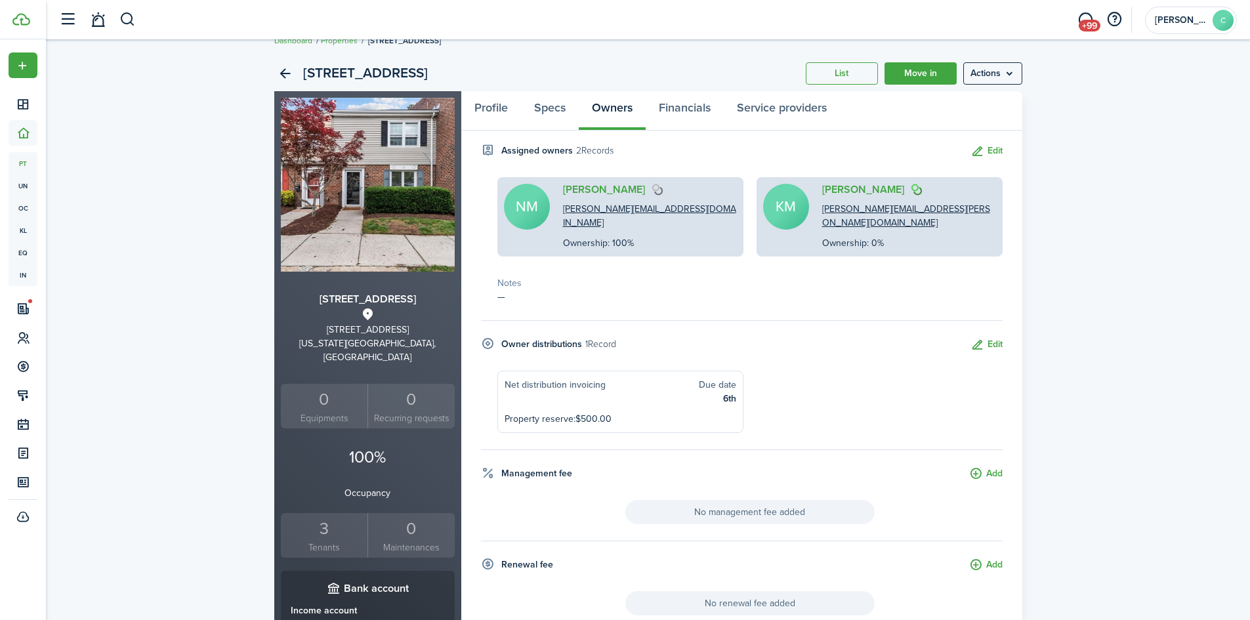
scroll to position [0, 0]
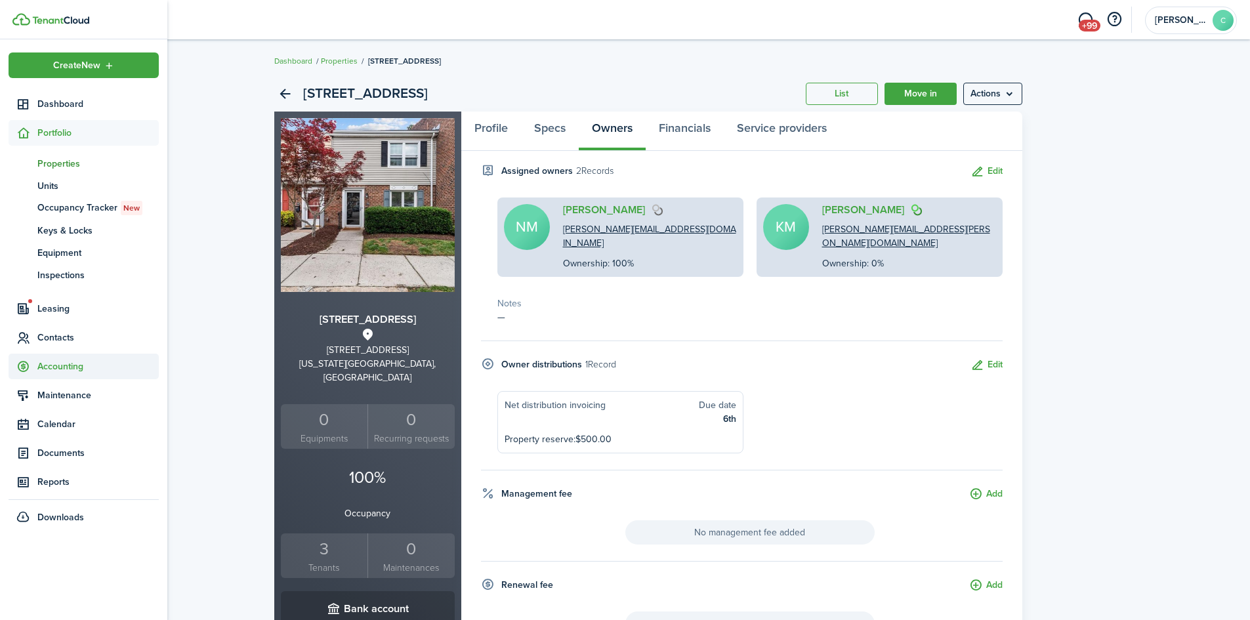
click at [68, 360] on span "Accounting" at bounding box center [97, 367] width 121 height 14
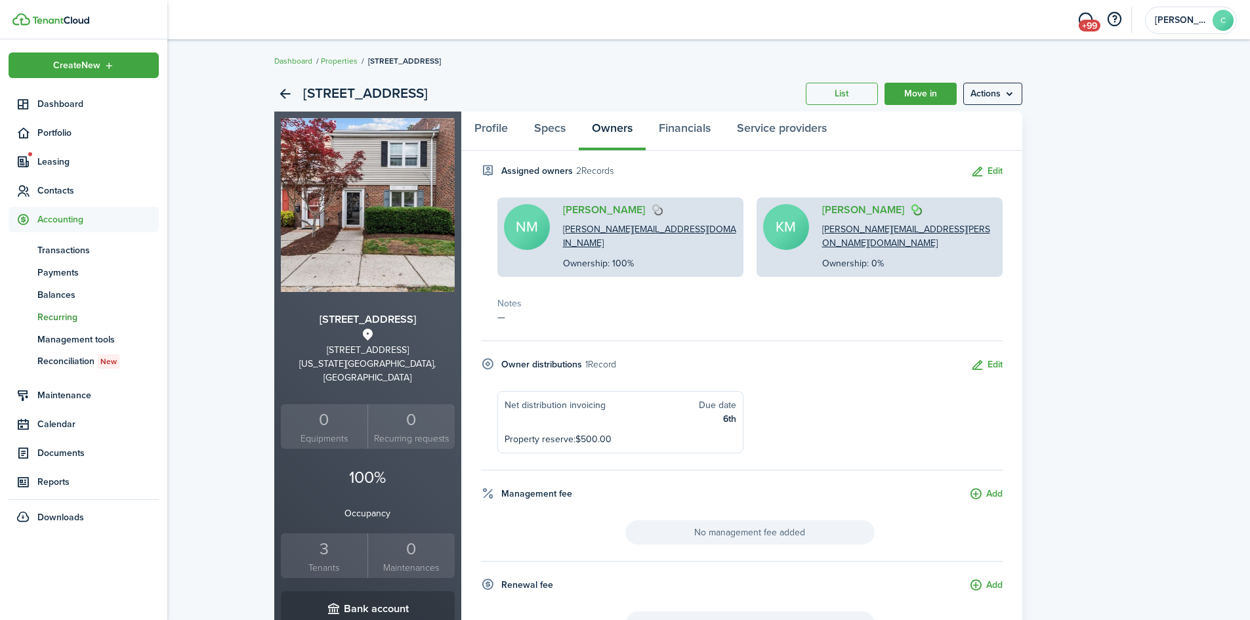
click at [63, 317] on span "Recurring" at bounding box center [97, 317] width 121 height 14
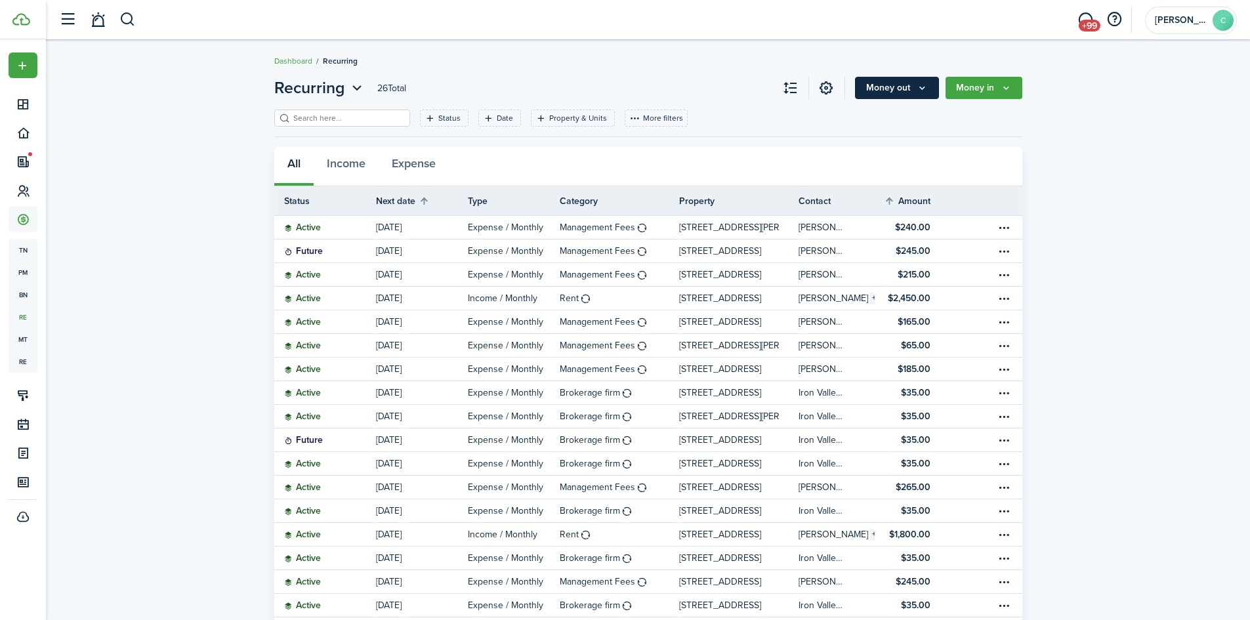
click at [889, 93] on button "Money out" at bounding box center [897, 88] width 84 height 22
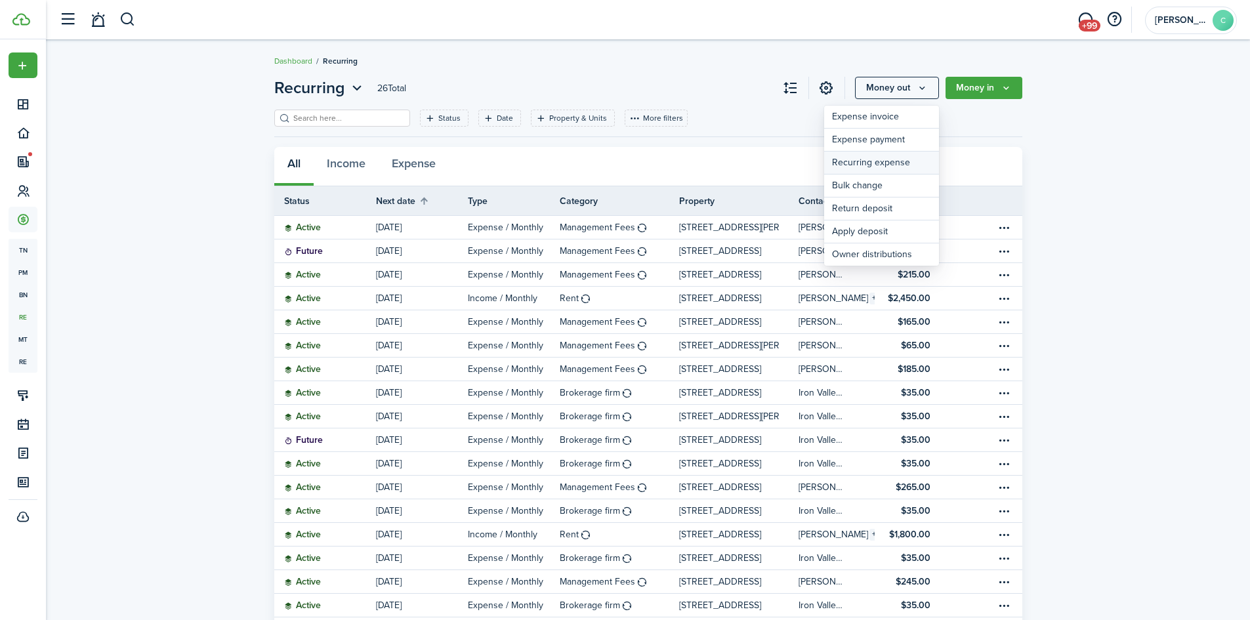
click at [879, 163] on link "Recurring expense" at bounding box center [881, 163] width 115 height 23
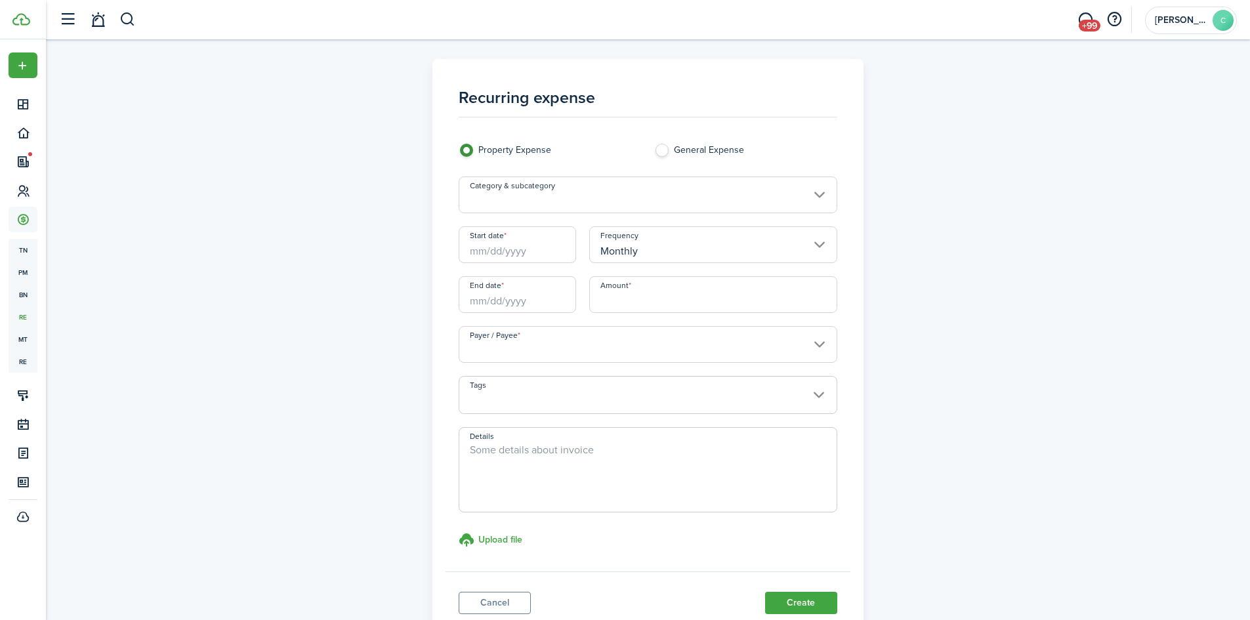
click at [665, 306] on input "Amount" at bounding box center [713, 294] width 248 height 37
click at [511, 253] on input "Start date" at bounding box center [517, 244] width 117 height 37
type input "$35.00"
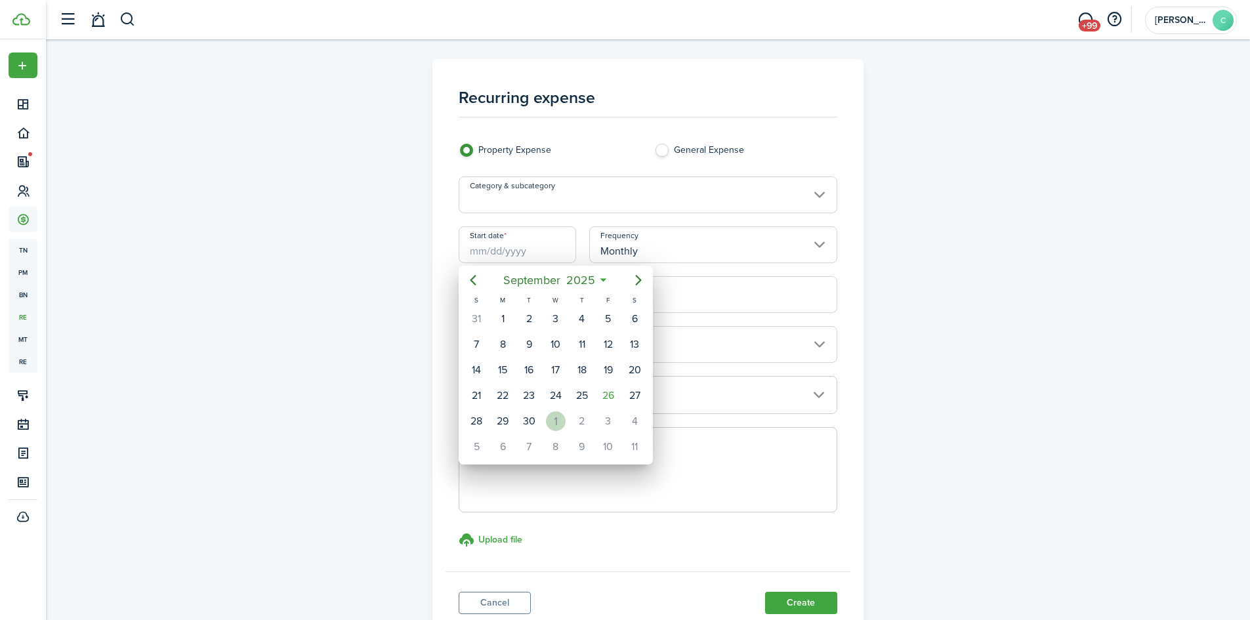
click at [564, 423] on div "1" at bounding box center [556, 421] width 20 height 20
type input "[DATE]"
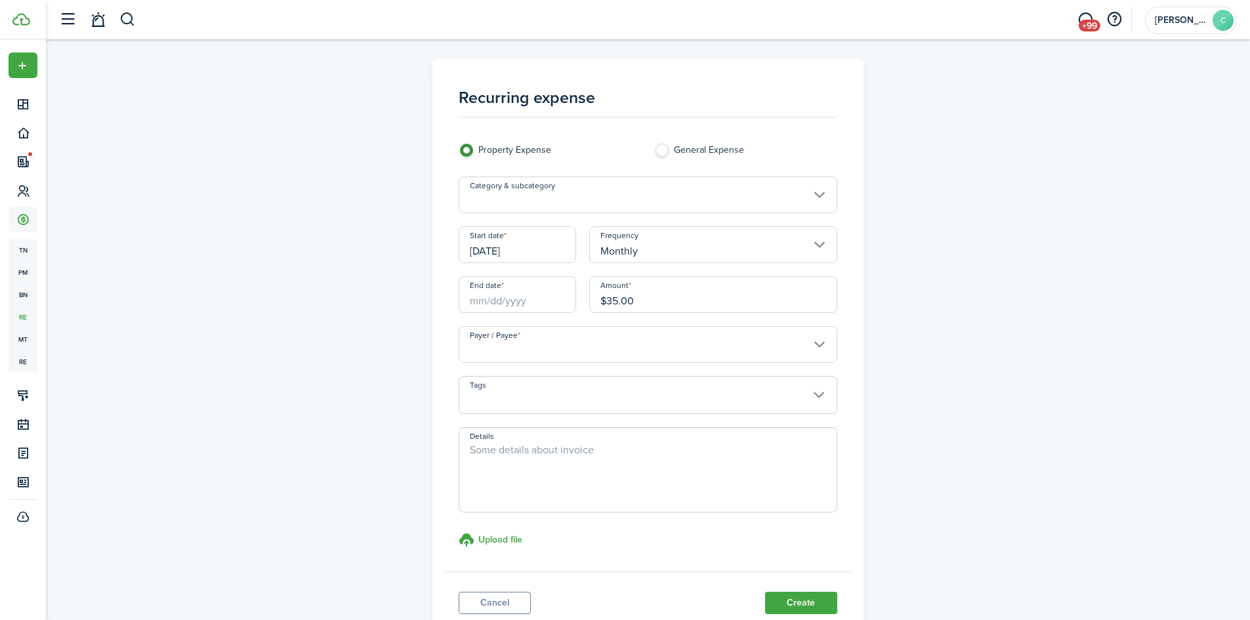
click at [612, 199] on input "Category & subcategory" at bounding box center [648, 195] width 379 height 37
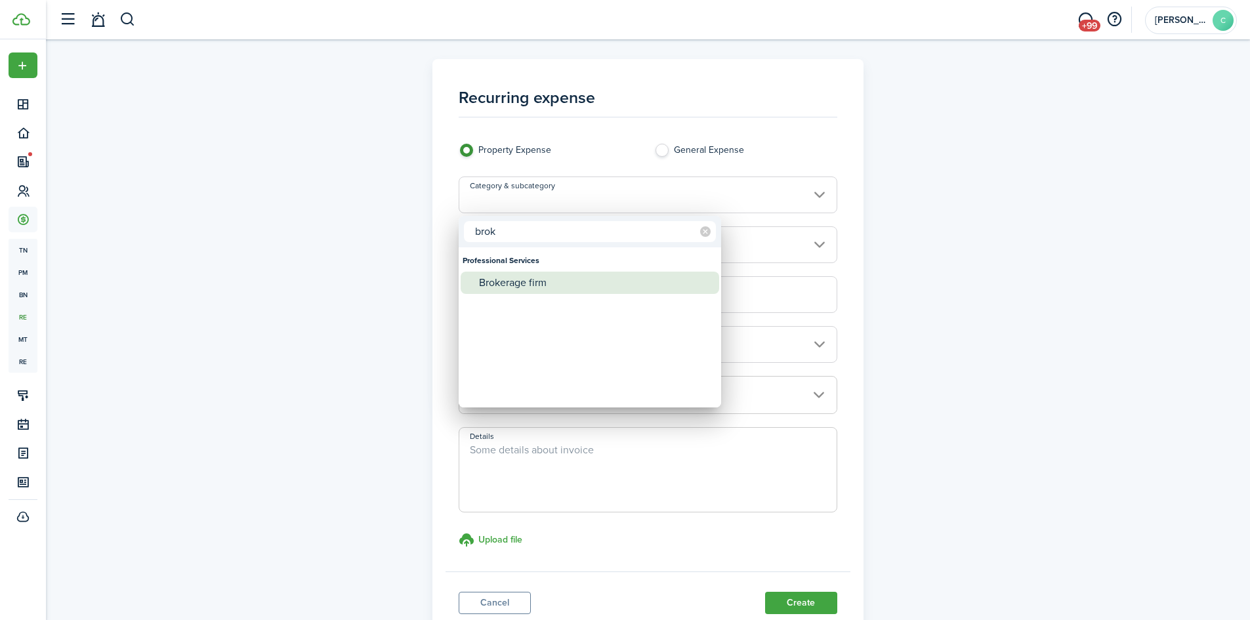
type input "brok"
click at [553, 288] on div "Brokerage firm" at bounding box center [595, 283] width 232 height 22
type input "Professional Services / Brokerage firm"
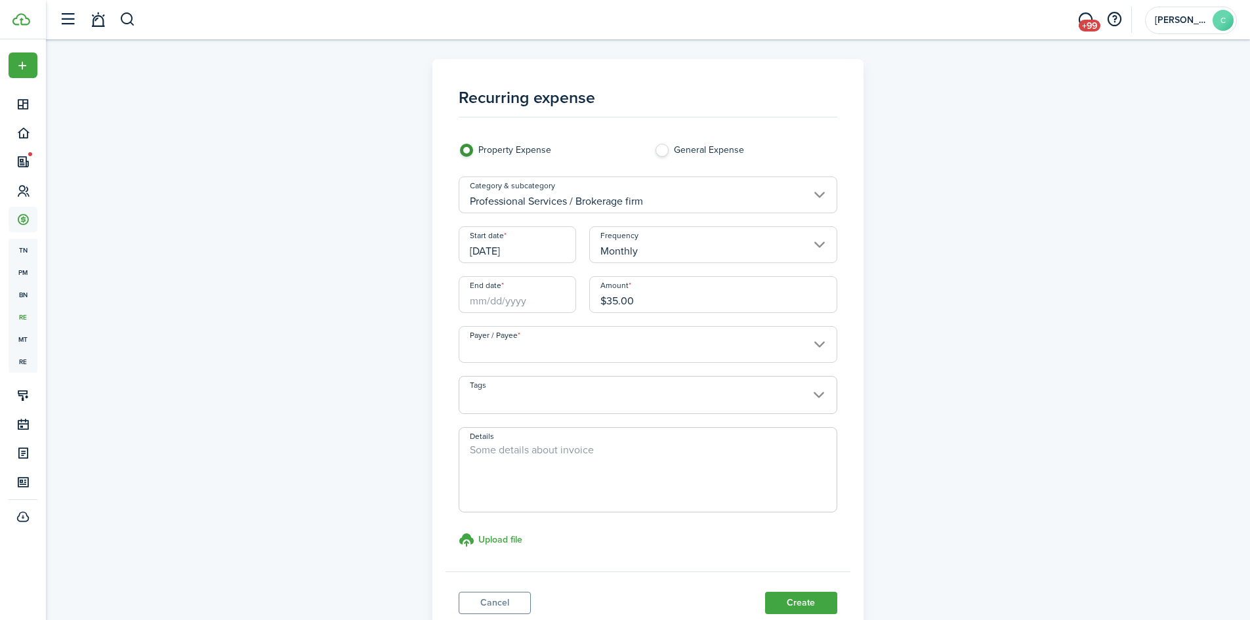
click at [539, 298] on input "End date" at bounding box center [517, 294] width 117 height 37
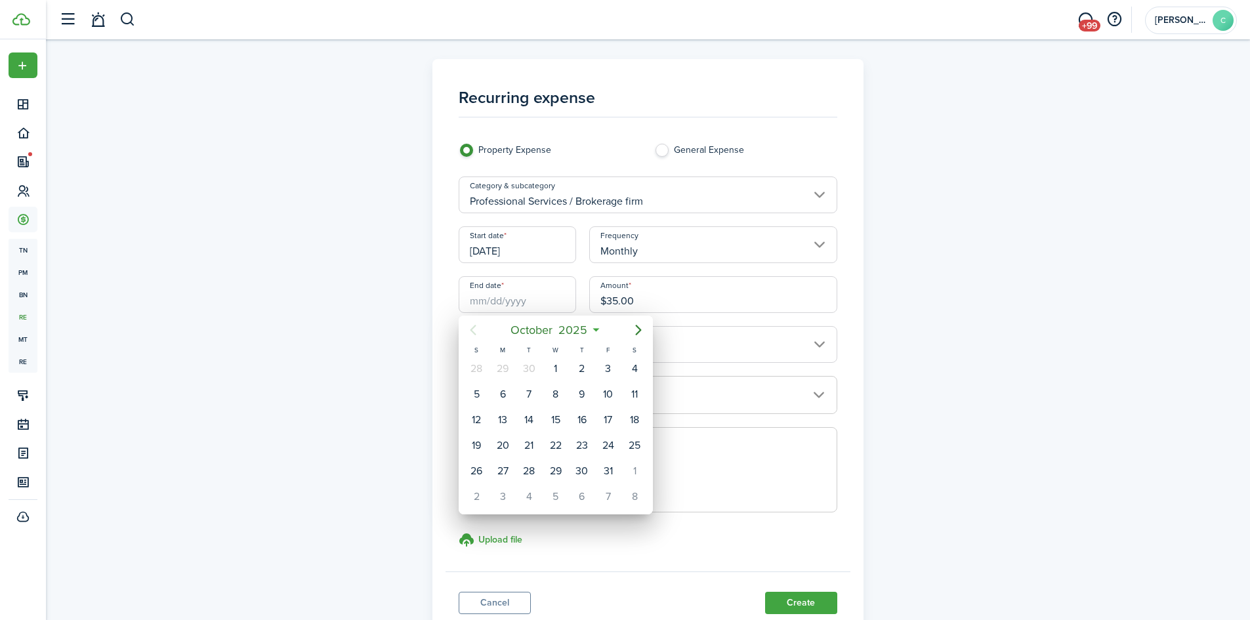
click at [600, 331] on icon at bounding box center [596, 330] width 14 height 13
click at [593, 329] on mbsc-button "[DATE]" at bounding box center [549, 330] width 93 height 24
click at [570, 328] on mbsc-button "2025" at bounding box center [548, 330] width 45 height 24
click at [606, 444] on div "2026" at bounding box center [616, 446] width 47 height 21
click at [612, 451] on div "Sep" at bounding box center [616, 446] width 47 height 21
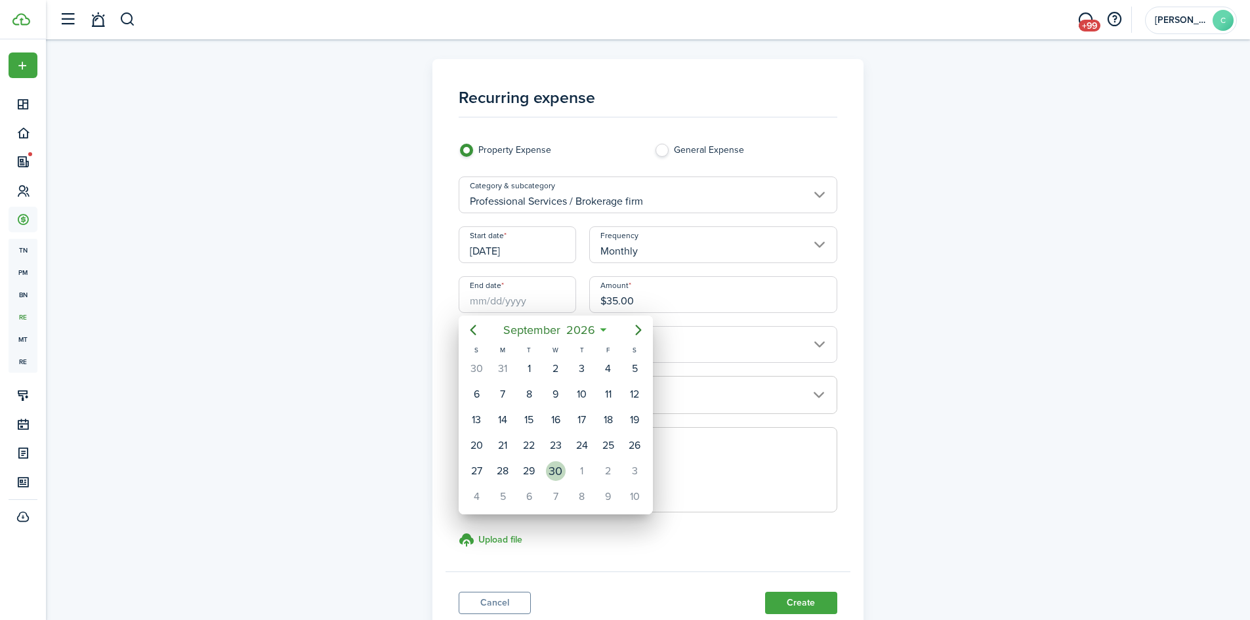
click at [556, 464] on div "30" at bounding box center [556, 471] width 20 height 20
type input "[DATE]"
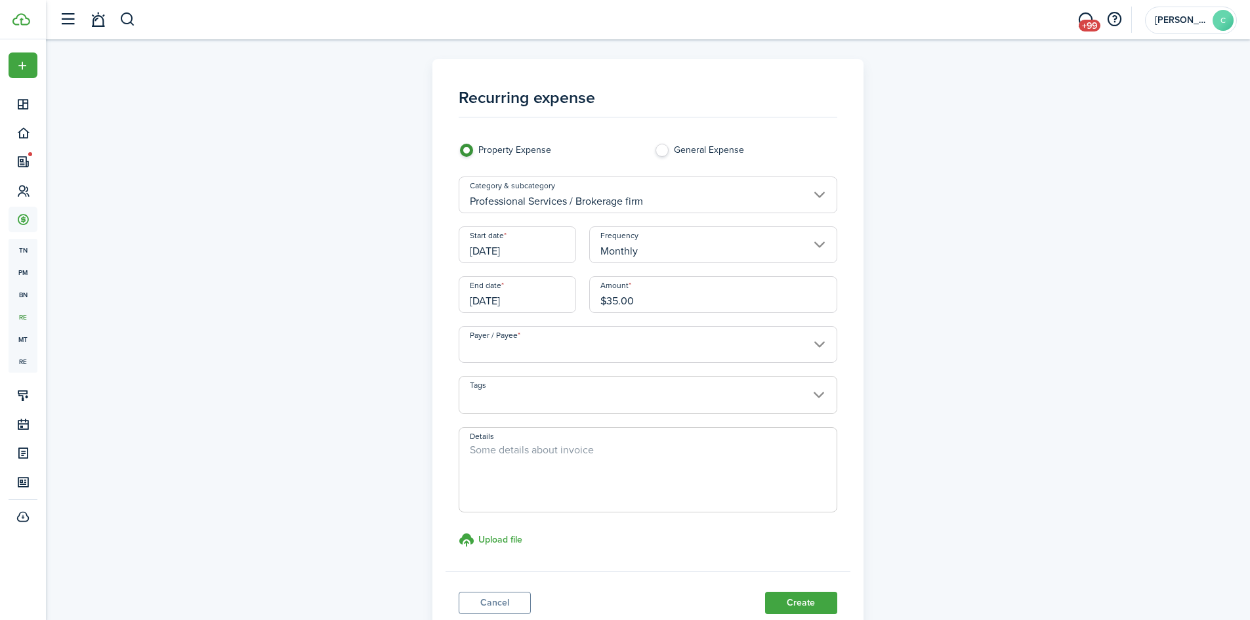
click at [564, 350] on input "Payer / Payee" at bounding box center [648, 344] width 379 height 37
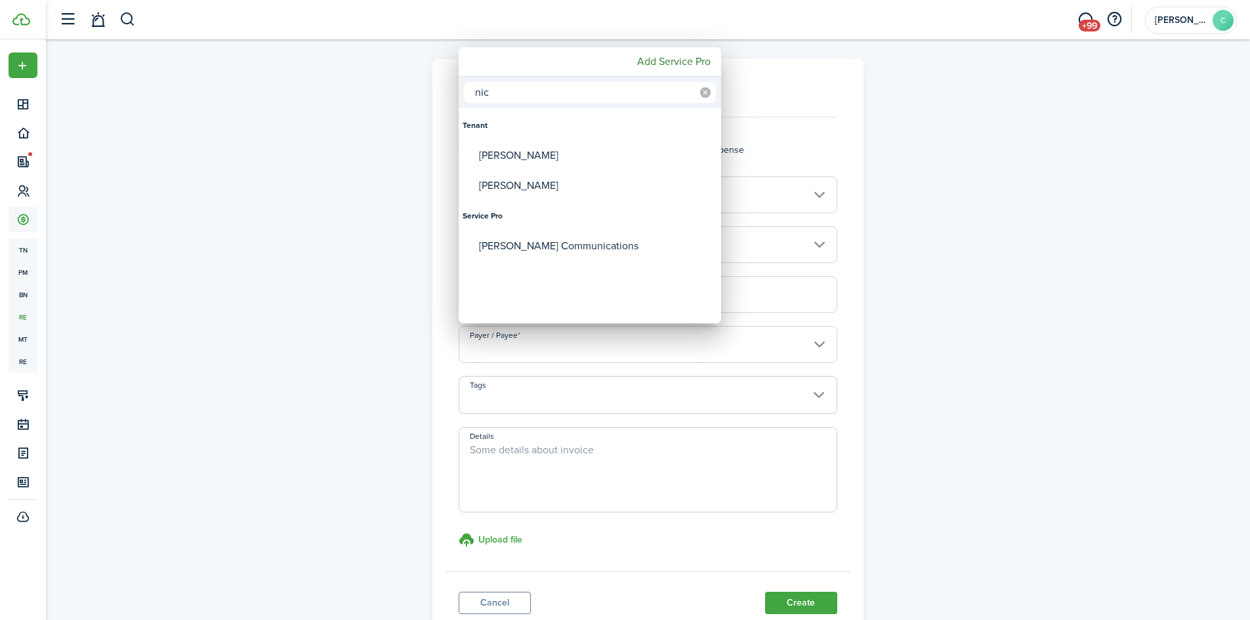
type input "nic"
click at [704, 91] on icon at bounding box center [705, 92] width 11 height 11
click at [627, 89] on input "text" at bounding box center [590, 92] width 252 height 21
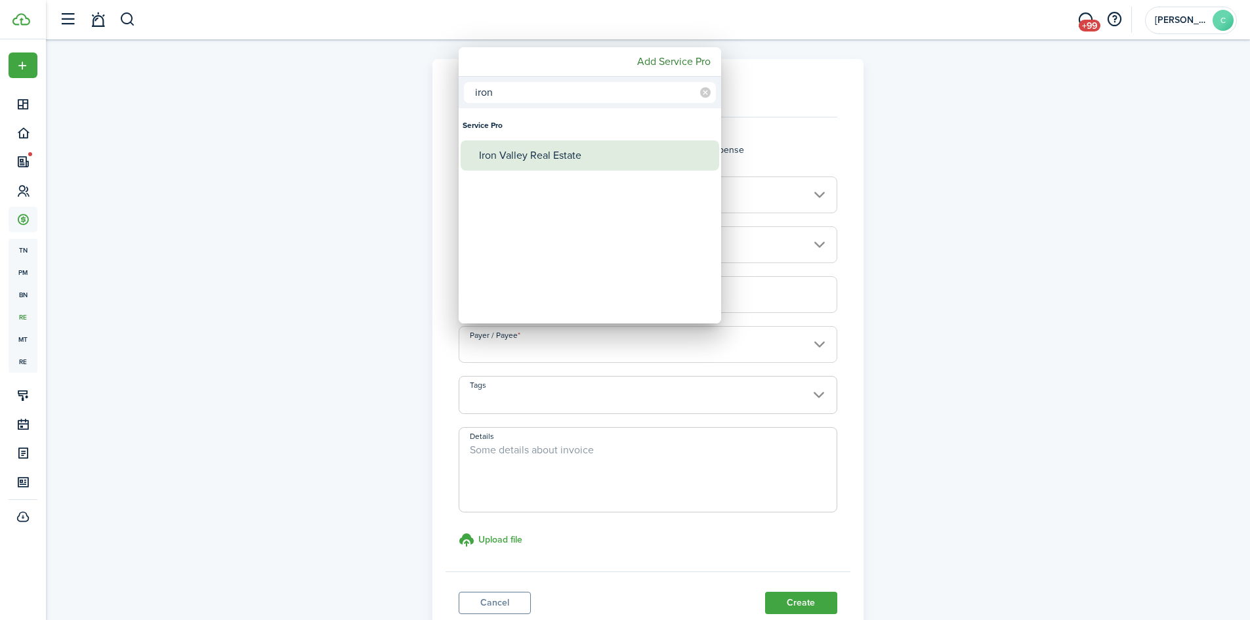
type input "iron"
click at [599, 148] on div "Iron Valley Real Estate" at bounding box center [595, 155] width 232 height 30
type input "Iron Valley Real Estate"
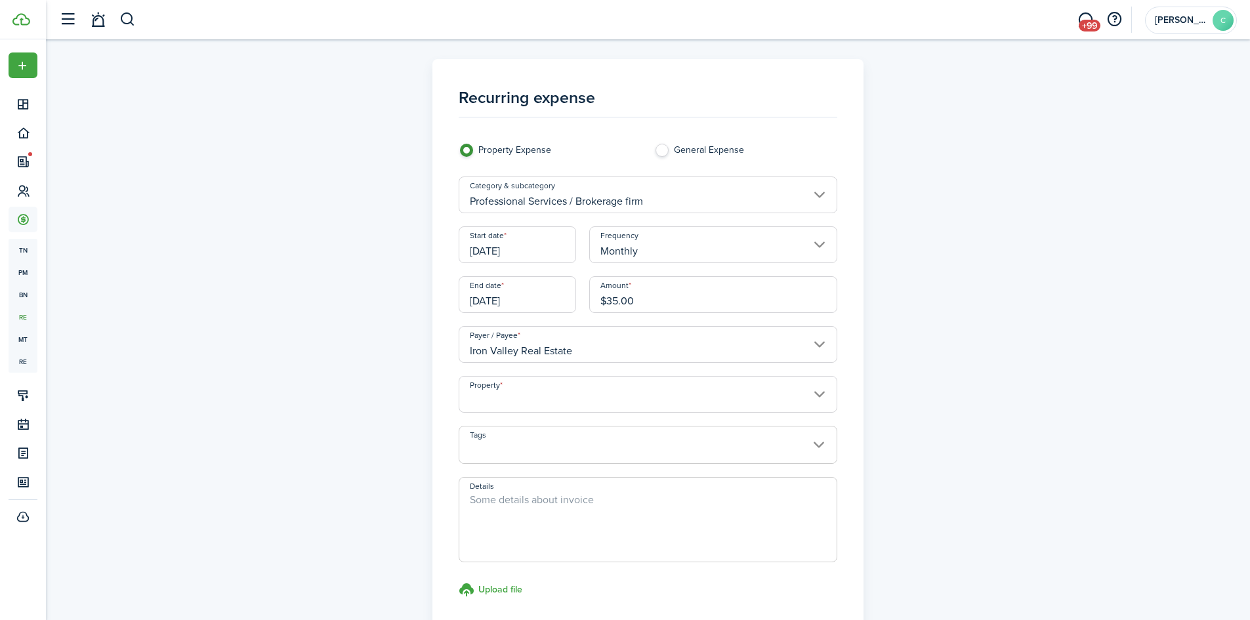
click at [625, 399] on input "Property" at bounding box center [648, 394] width 379 height 37
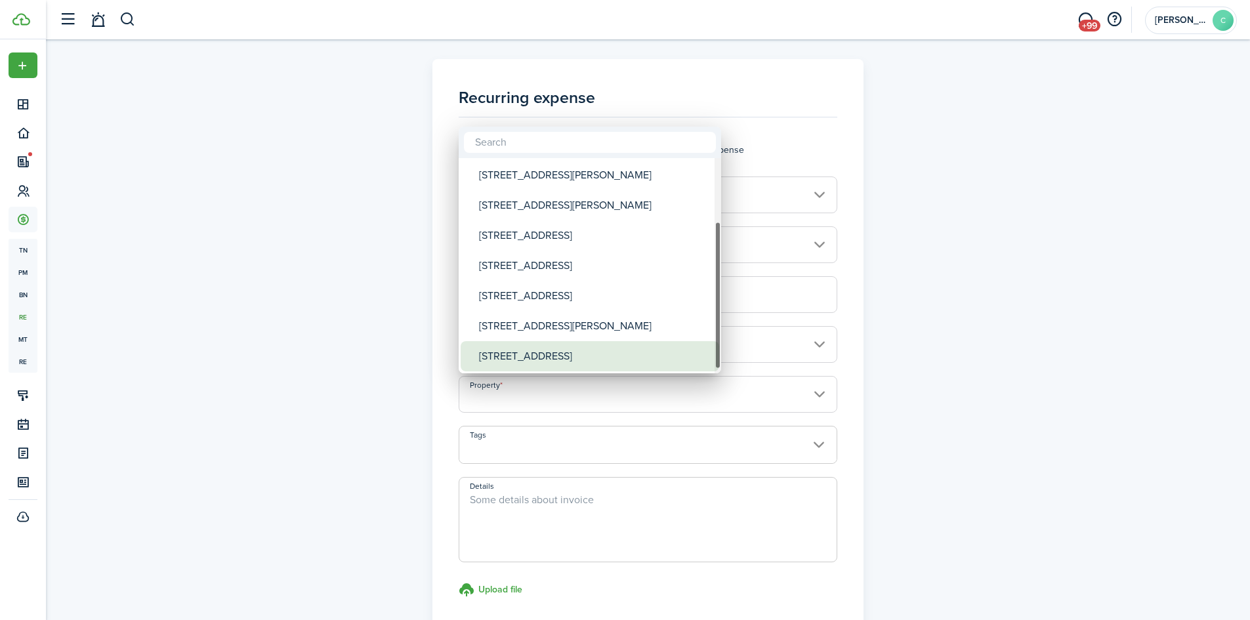
click at [557, 353] on div "[STREET_ADDRESS]" at bounding box center [595, 356] width 232 height 30
type input "[STREET_ADDRESS]"
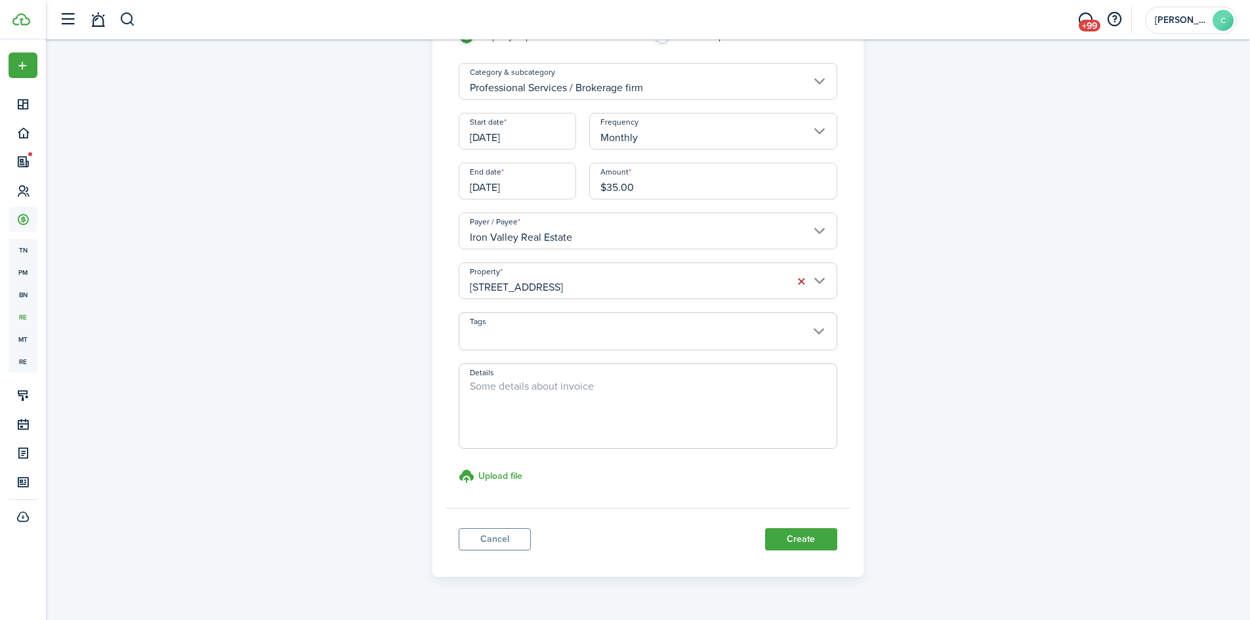
scroll to position [146, 0]
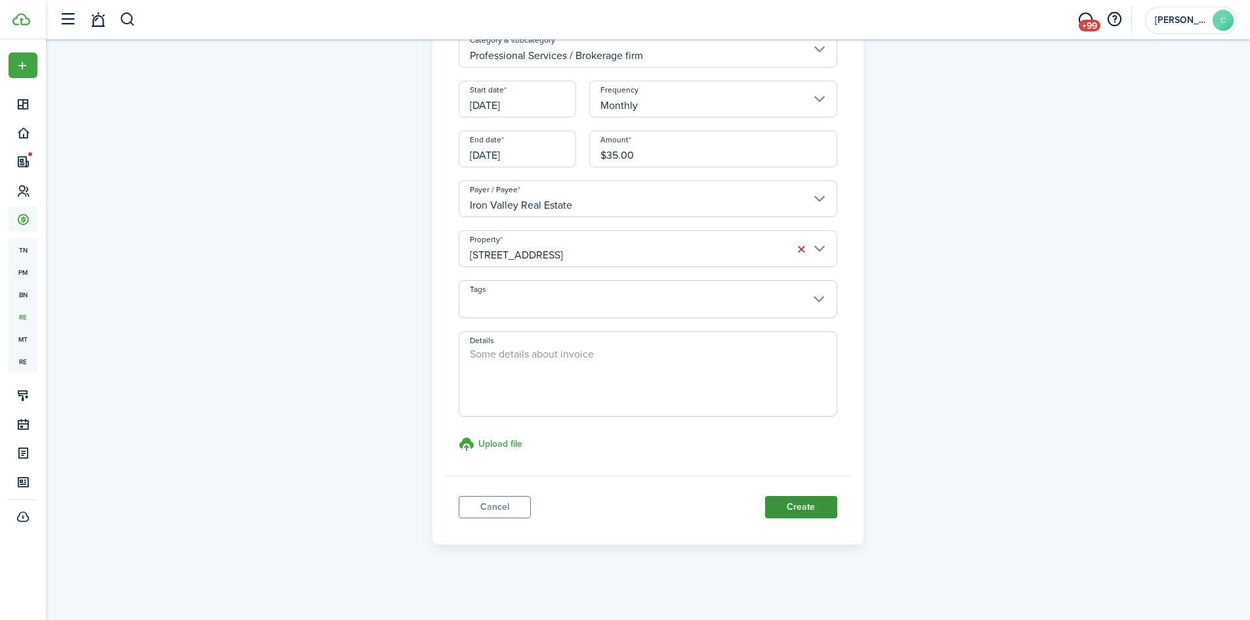
click at [786, 502] on button "Create" at bounding box center [801, 507] width 72 height 22
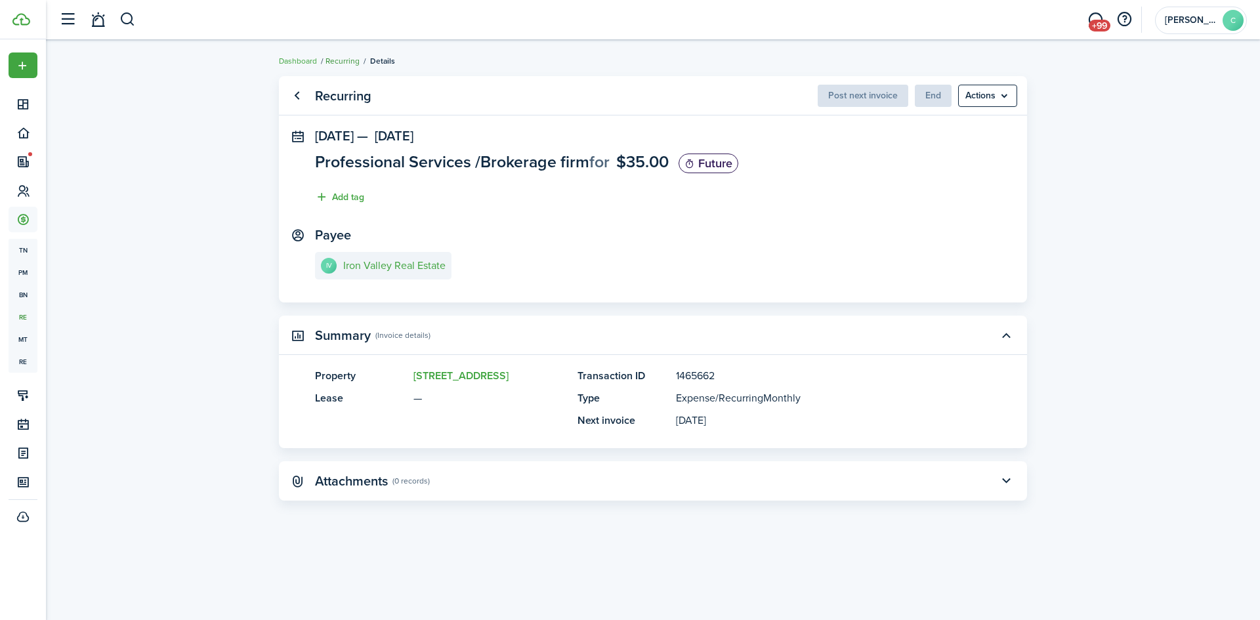
click at [337, 62] on link "Recurring" at bounding box center [343, 61] width 34 height 12
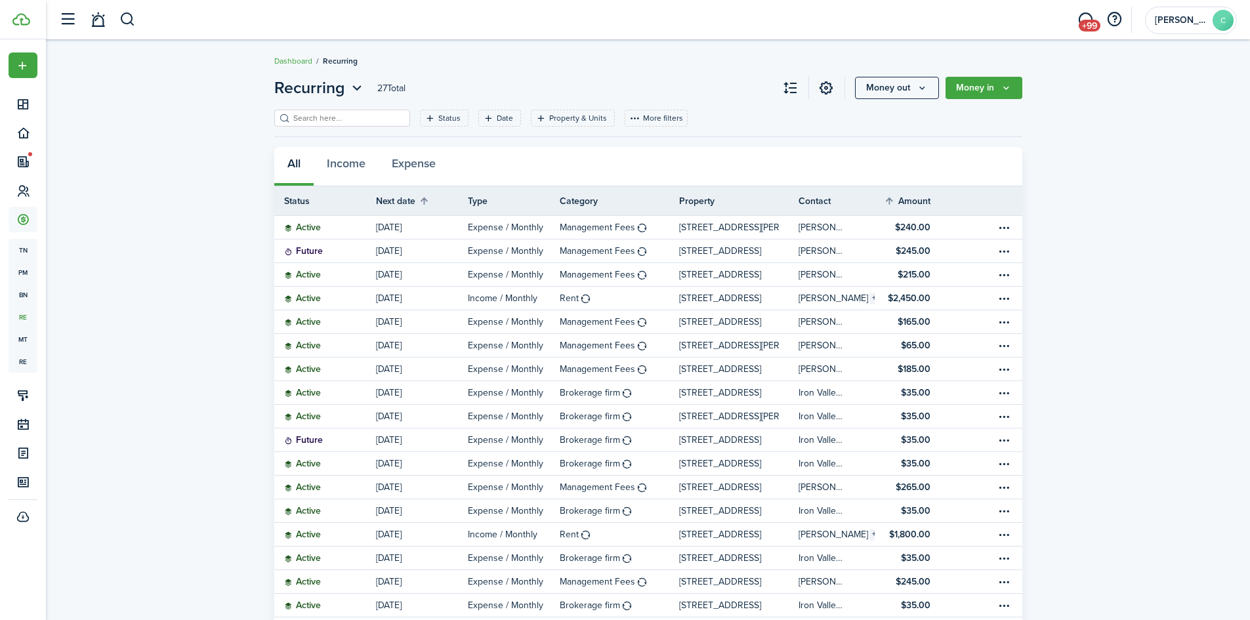
click at [917, 76] on header-page "Recurring 27 Total Money out Money in" at bounding box center [648, 92] width 748 height 33
click at [914, 85] on button "Money out" at bounding box center [897, 88] width 84 height 22
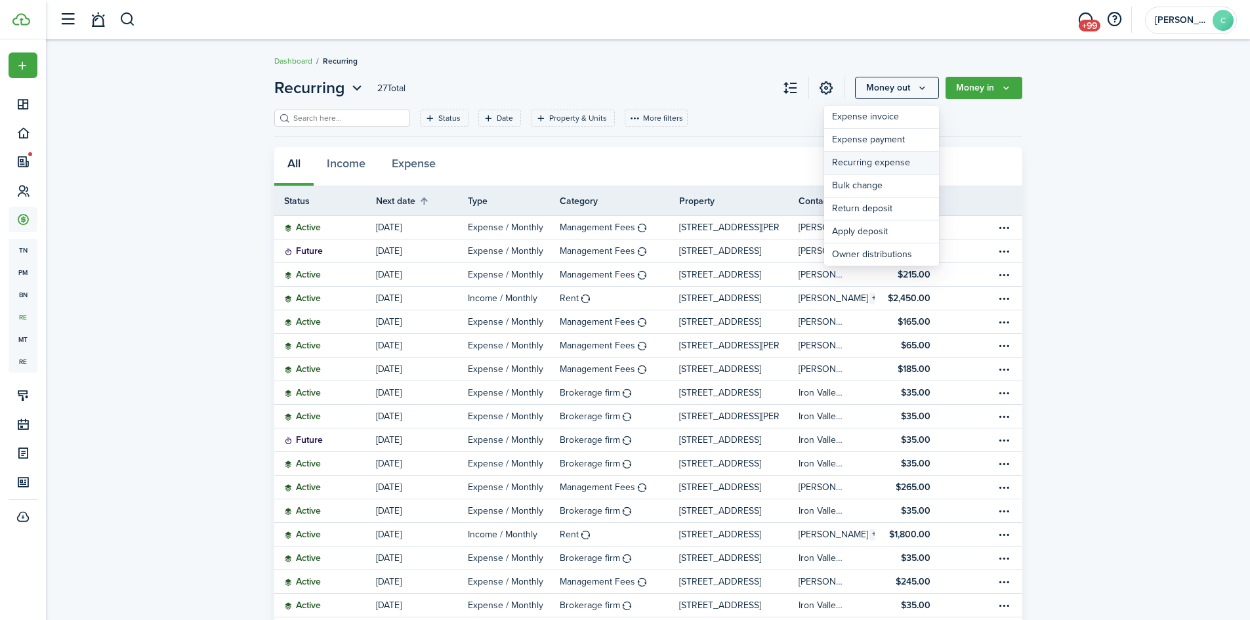
click at [891, 163] on link "Recurring expense" at bounding box center [881, 163] width 115 height 23
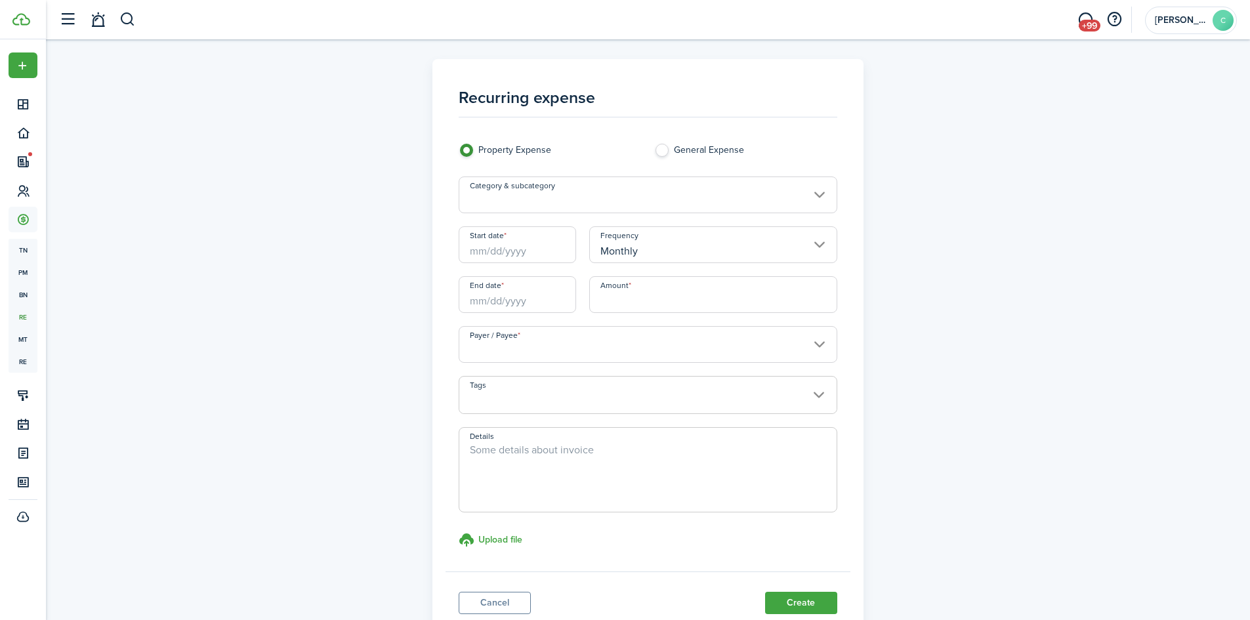
click at [662, 200] on input "Category & subcategory" at bounding box center [648, 195] width 379 height 37
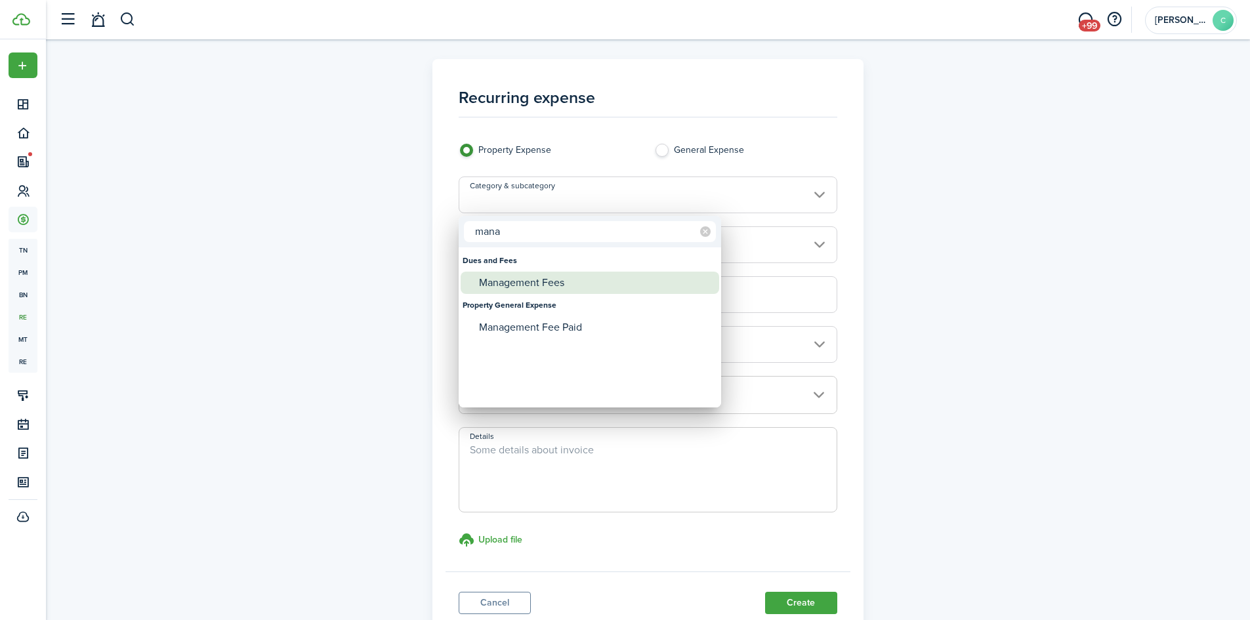
type input "mana"
click at [610, 284] on div "Management Fees" at bounding box center [595, 283] width 232 height 22
type input "Dues and Fees / Management Fees"
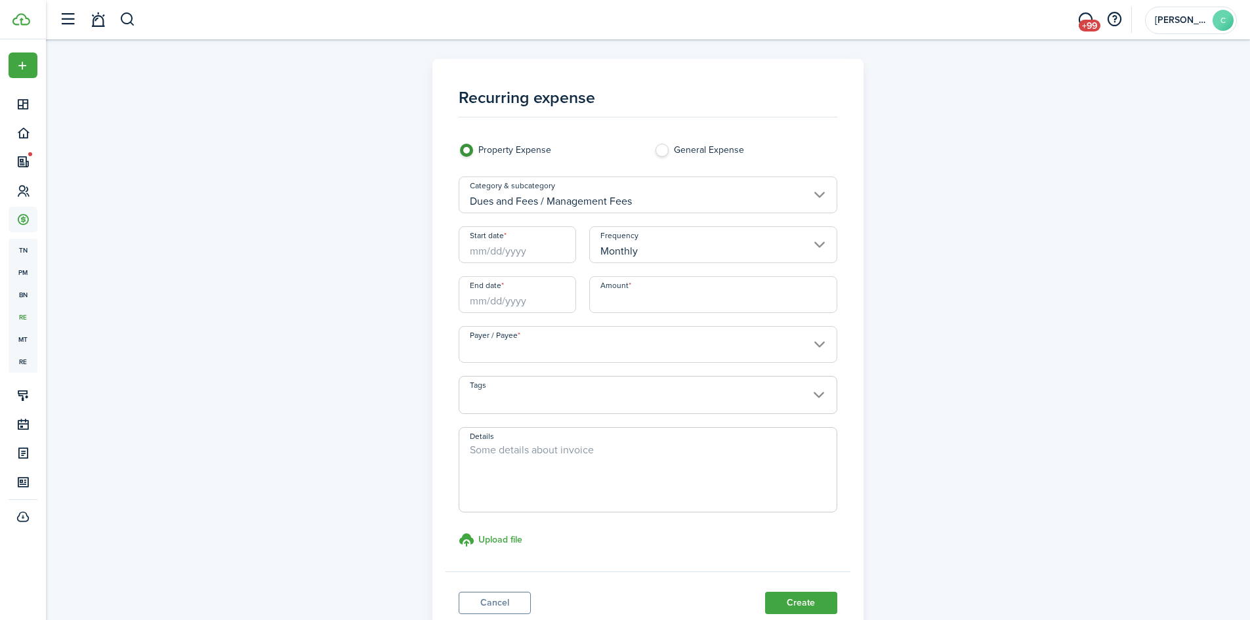
click at [552, 248] on input "Start date" at bounding box center [517, 244] width 117 height 37
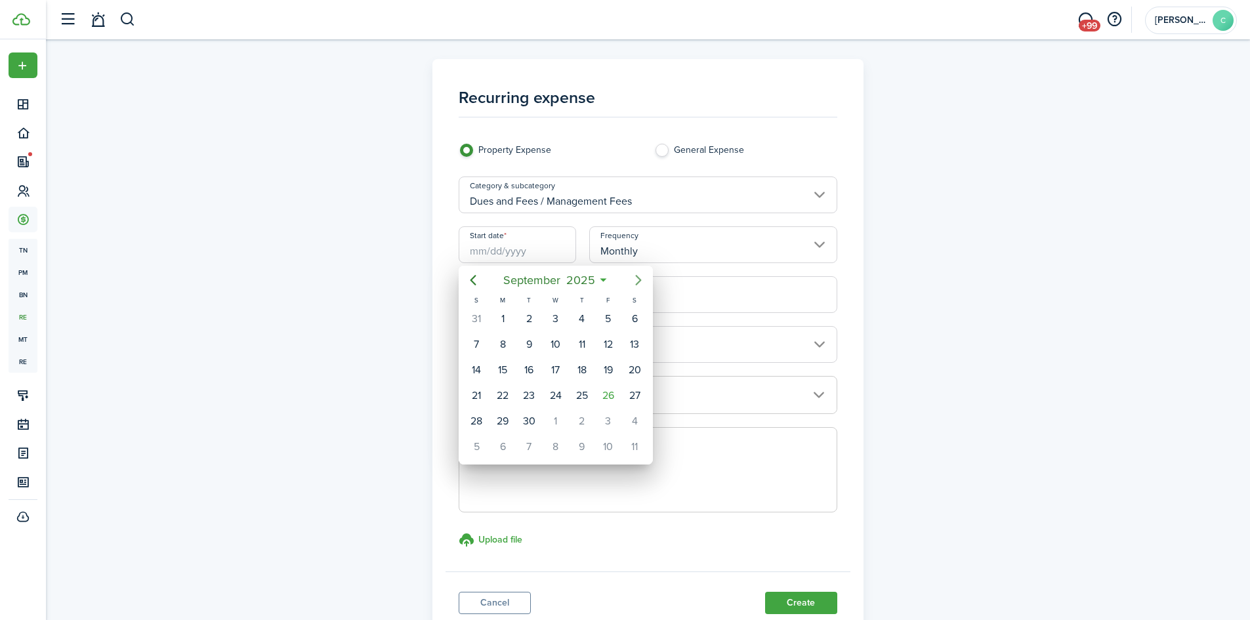
click at [635, 276] on icon "Next page" at bounding box center [639, 280] width 16 height 16
click at [561, 318] on div "1" at bounding box center [556, 319] width 20 height 20
type input "[DATE]"
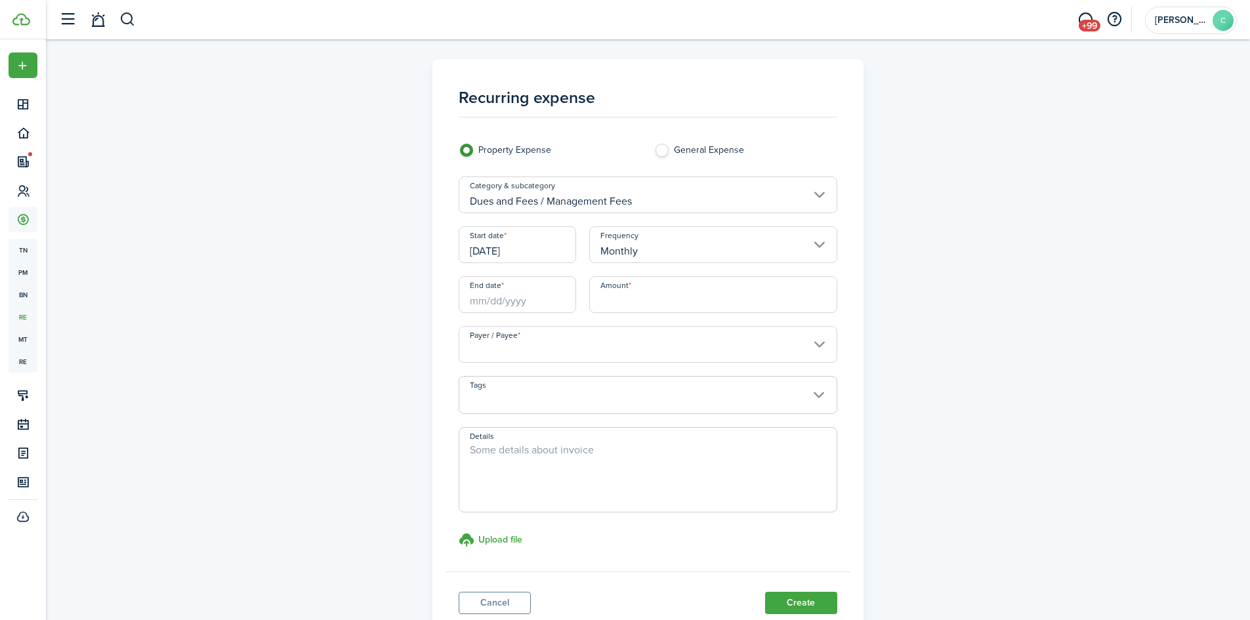
click at [549, 303] on input "End date" at bounding box center [517, 294] width 117 height 37
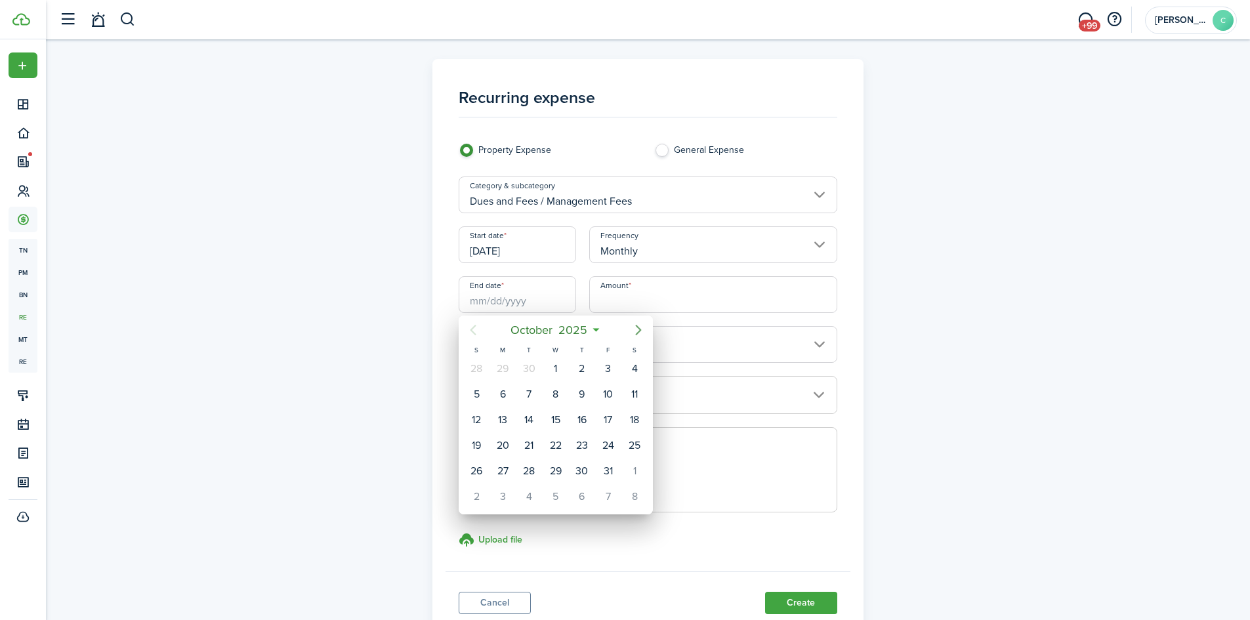
click at [642, 323] on icon "Next page" at bounding box center [639, 330] width 16 height 16
click at [637, 332] on icon "Next page" at bounding box center [639, 330] width 16 height 16
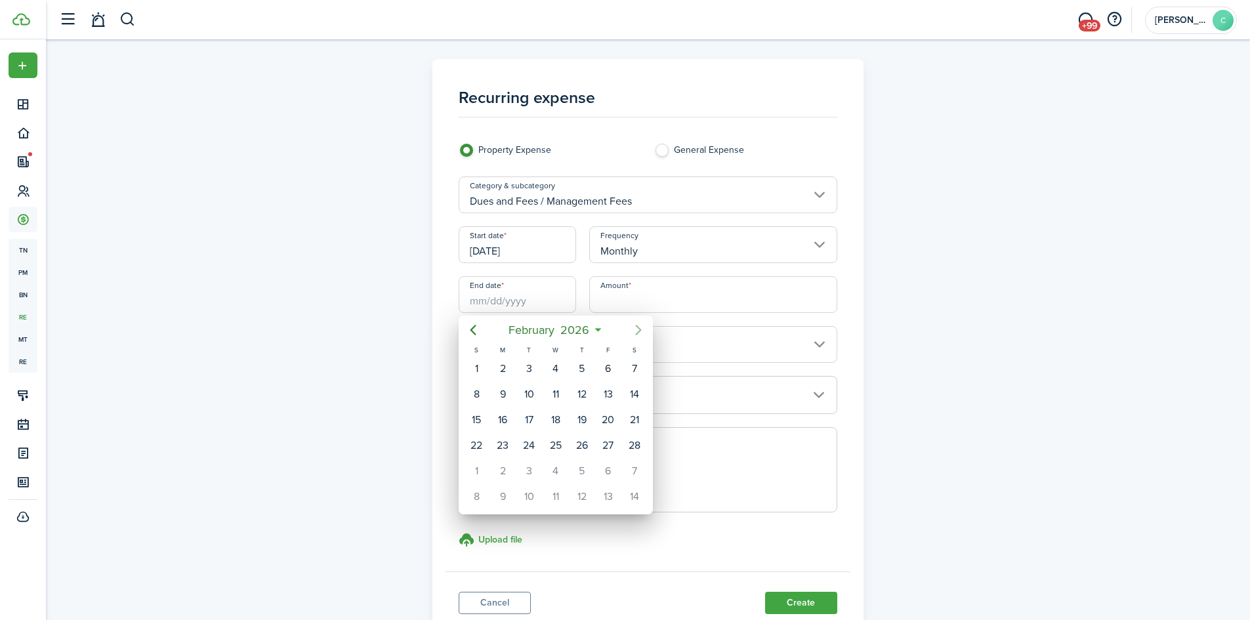
click at [637, 332] on icon "Next page" at bounding box center [639, 330] width 16 height 16
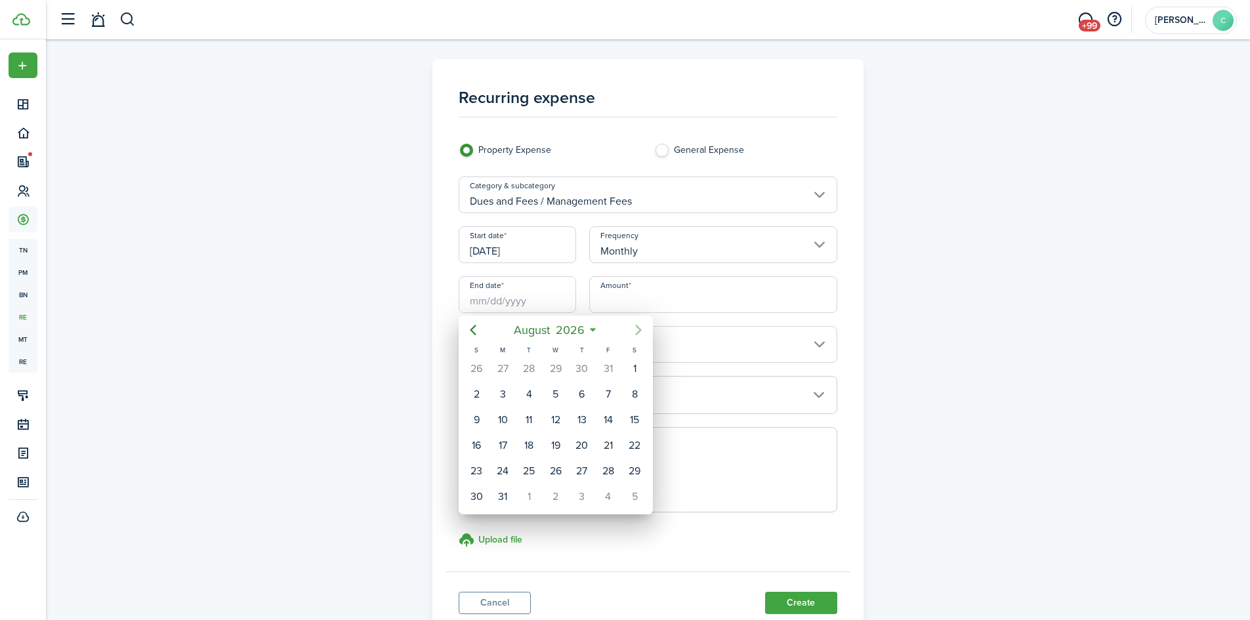
click at [637, 332] on icon "Next page" at bounding box center [639, 330] width 16 height 16
click at [558, 372] on div "30" at bounding box center [556, 369] width 20 height 20
type input "[DATE]"
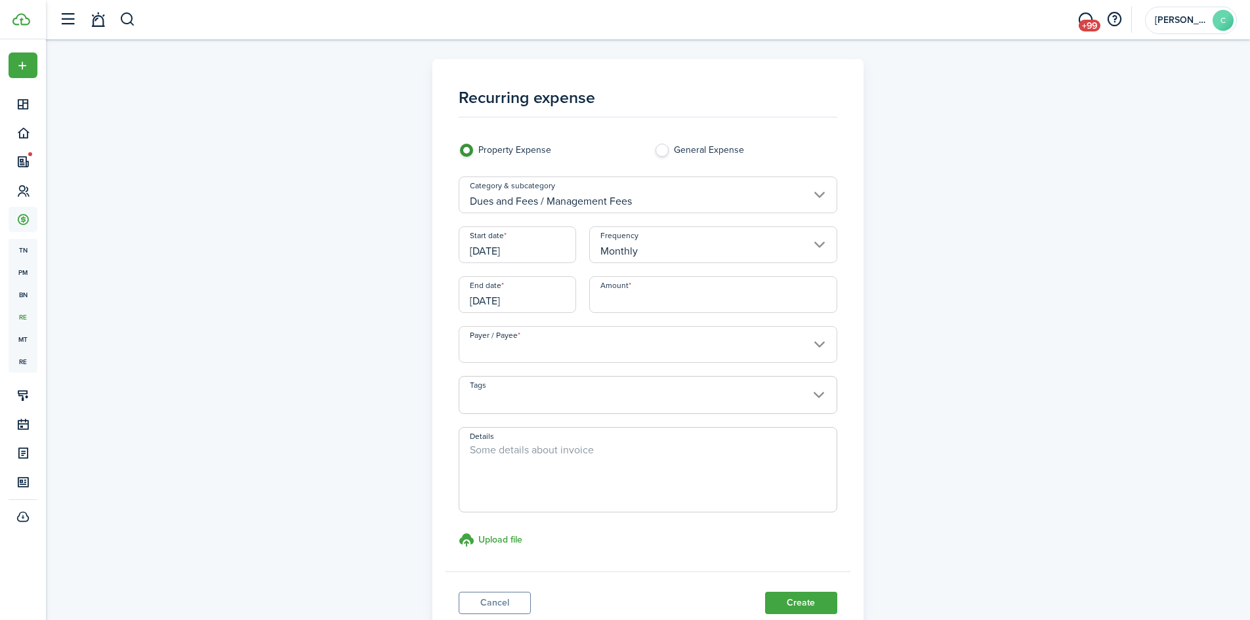
click at [635, 299] on input "Amount" at bounding box center [713, 294] width 248 height 37
click at [609, 350] on input "Payer / Payee" at bounding box center [648, 344] width 379 height 37
type input "$230.00"
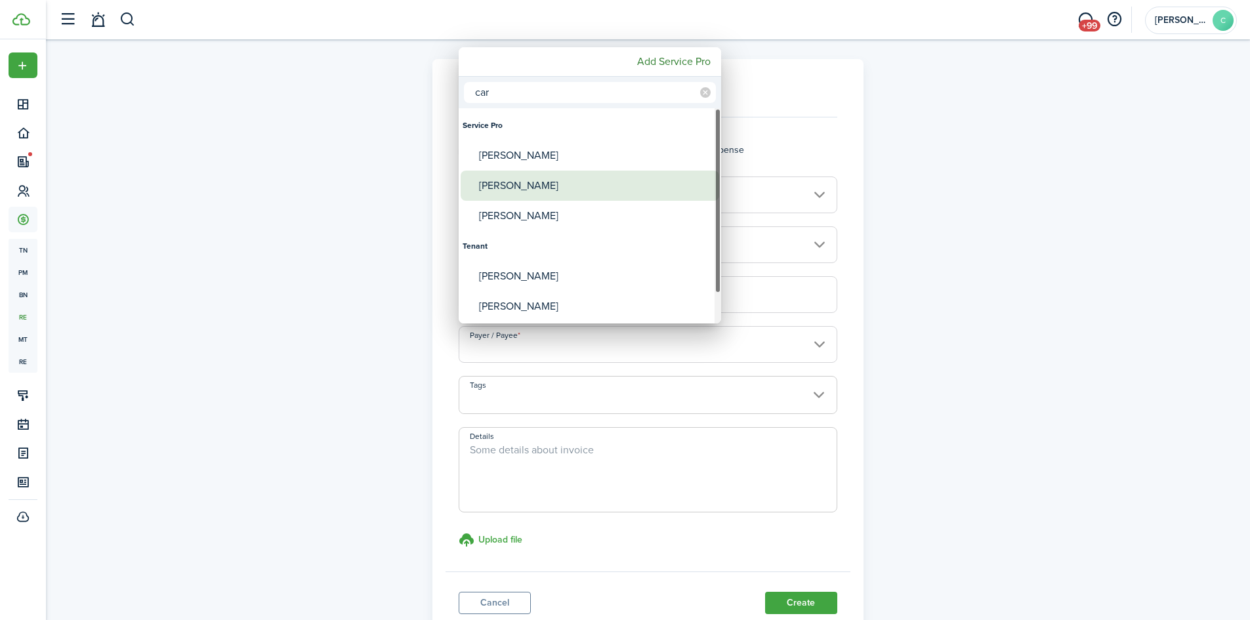
type input "car"
click at [589, 182] on div "[PERSON_NAME]" at bounding box center [595, 186] width 232 height 30
type input "[PERSON_NAME]"
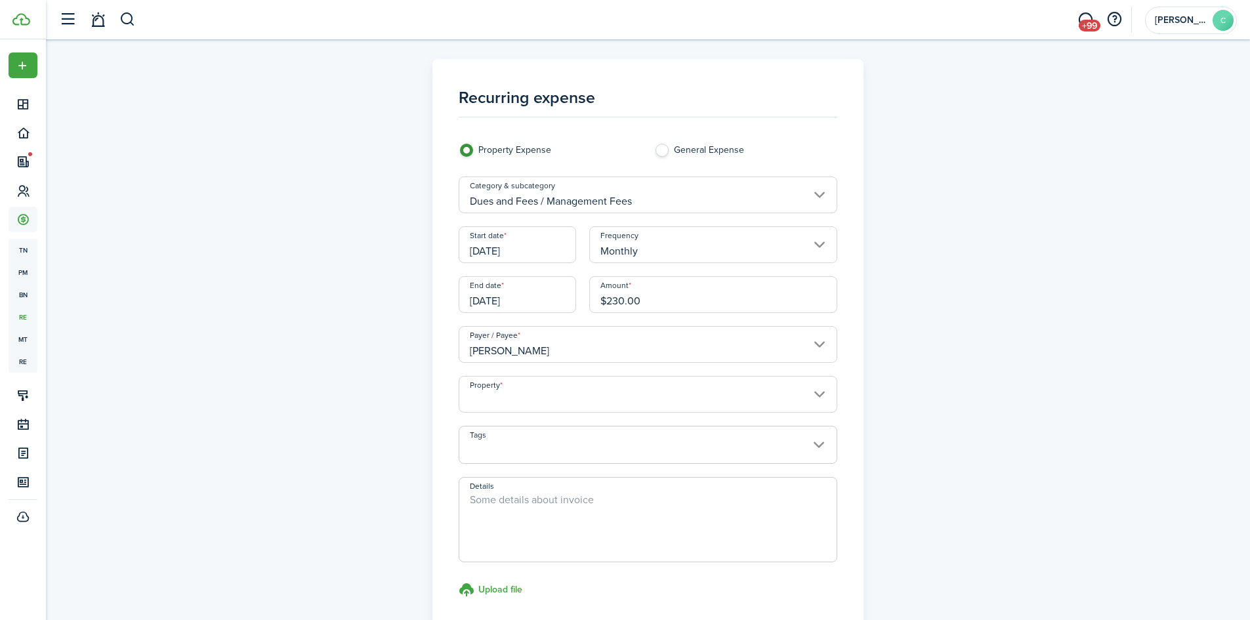
click at [553, 391] on input "Property" at bounding box center [648, 394] width 379 height 37
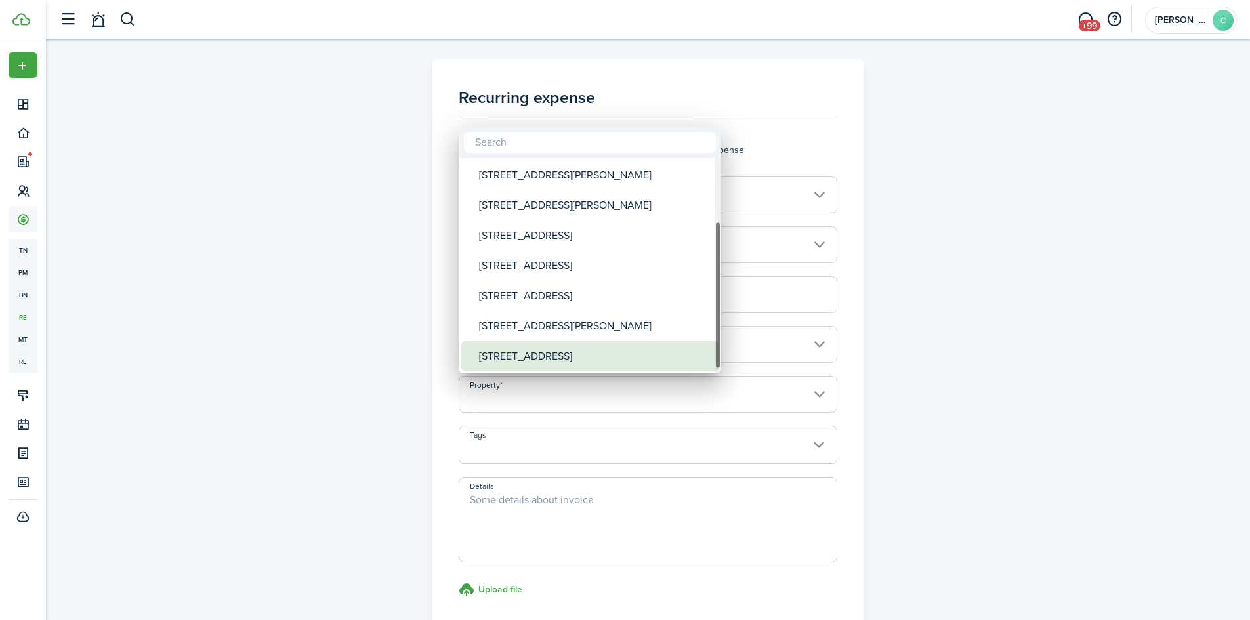
click at [553, 354] on div "[STREET_ADDRESS]" at bounding box center [595, 356] width 232 height 30
type input "[STREET_ADDRESS]"
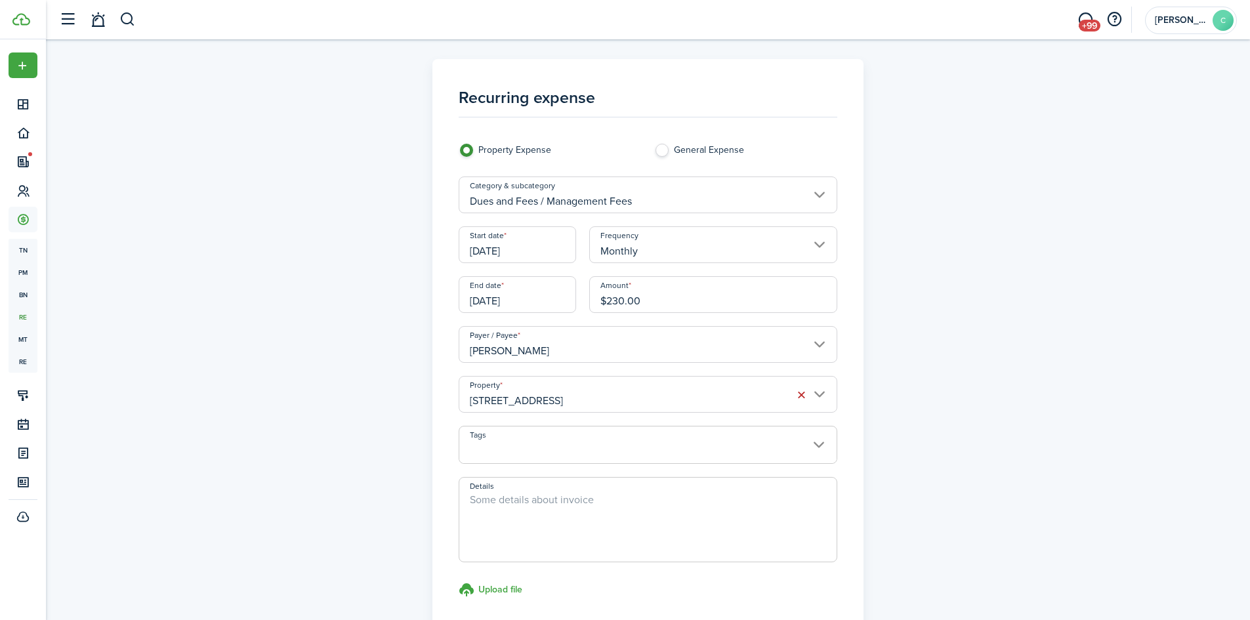
click at [444, 331] on panel-main "Recurring expense Property Expense General Expense Category & subcategory Dues …" at bounding box center [647, 374] width 431 height 631
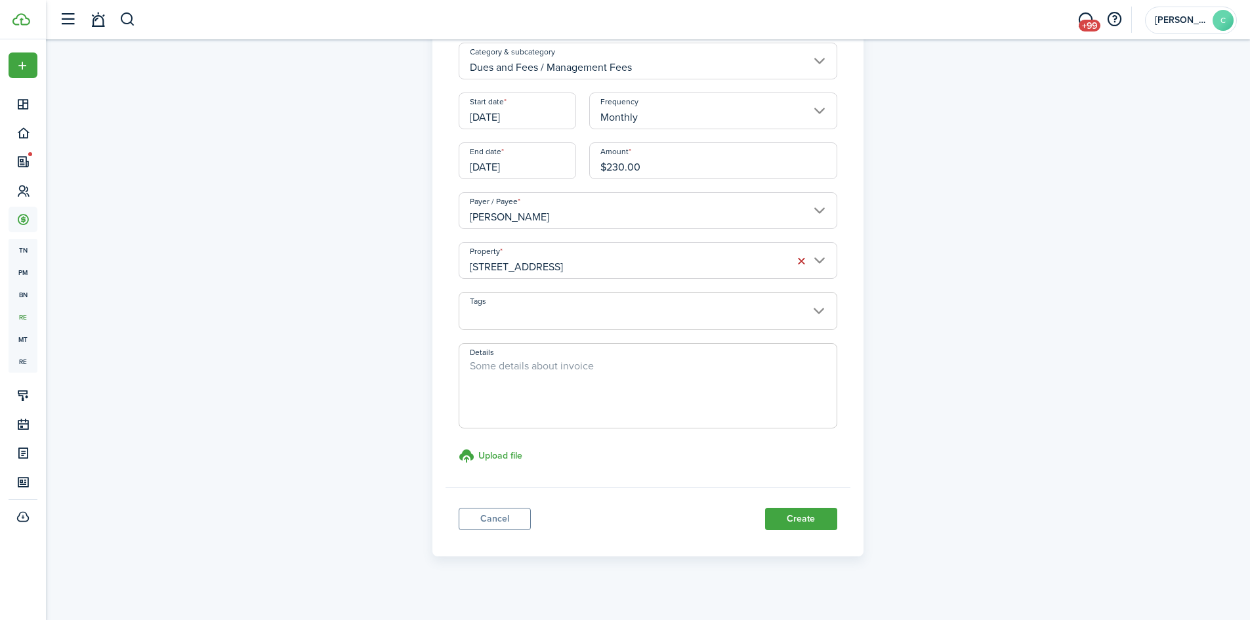
scroll to position [146, 0]
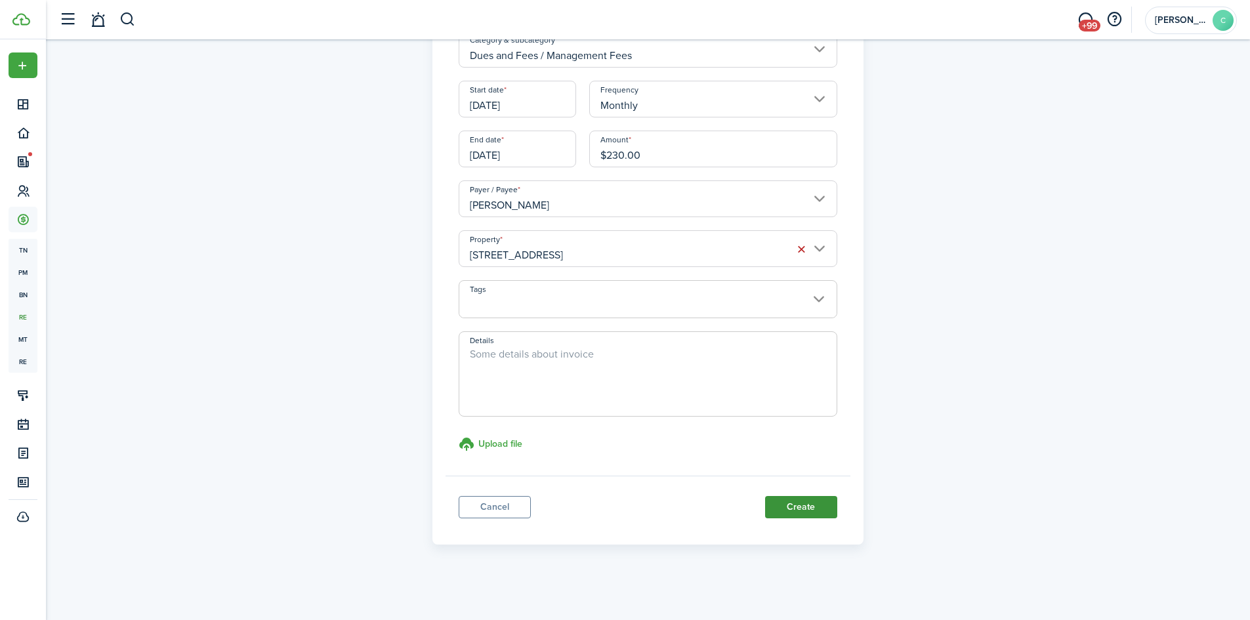
click at [803, 511] on button "Create" at bounding box center [801, 507] width 72 height 22
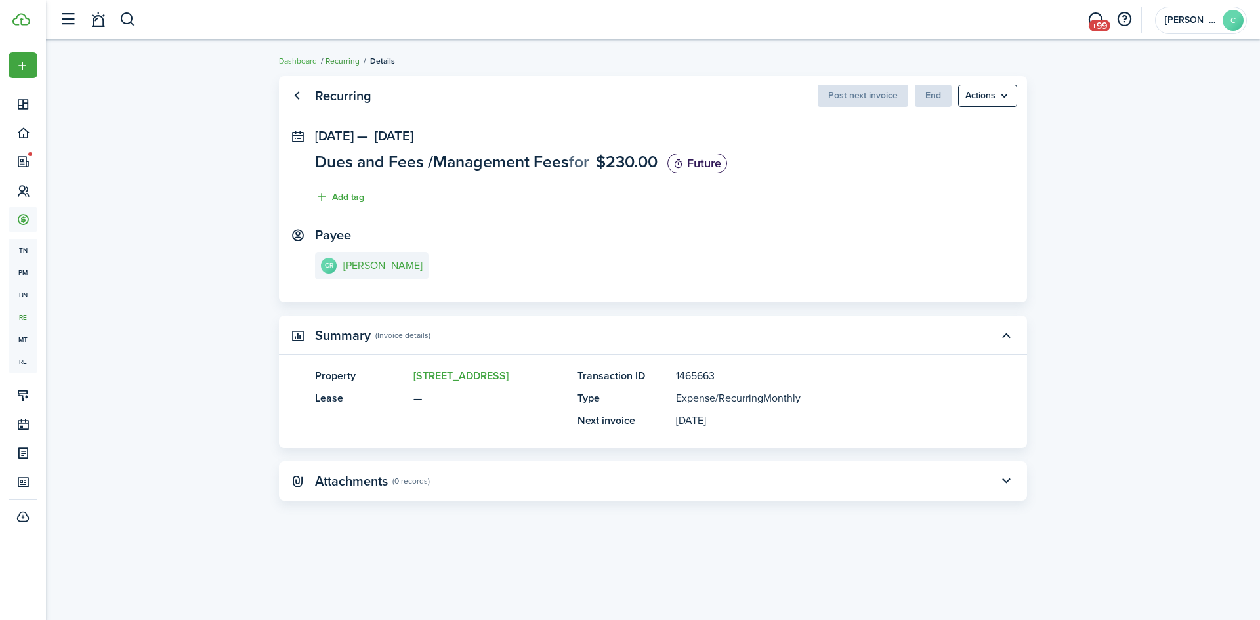
click at [341, 62] on link "Recurring" at bounding box center [343, 61] width 34 height 12
